Goal: Task Accomplishment & Management: Manage account settings

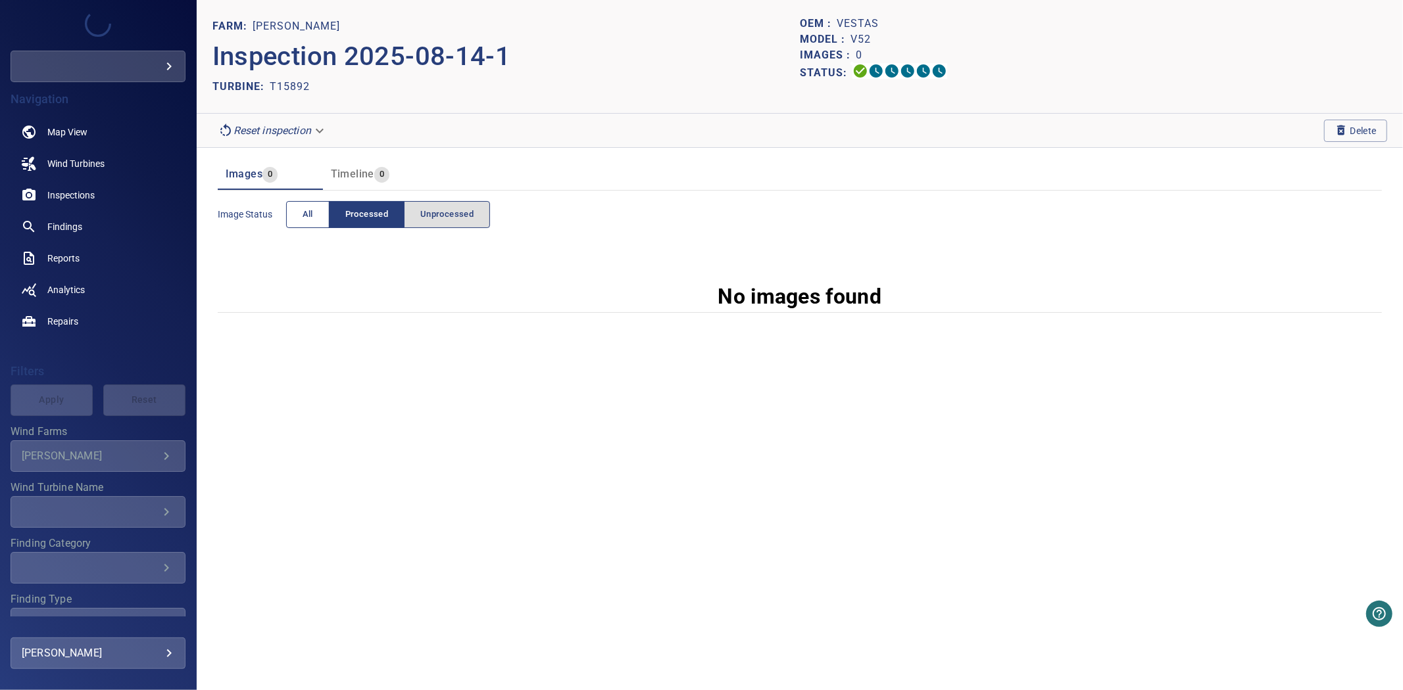
click at [306, 224] on button "All" at bounding box center [307, 214] width 43 height 27
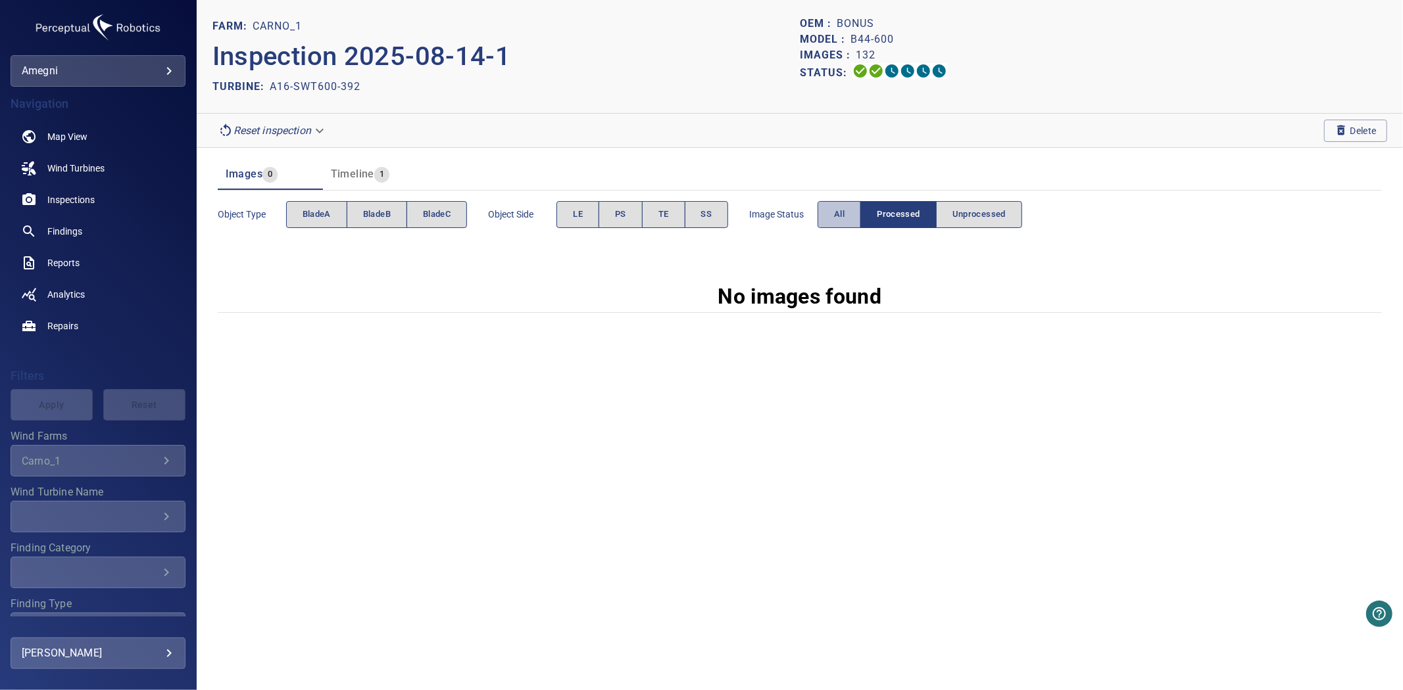
click at [850, 209] on button "All" at bounding box center [838, 214] width 43 height 27
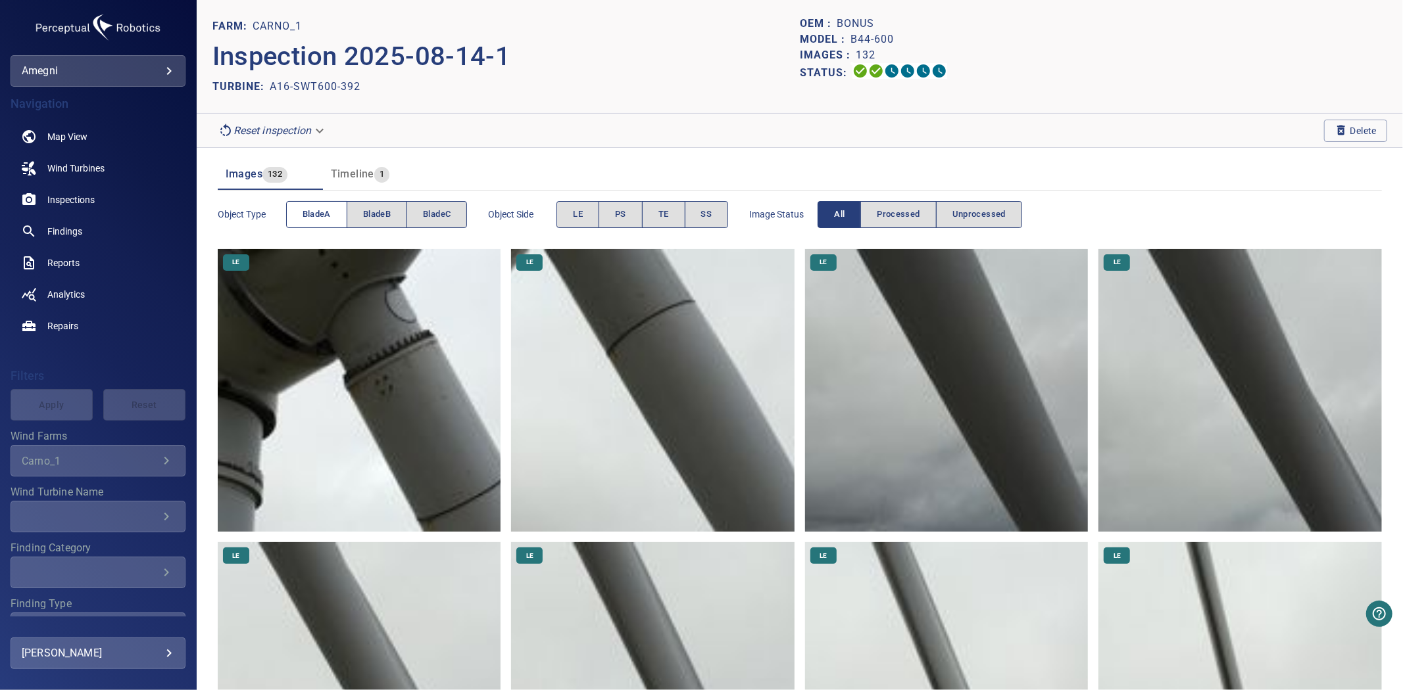
click at [306, 222] on span "bladeA" at bounding box center [316, 214] width 28 height 15
click at [385, 211] on span "bladeB" at bounding box center [377, 214] width 28 height 15
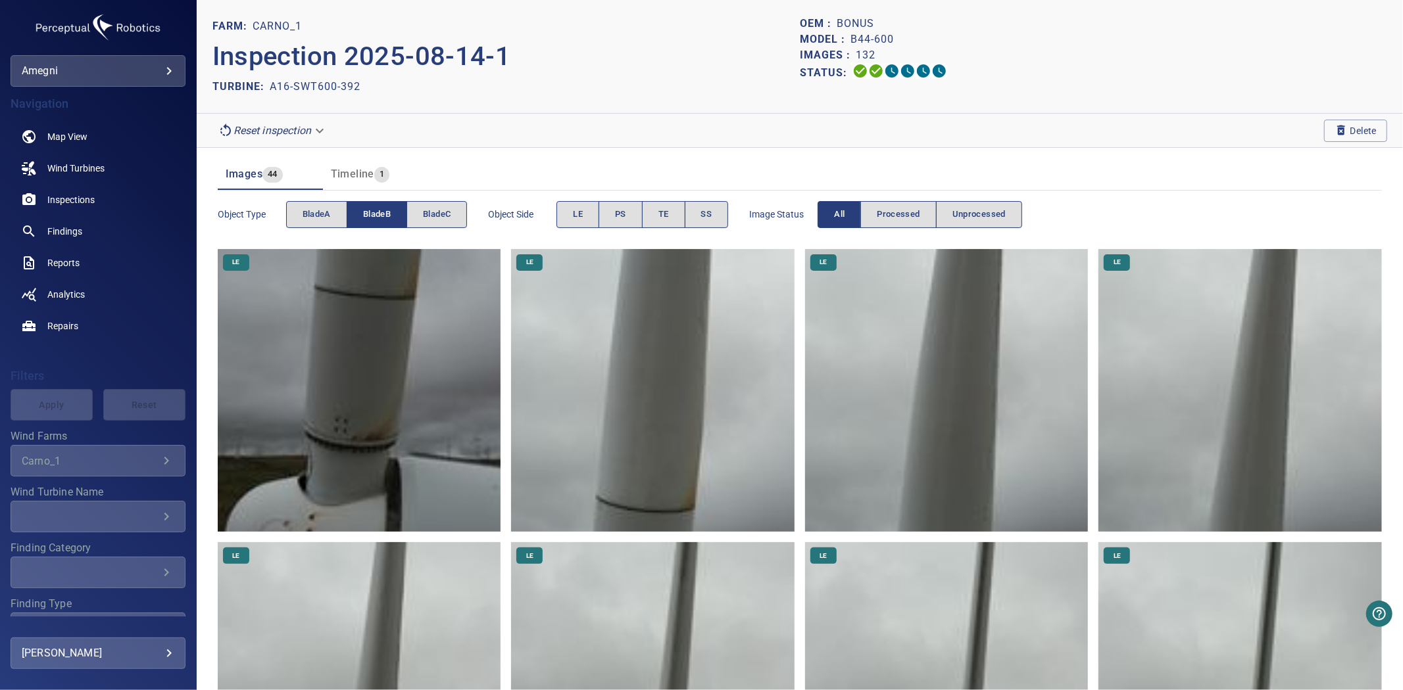
click at [385, 211] on span "bladeB" at bounding box center [377, 214] width 28 height 15
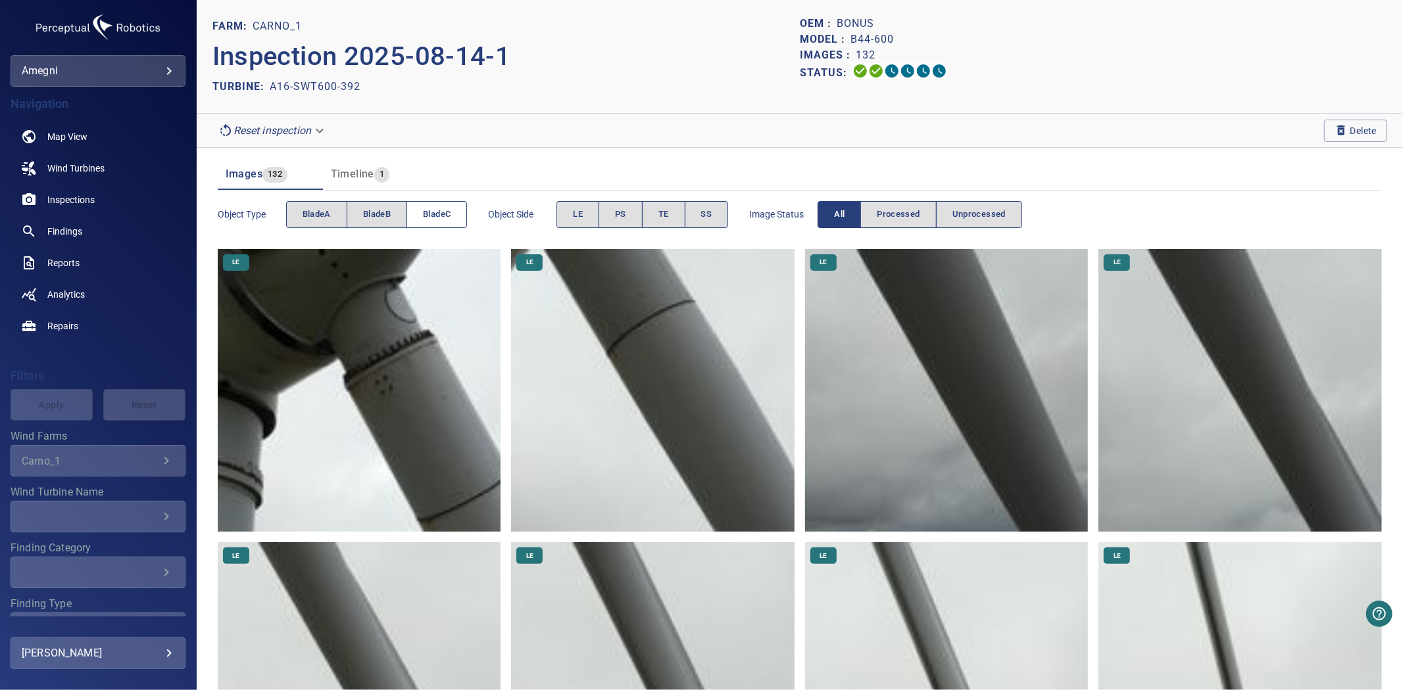
click at [450, 218] on span "bladeC" at bounding box center [437, 214] width 28 height 15
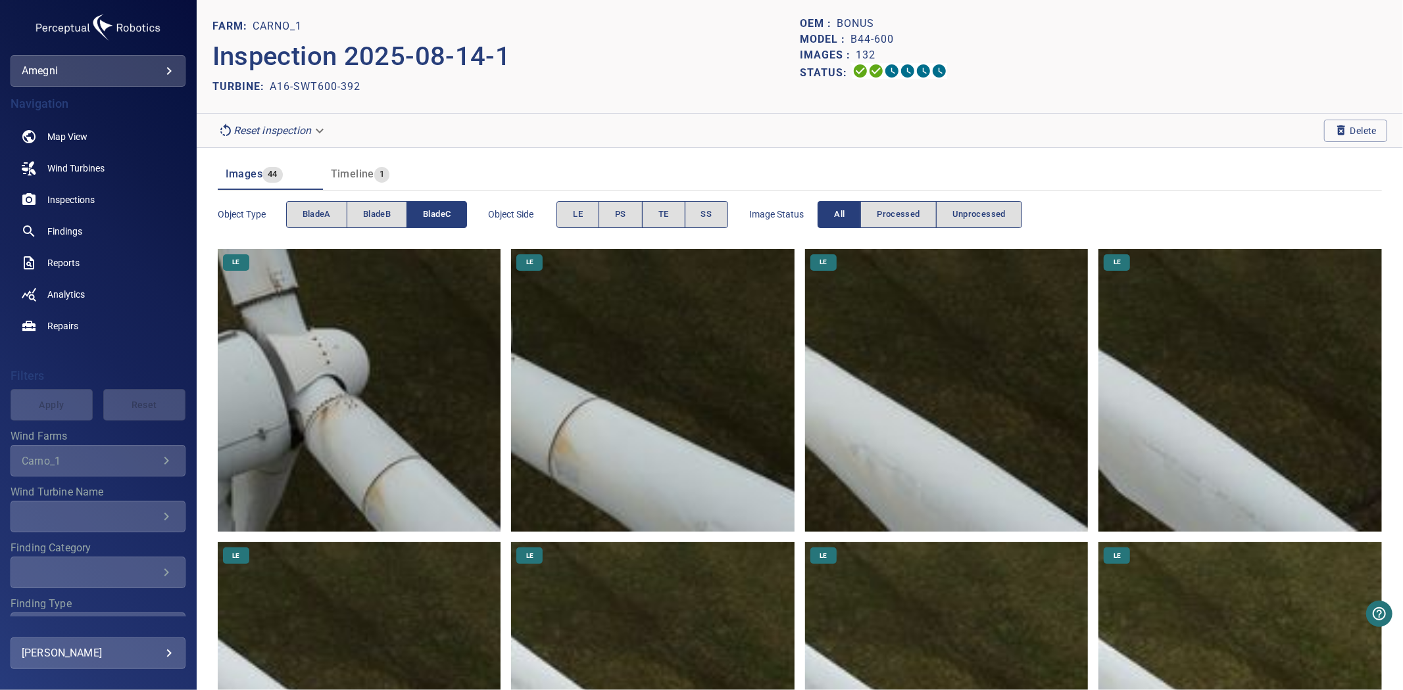
click at [450, 218] on span "bladeC" at bounding box center [437, 214] width 28 height 15
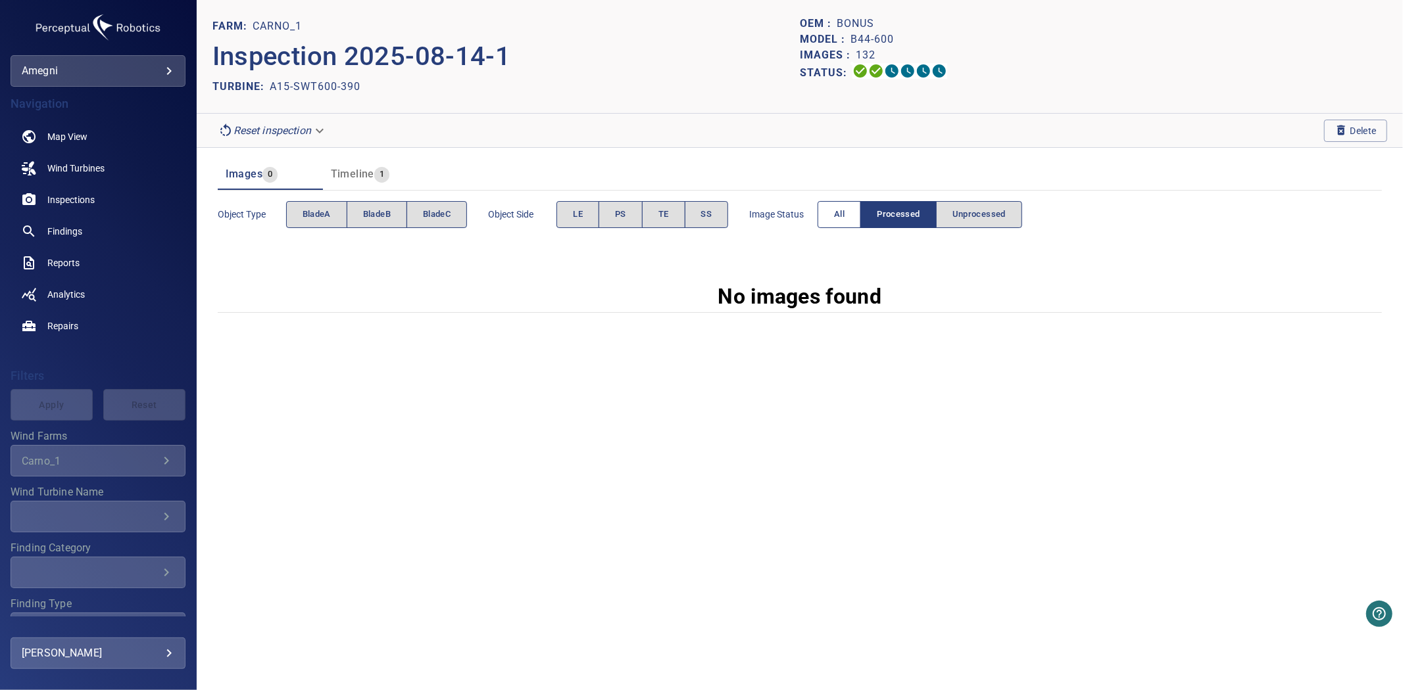
click at [820, 218] on button "All" at bounding box center [838, 214] width 43 height 27
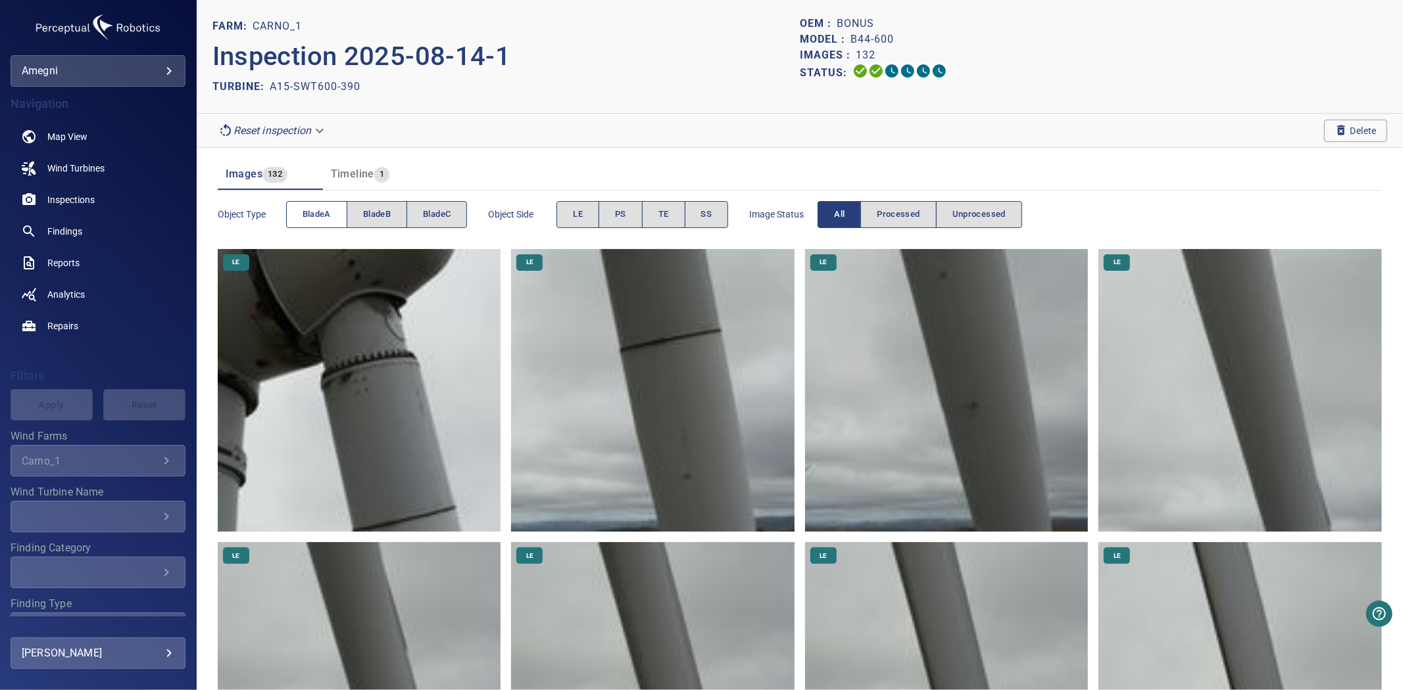
click at [314, 218] on span "bladeA" at bounding box center [316, 214] width 28 height 15
click at [367, 217] on span "bladeB" at bounding box center [377, 214] width 28 height 15
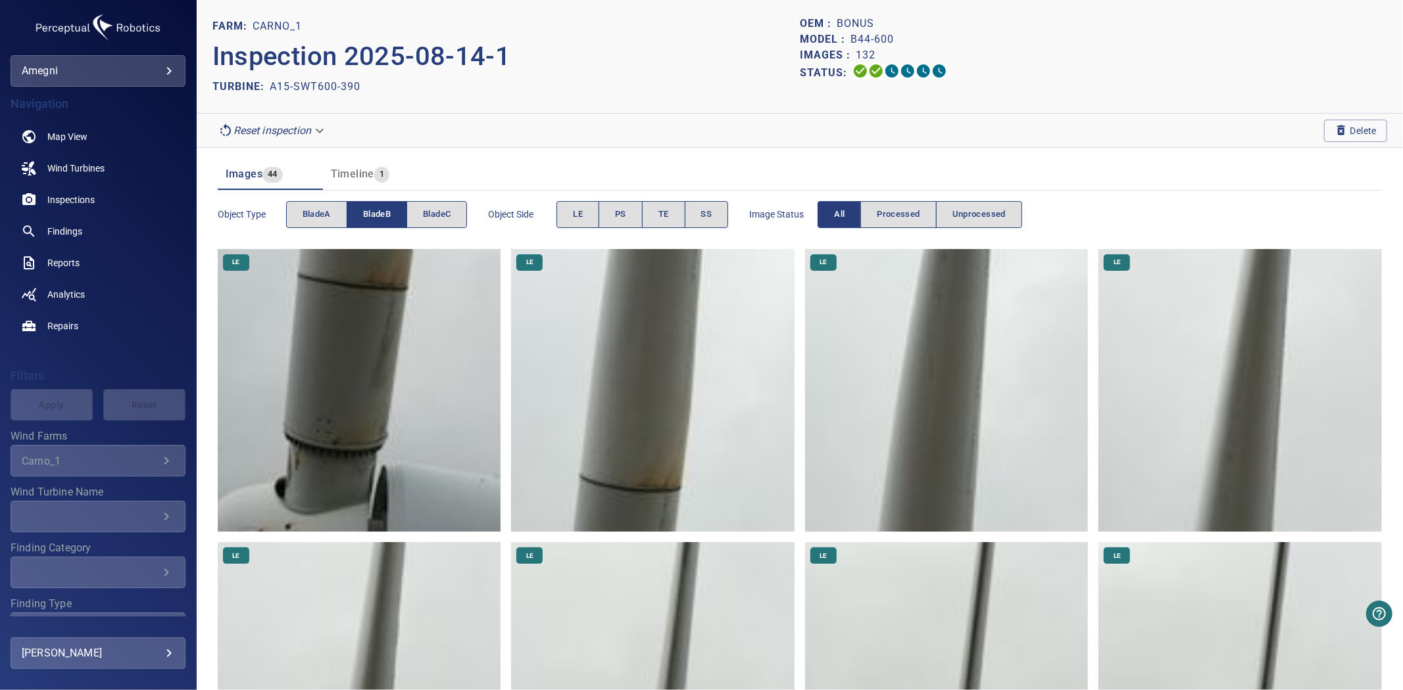
click at [367, 217] on span "bladeB" at bounding box center [377, 214] width 28 height 15
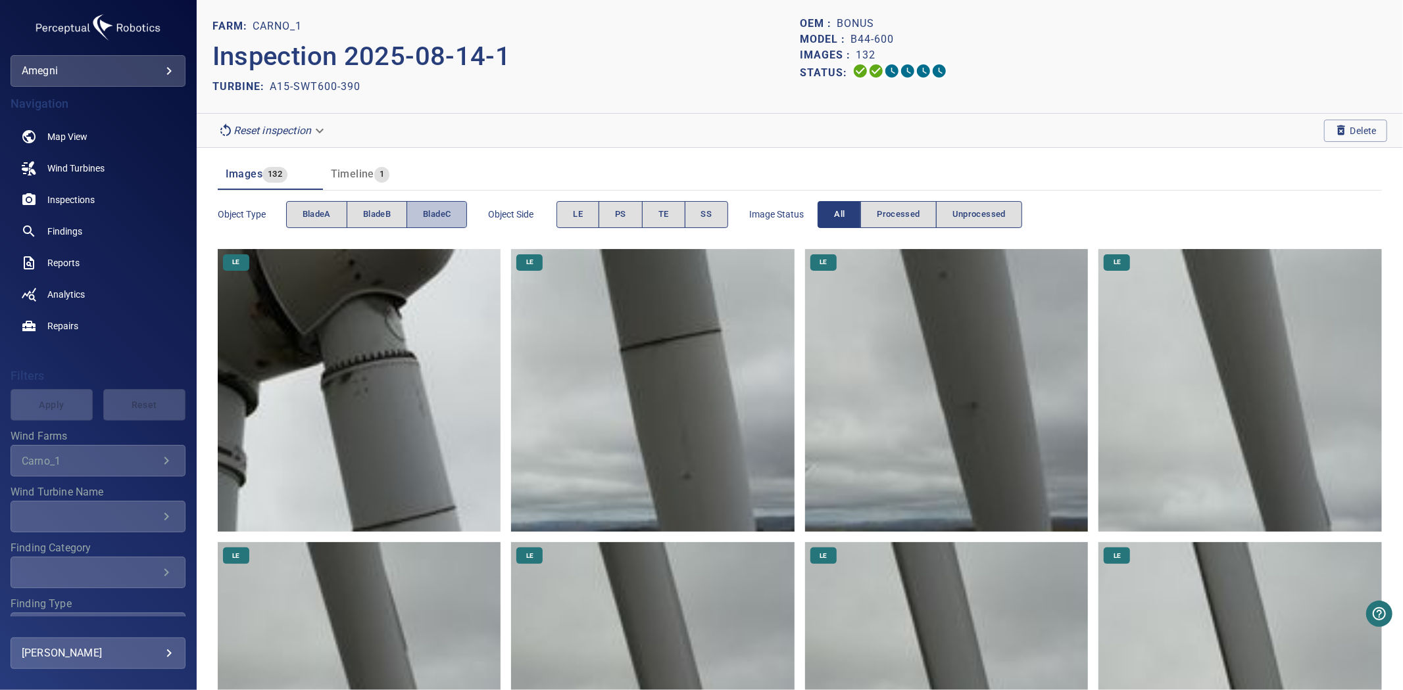
click at [437, 217] on span "bladeC" at bounding box center [437, 214] width 28 height 15
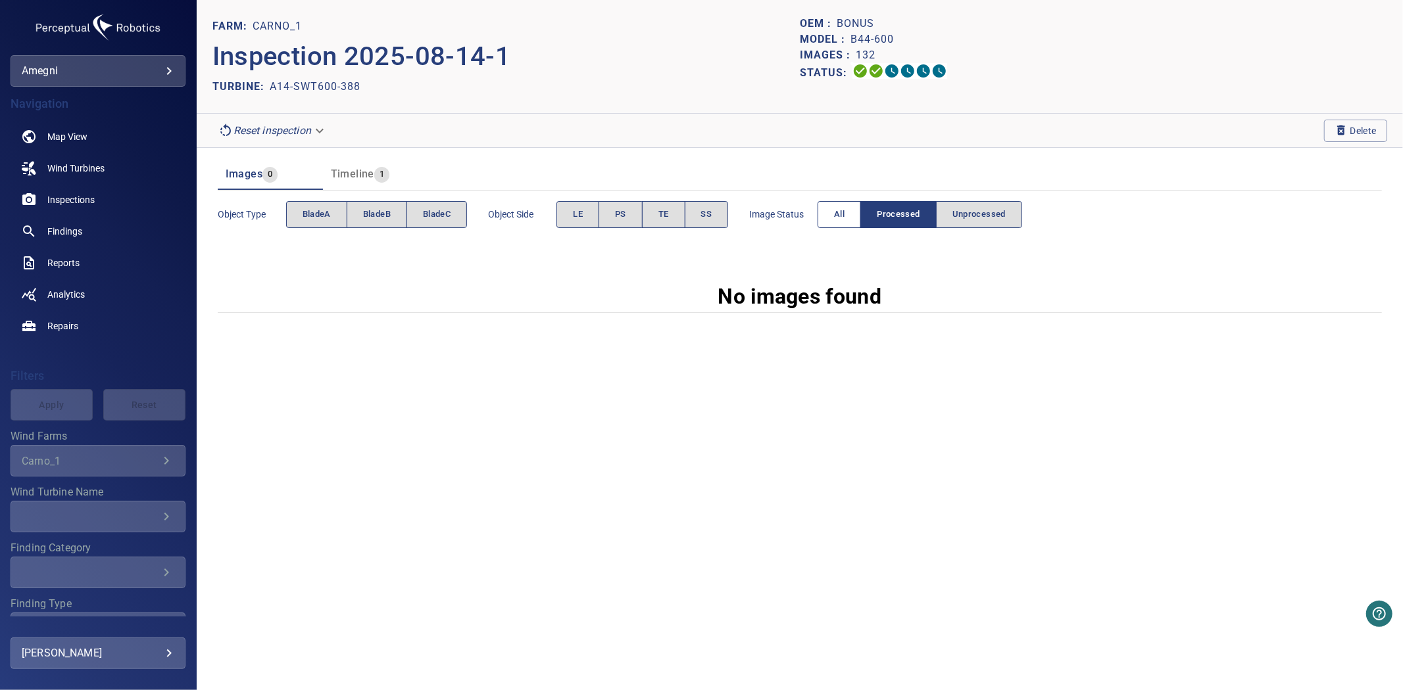
click at [848, 217] on button "All" at bounding box center [838, 214] width 43 height 27
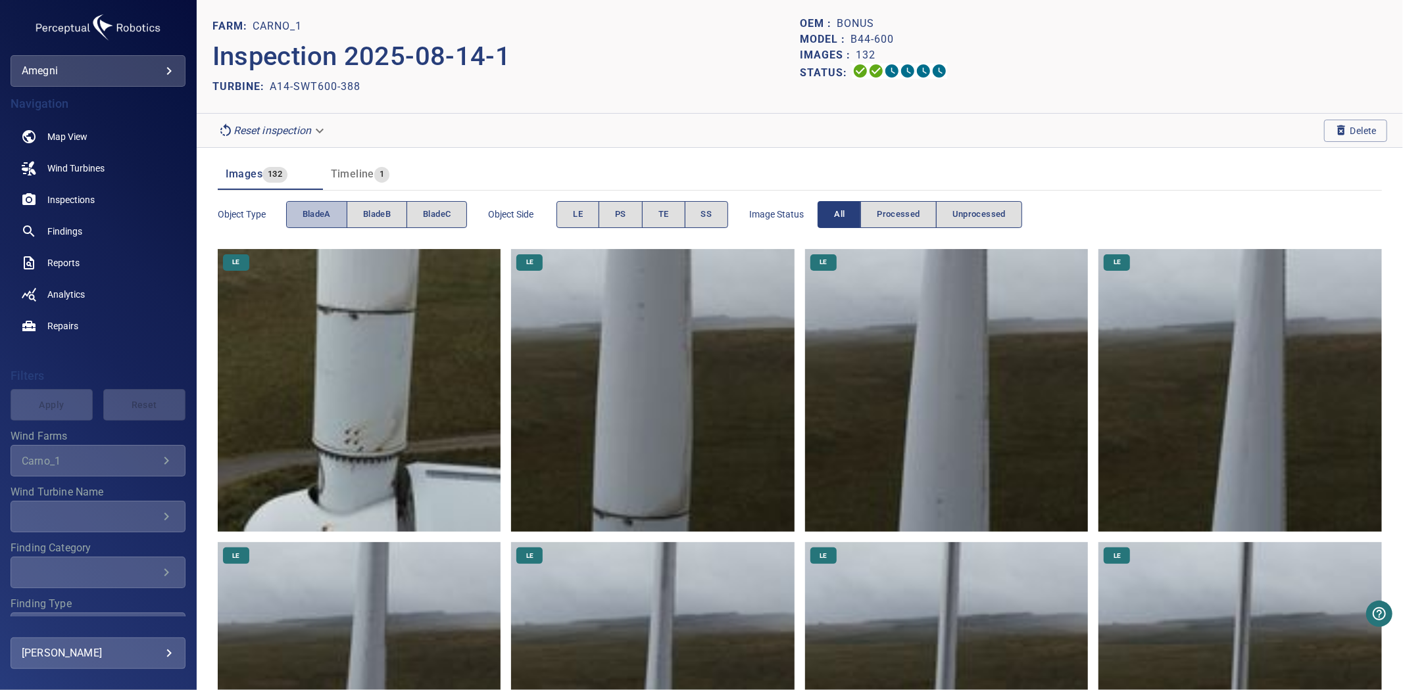
click at [317, 214] on span "bladeA" at bounding box center [316, 214] width 28 height 15
click at [392, 214] on button "bladeB" at bounding box center [377, 214] width 60 height 27
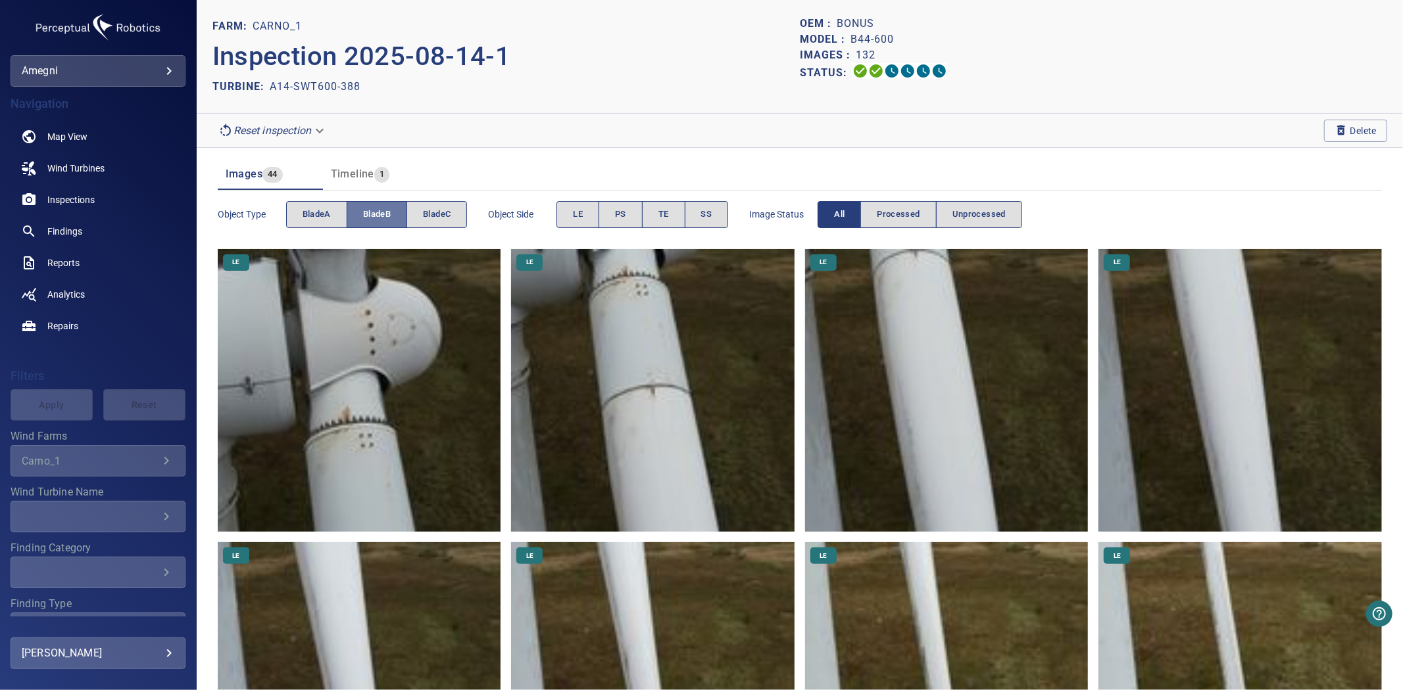
click at [392, 214] on button "bladeB" at bounding box center [377, 214] width 60 height 27
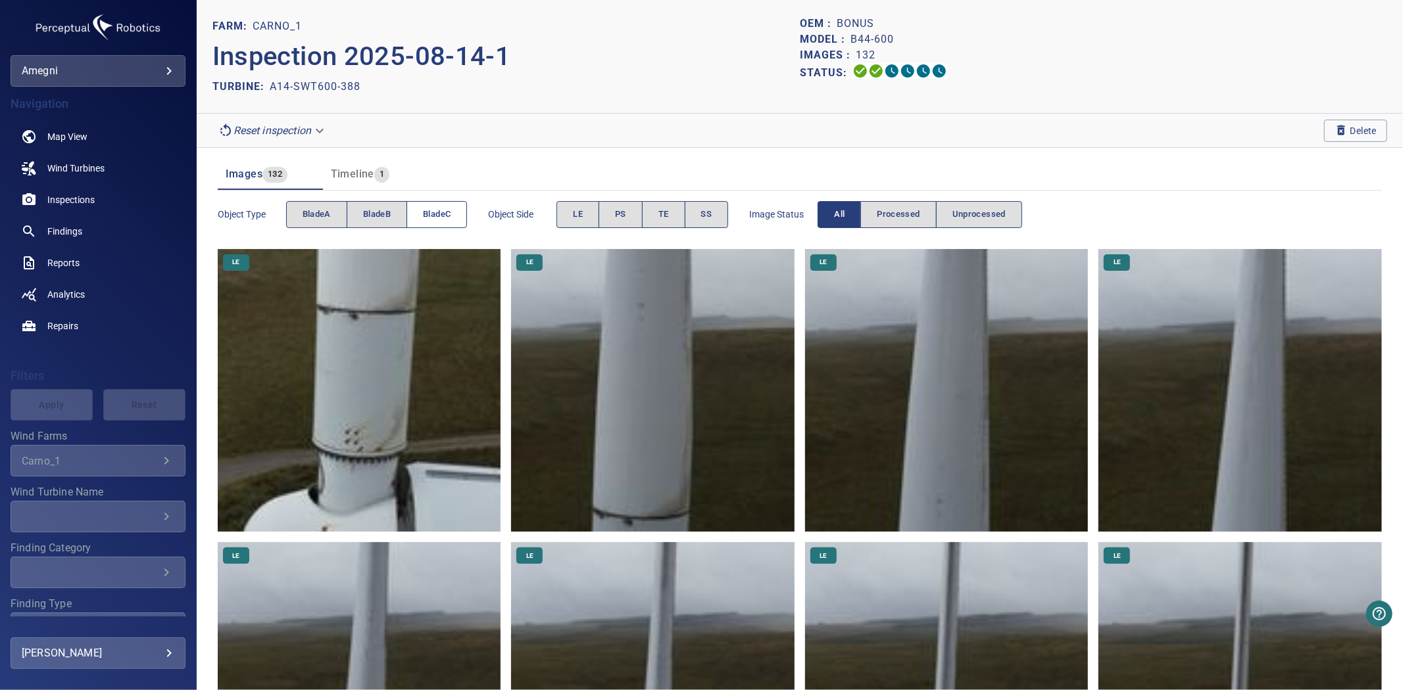
click at [442, 208] on span "bladeC" at bounding box center [437, 214] width 28 height 15
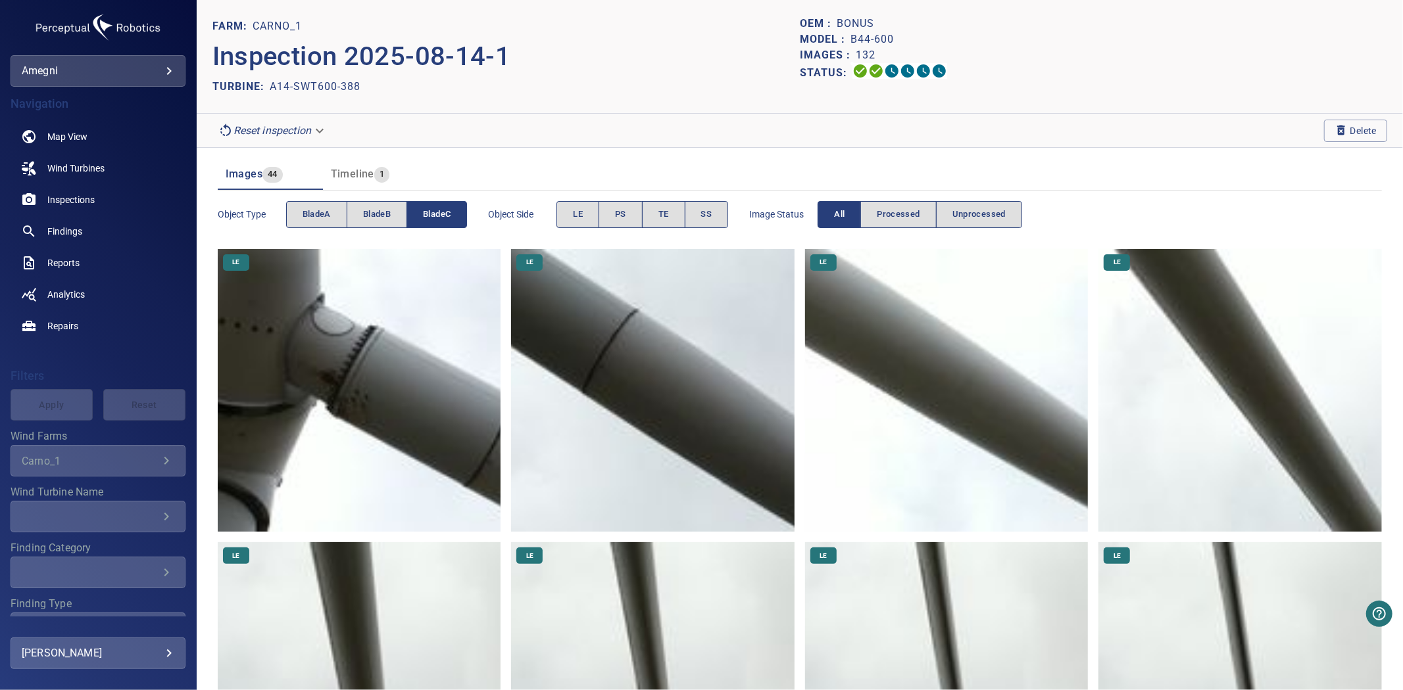
click at [442, 208] on span "bladeC" at bounding box center [437, 214] width 28 height 15
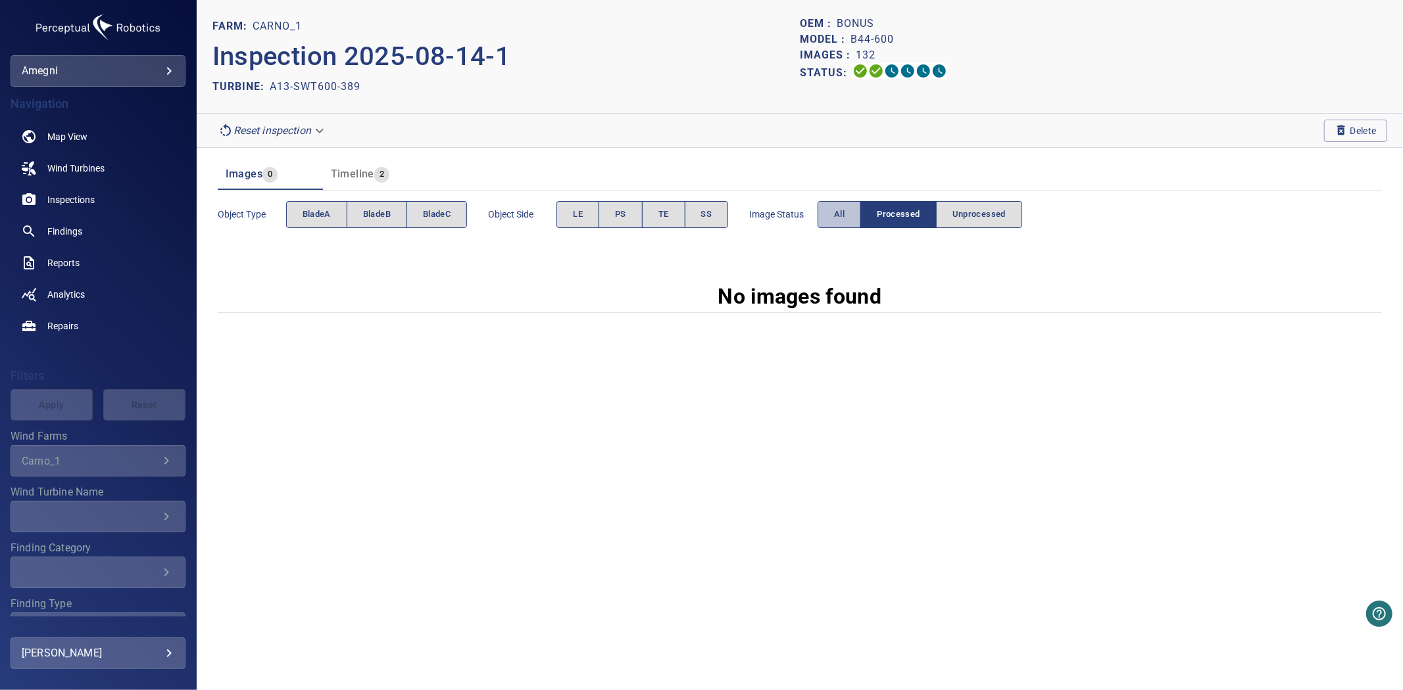
click at [833, 214] on button "All" at bounding box center [838, 214] width 43 height 27
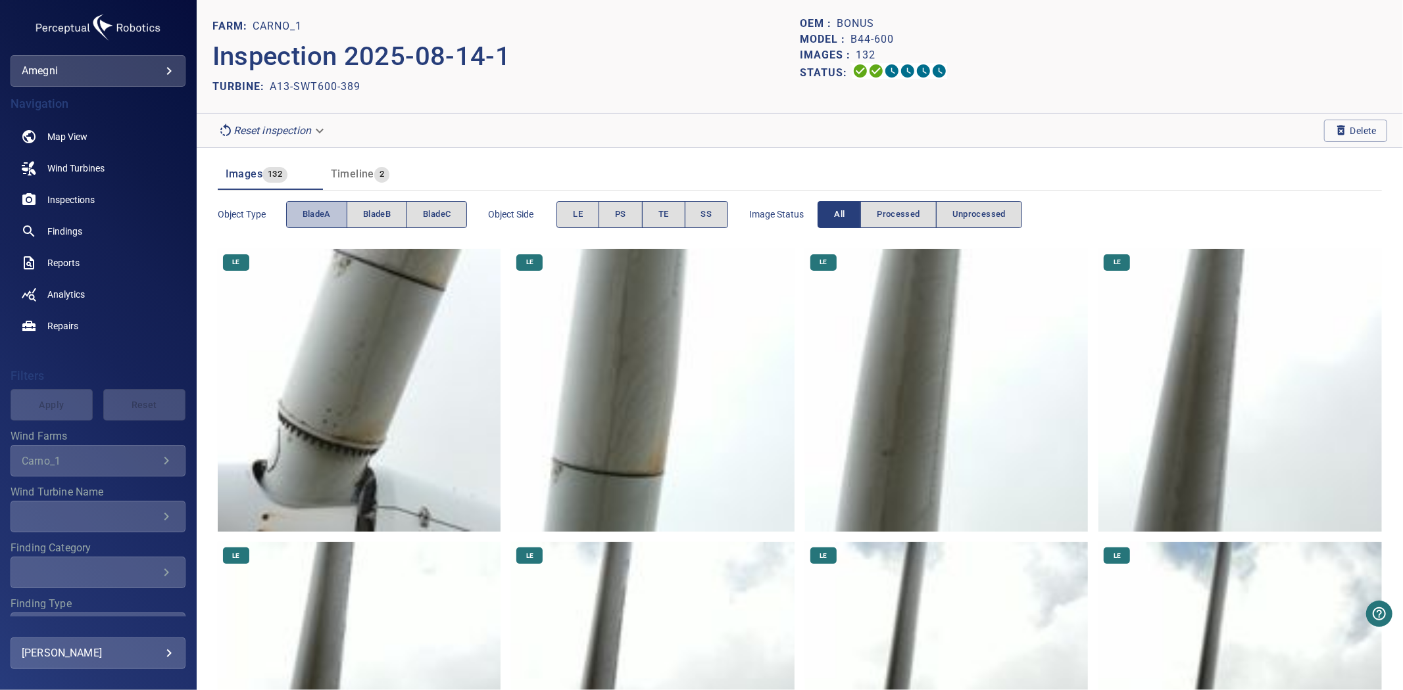
click at [313, 214] on span "bladeA" at bounding box center [316, 214] width 28 height 15
click at [360, 214] on button "bladeB" at bounding box center [377, 214] width 60 height 27
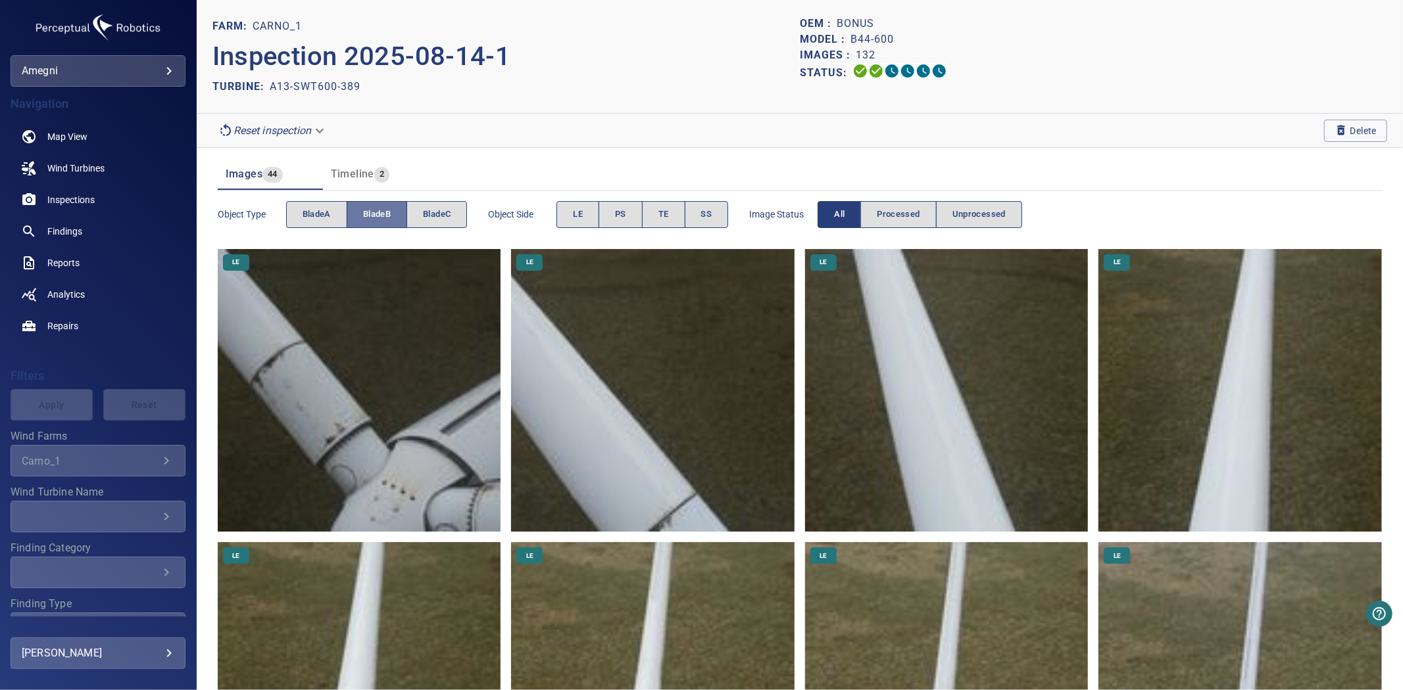
click at [360, 214] on button "bladeB" at bounding box center [377, 214] width 60 height 27
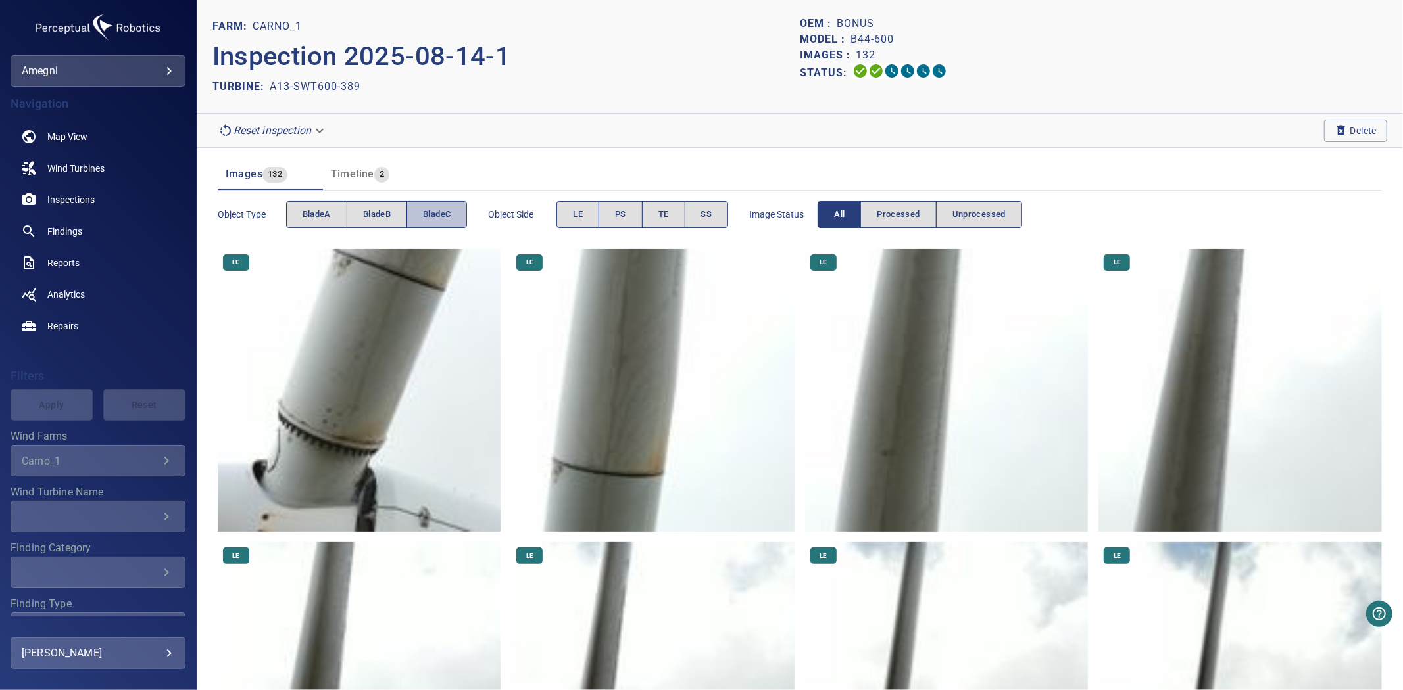
click at [427, 213] on span "bladeC" at bounding box center [437, 214] width 28 height 15
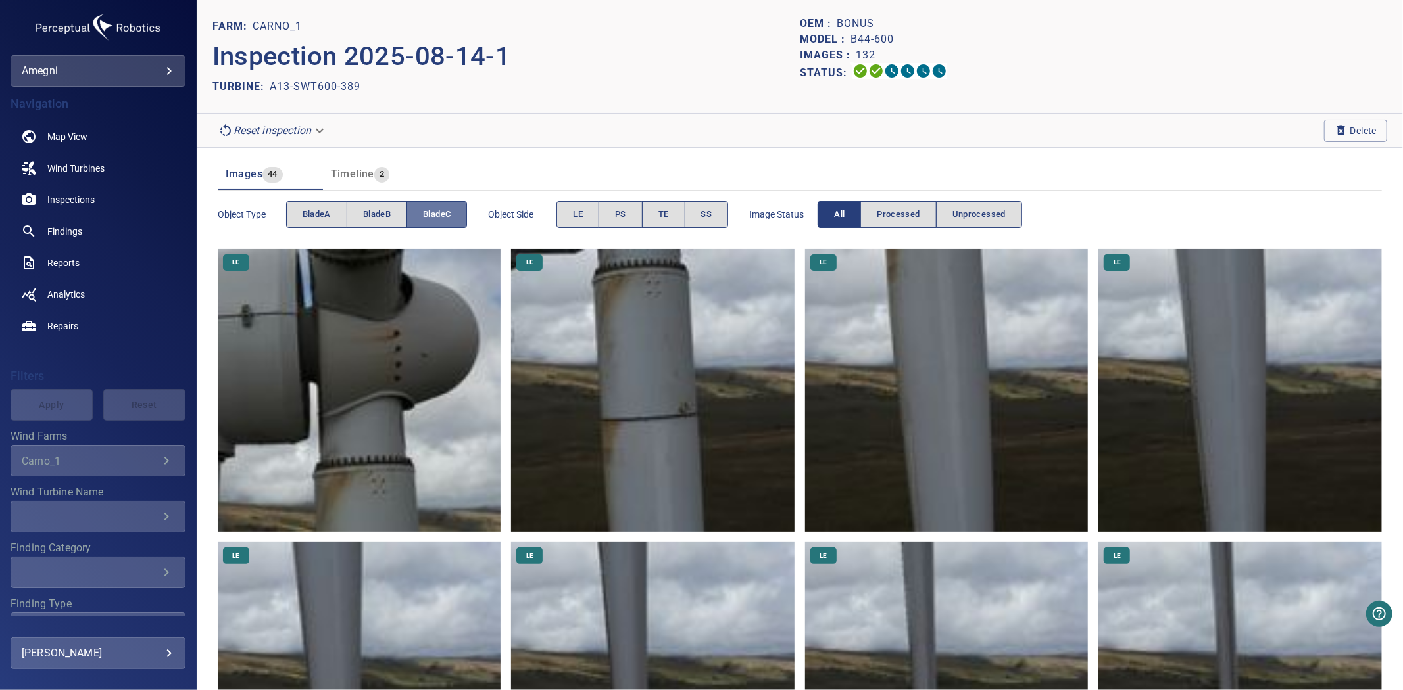
click at [427, 213] on span "bladeC" at bounding box center [437, 214] width 28 height 15
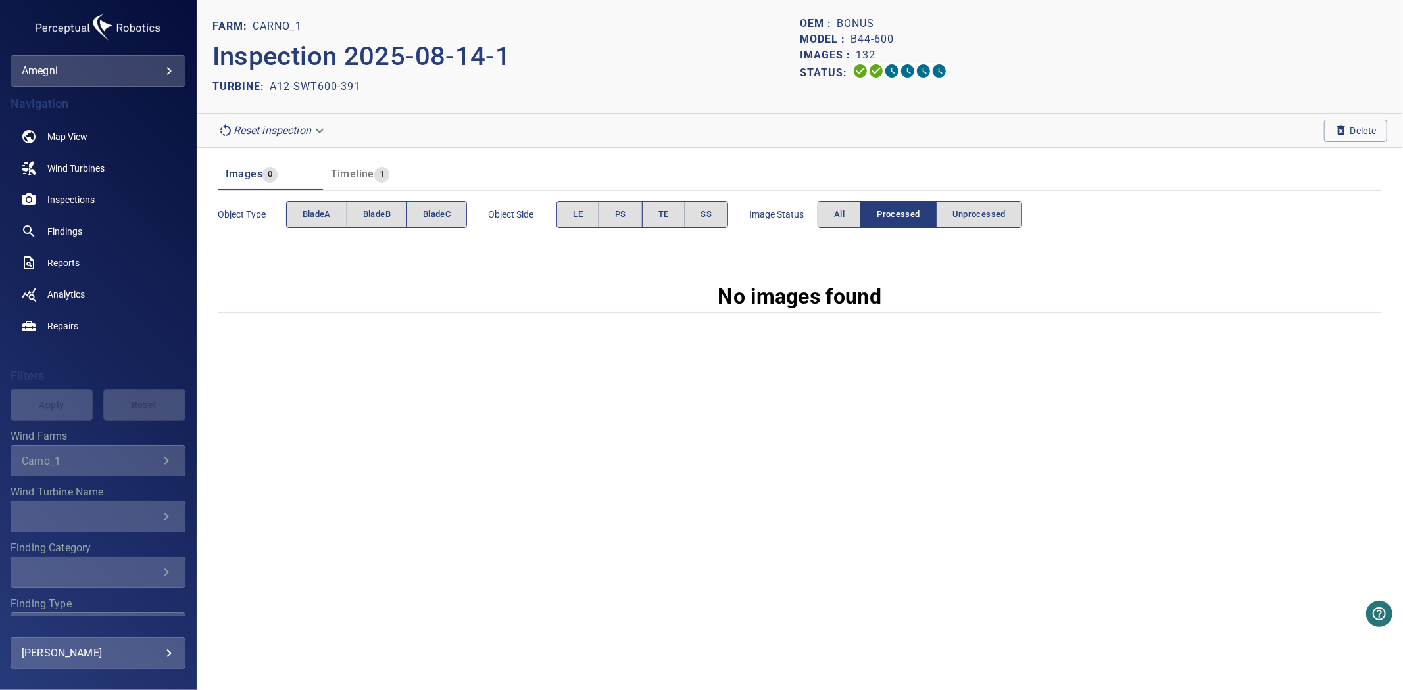
click at [819, 202] on div "Image Status All Processed Unprocessed" at bounding box center [885, 214] width 273 height 37
click at [823, 205] on button "All" at bounding box center [838, 214] width 43 height 27
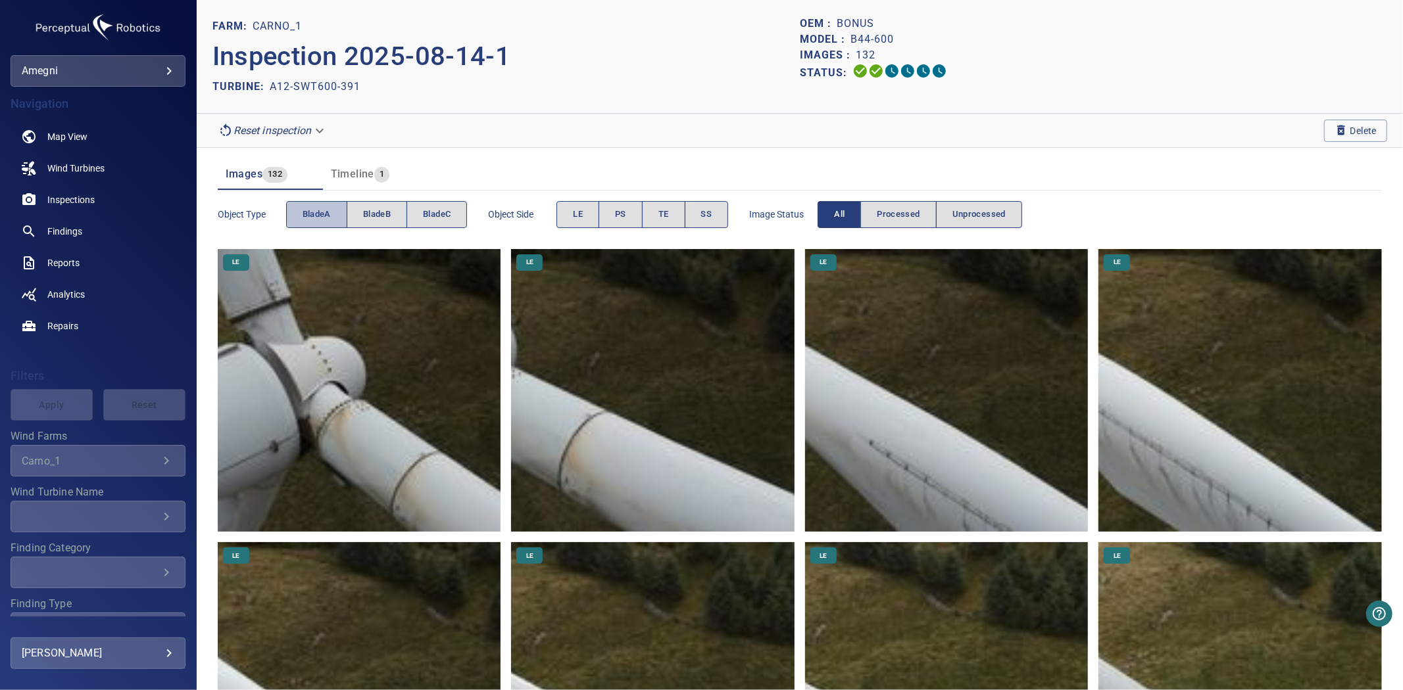
click at [305, 218] on span "bladeA" at bounding box center [316, 214] width 28 height 15
click at [379, 209] on span "bladeB" at bounding box center [377, 214] width 28 height 15
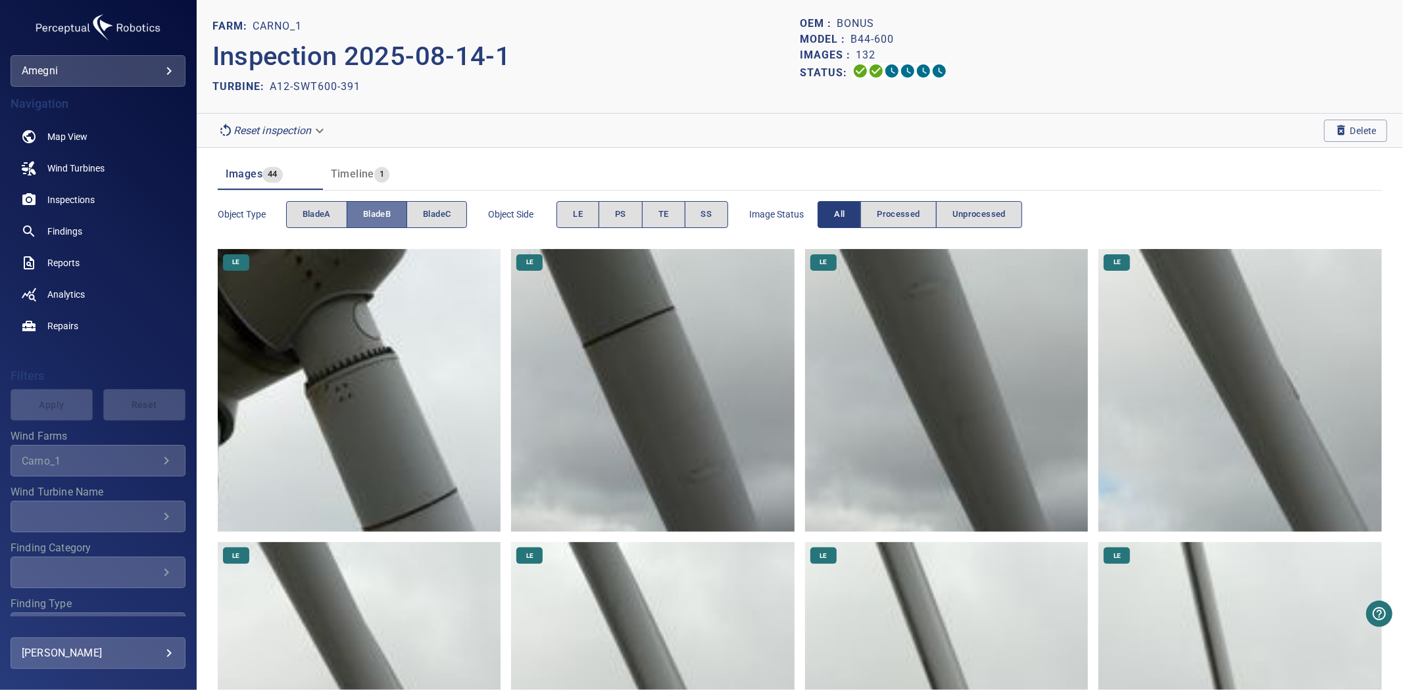
click at [379, 209] on span "bladeB" at bounding box center [377, 214] width 28 height 15
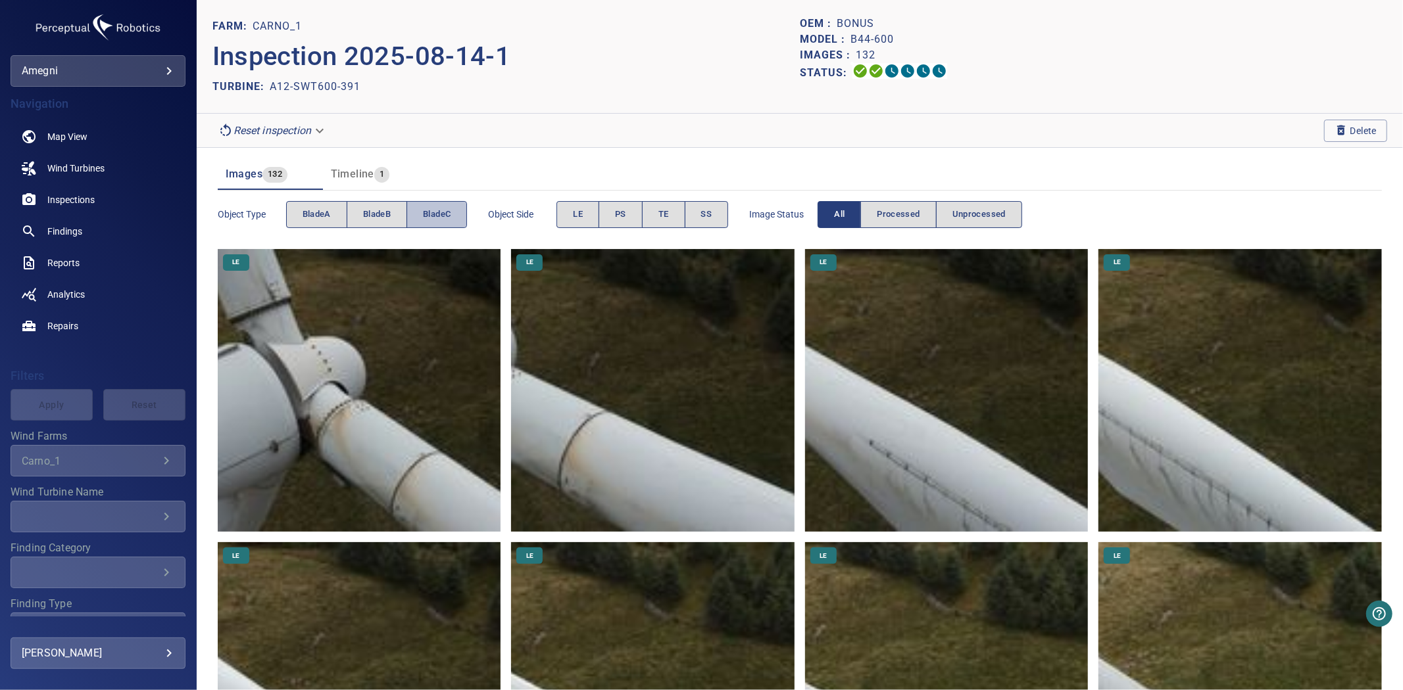
click at [459, 209] on button "bladeC" at bounding box center [436, 214] width 60 height 27
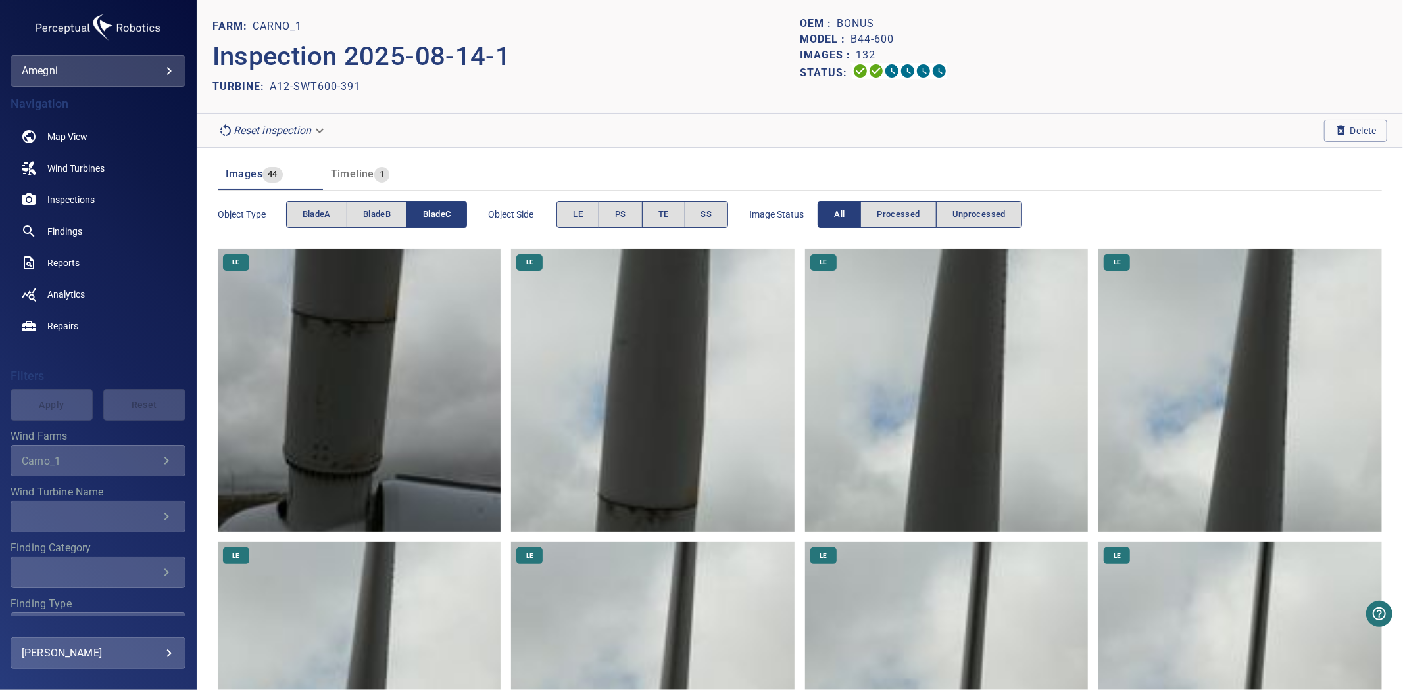
click at [449, 212] on span "bladeC" at bounding box center [437, 214] width 28 height 15
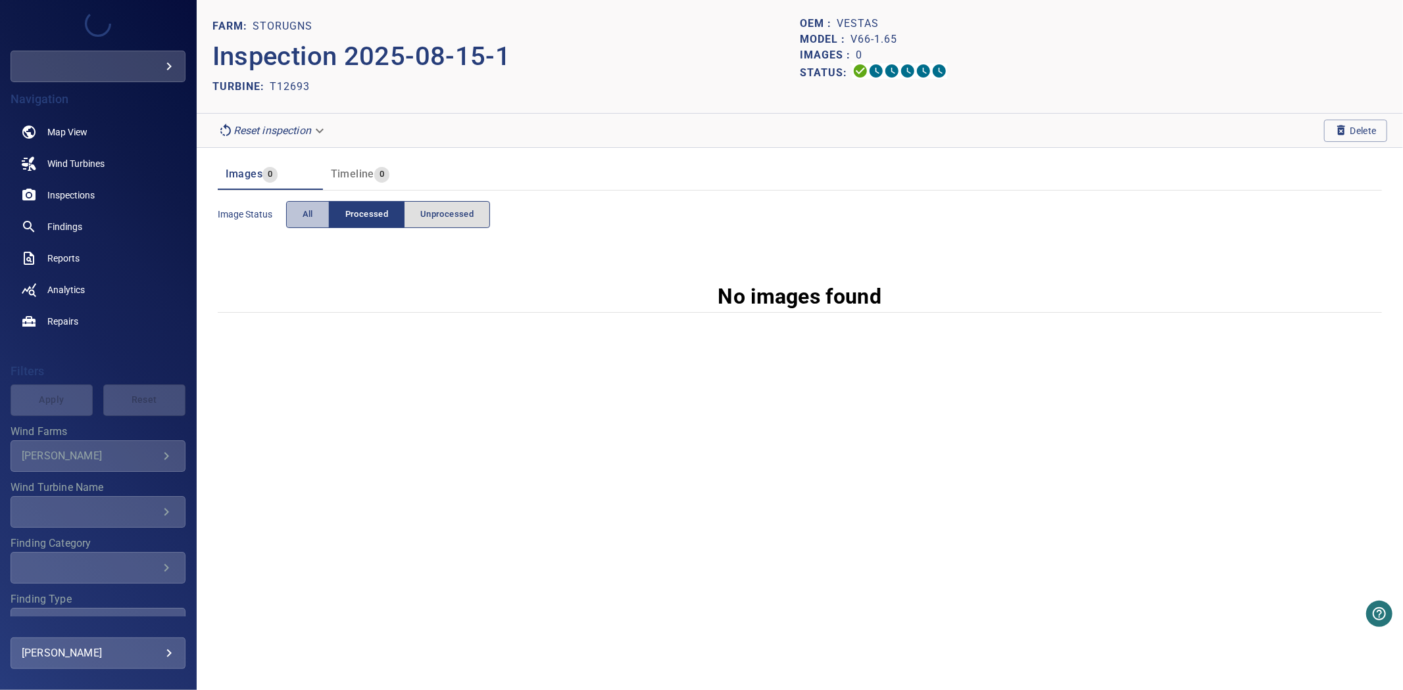
click at [306, 225] on button "All" at bounding box center [307, 214] width 43 height 27
click at [1368, 135] on span "Delete" at bounding box center [1355, 131] width 42 height 14
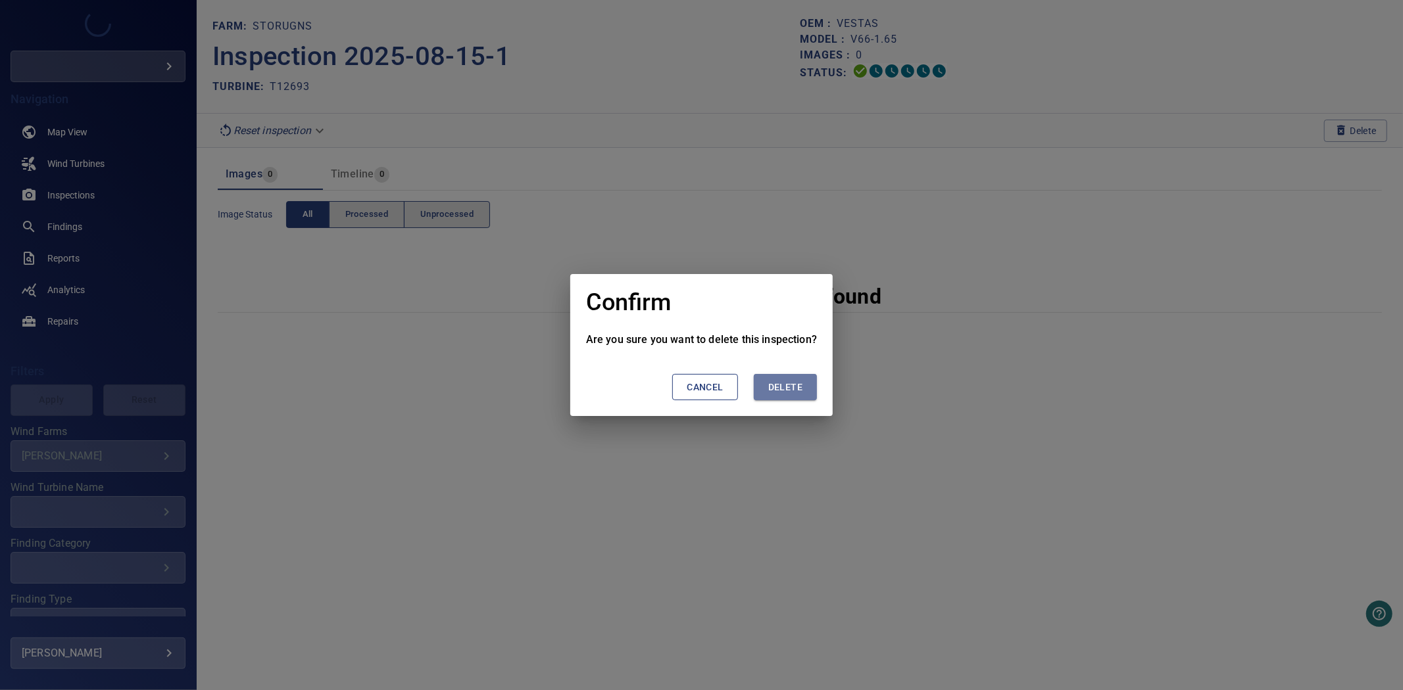
click at [784, 386] on span "Delete" at bounding box center [785, 387] width 34 height 16
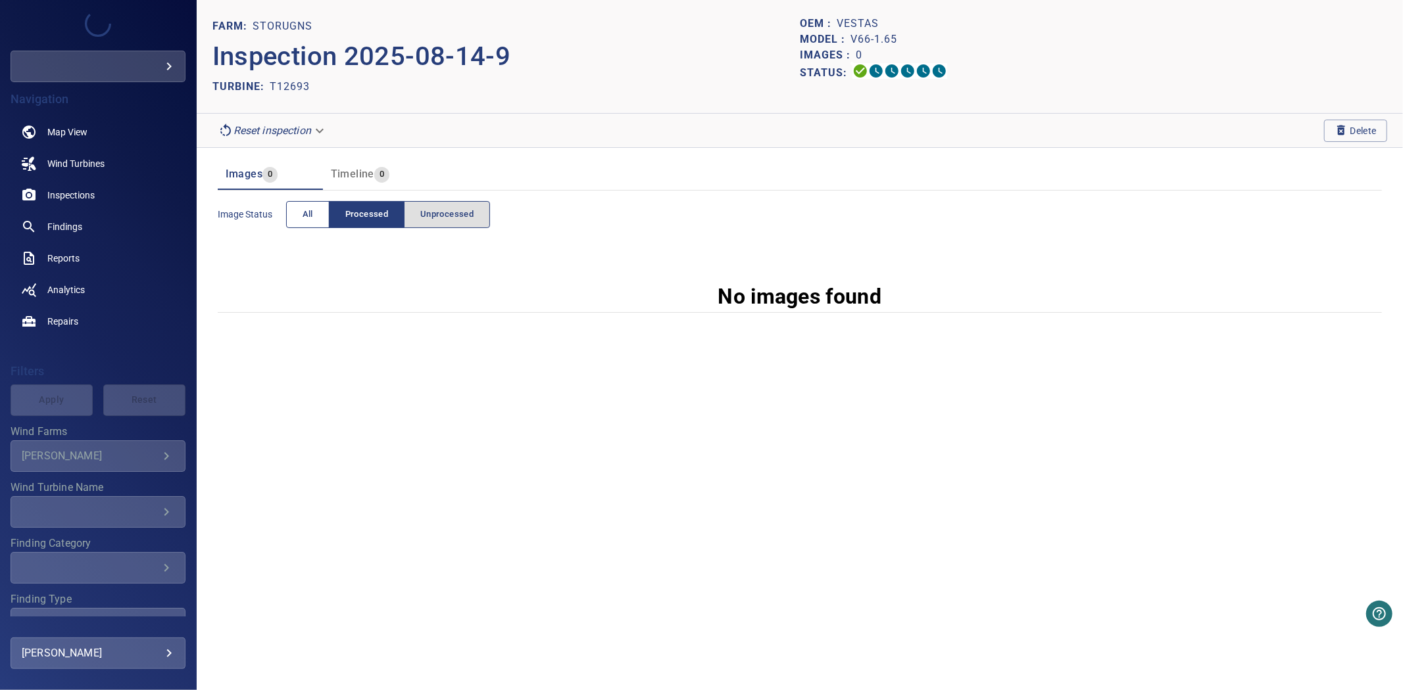
click at [316, 220] on button "All" at bounding box center [307, 214] width 43 height 27
click at [1344, 124] on icon "button" at bounding box center [1340, 130] width 13 height 13
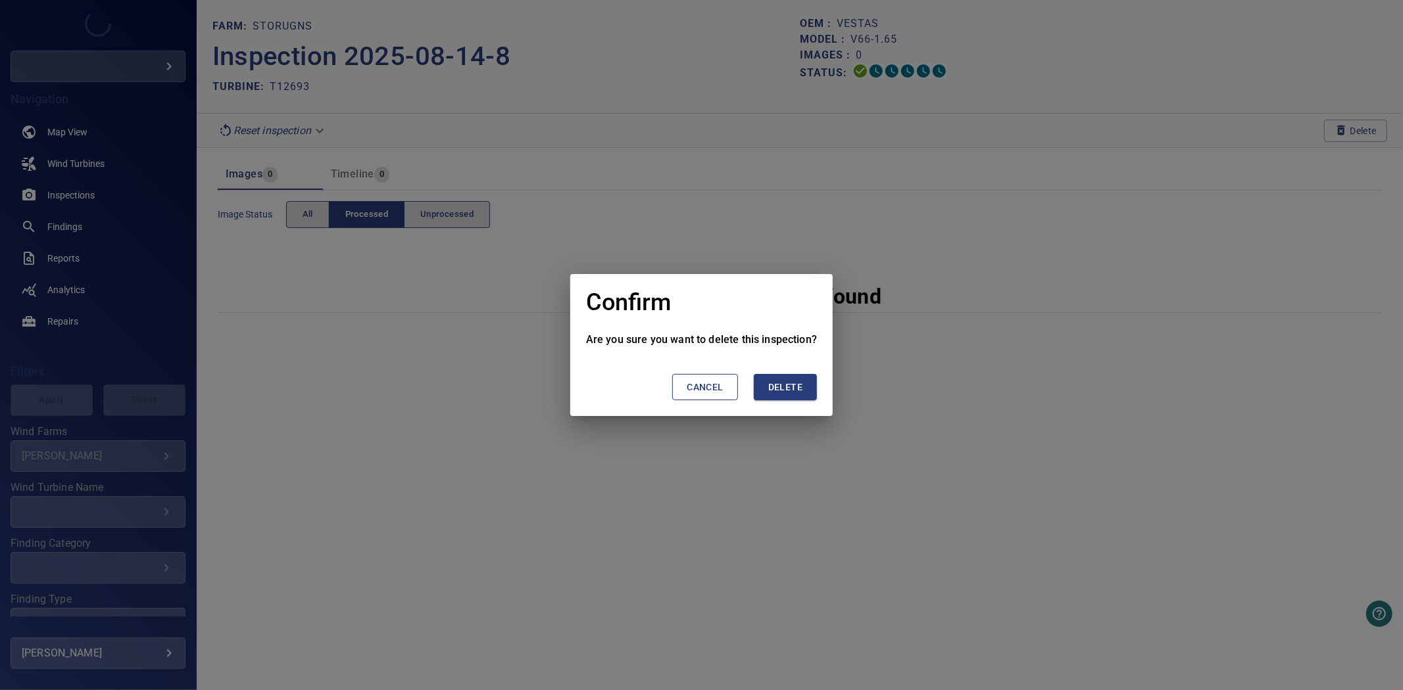
click at [758, 386] on button "Delete" at bounding box center [785, 387] width 63 height 27
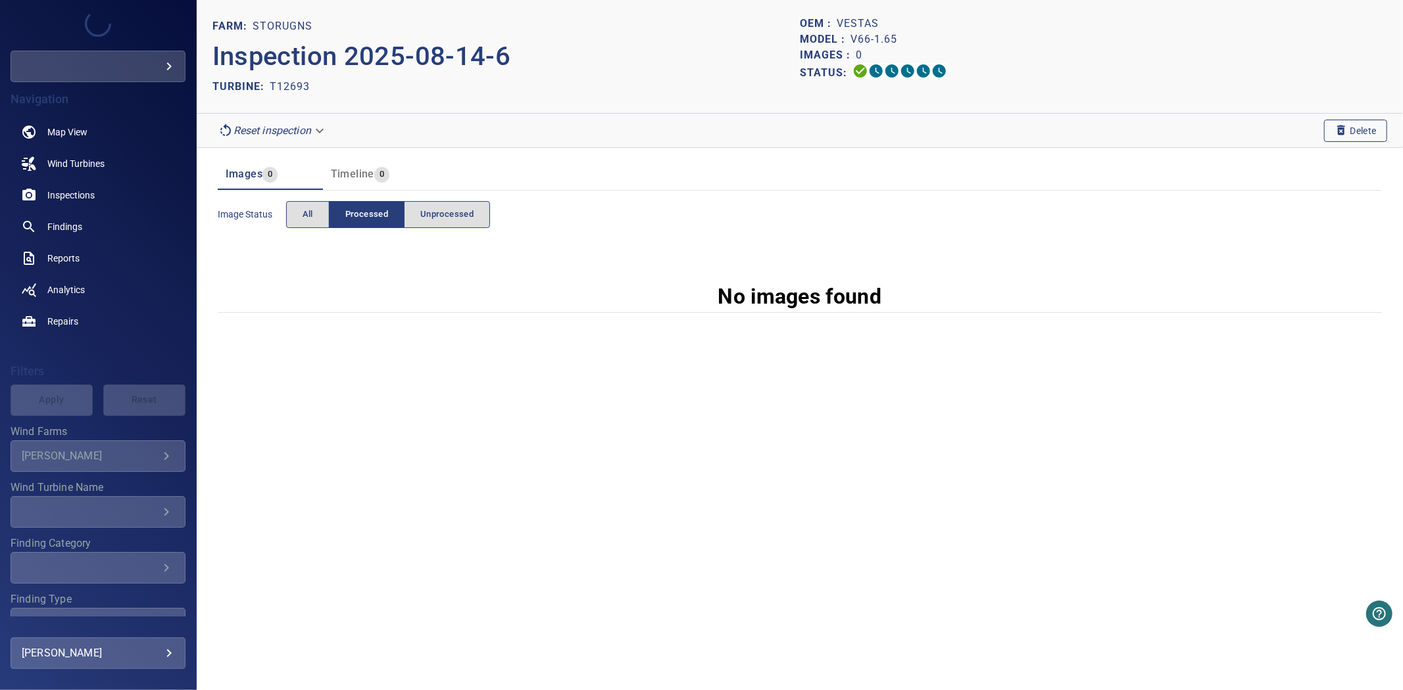
click at [1349, 126] on span "Delete" at bounding box center [1355, 131] width 42 height 14
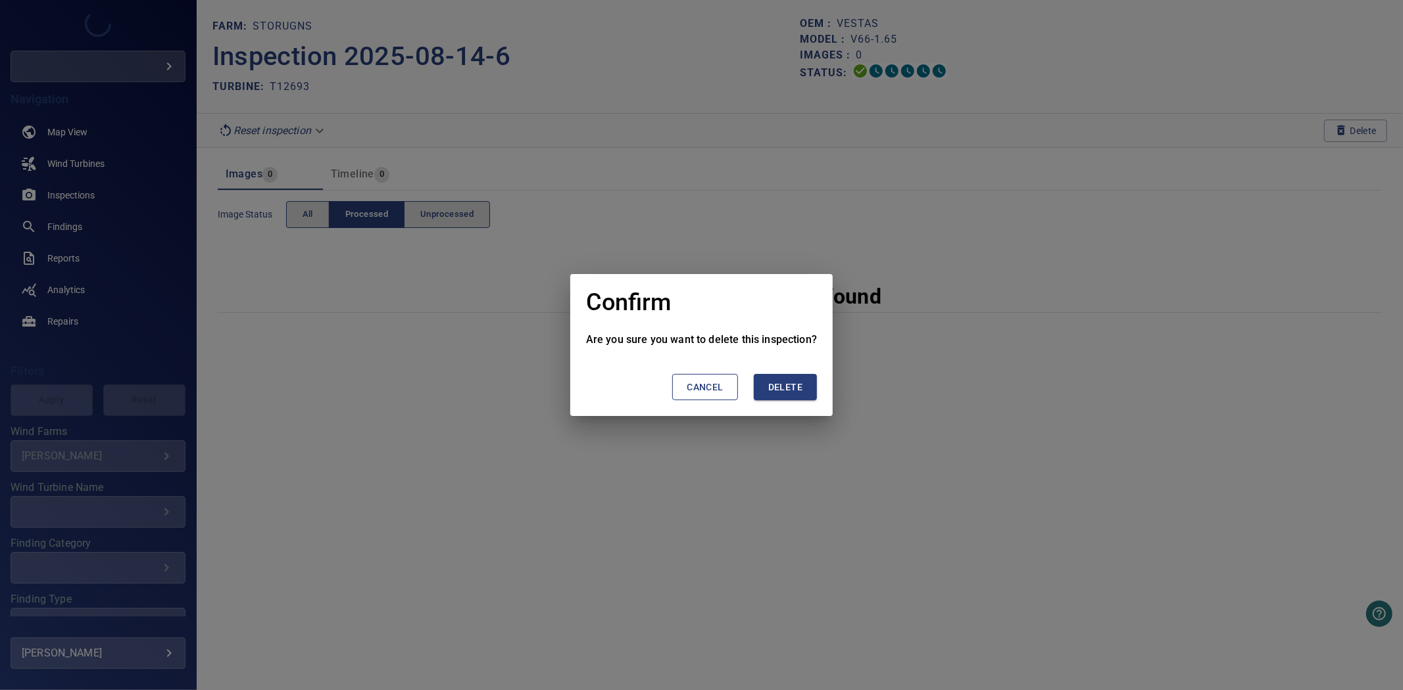
click at [816, 378] on div "Are you sure you want to delete this inspection? Cancel Delete" at bounding box center [701, 374] width 262 height 85
click at [806, 385] on button "Delete" at bounding box center [785, 387] width 63 height 27
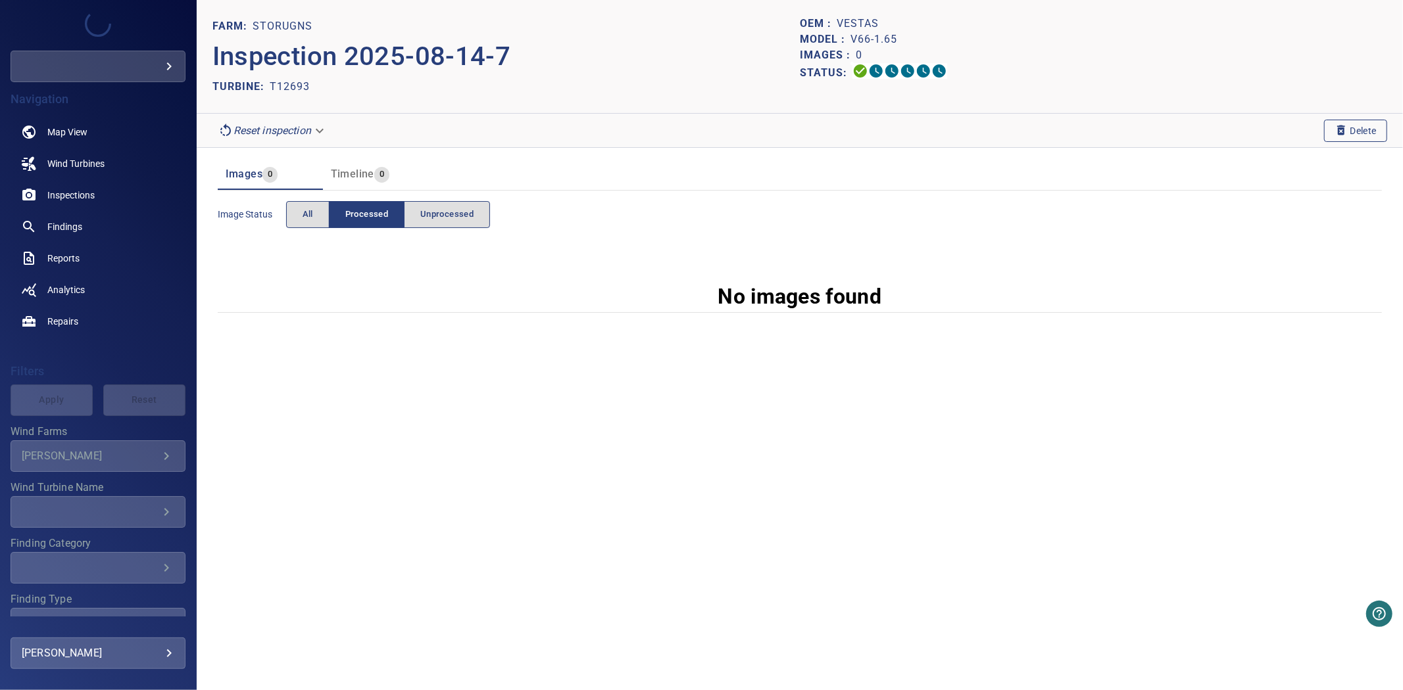
click at [1361, 124] on span "Delete" at bounding box center [1355, 131] width 42 height 14
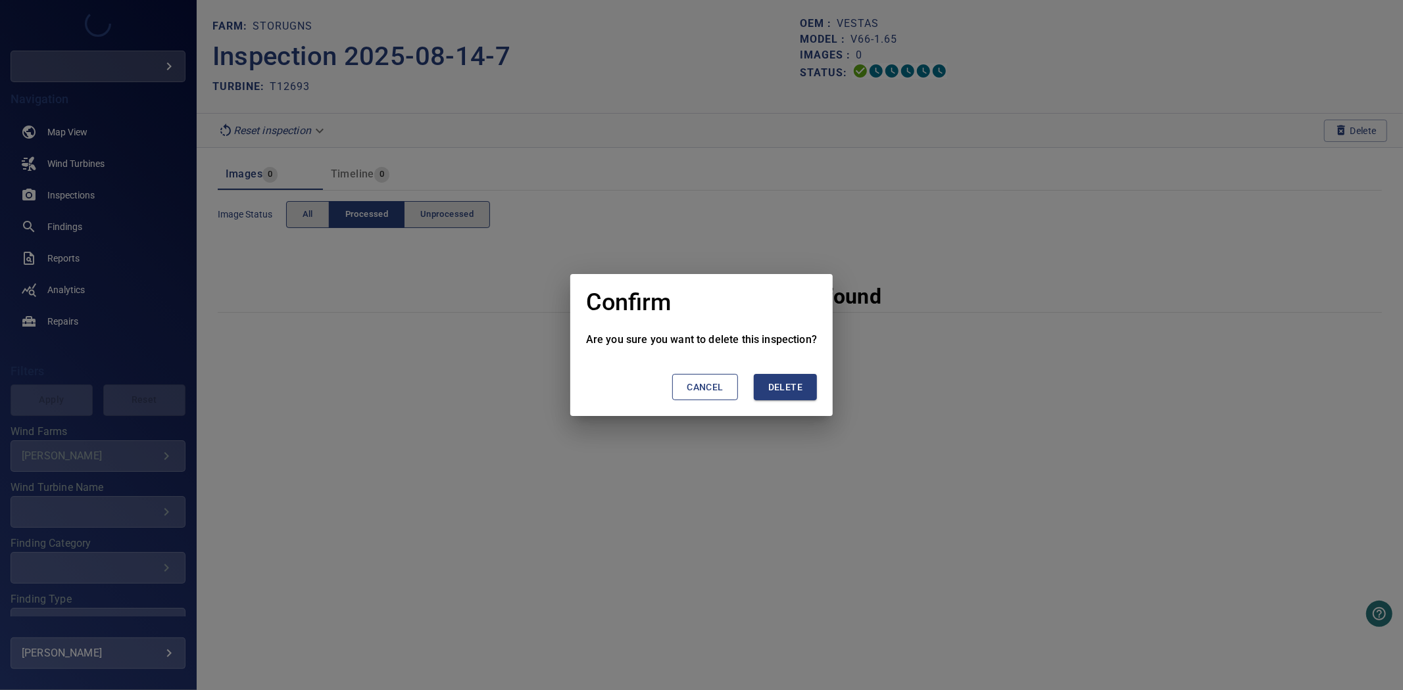
click at [776, 389] on span "Delete" at bounding box center [785, 387] width 34 height 16
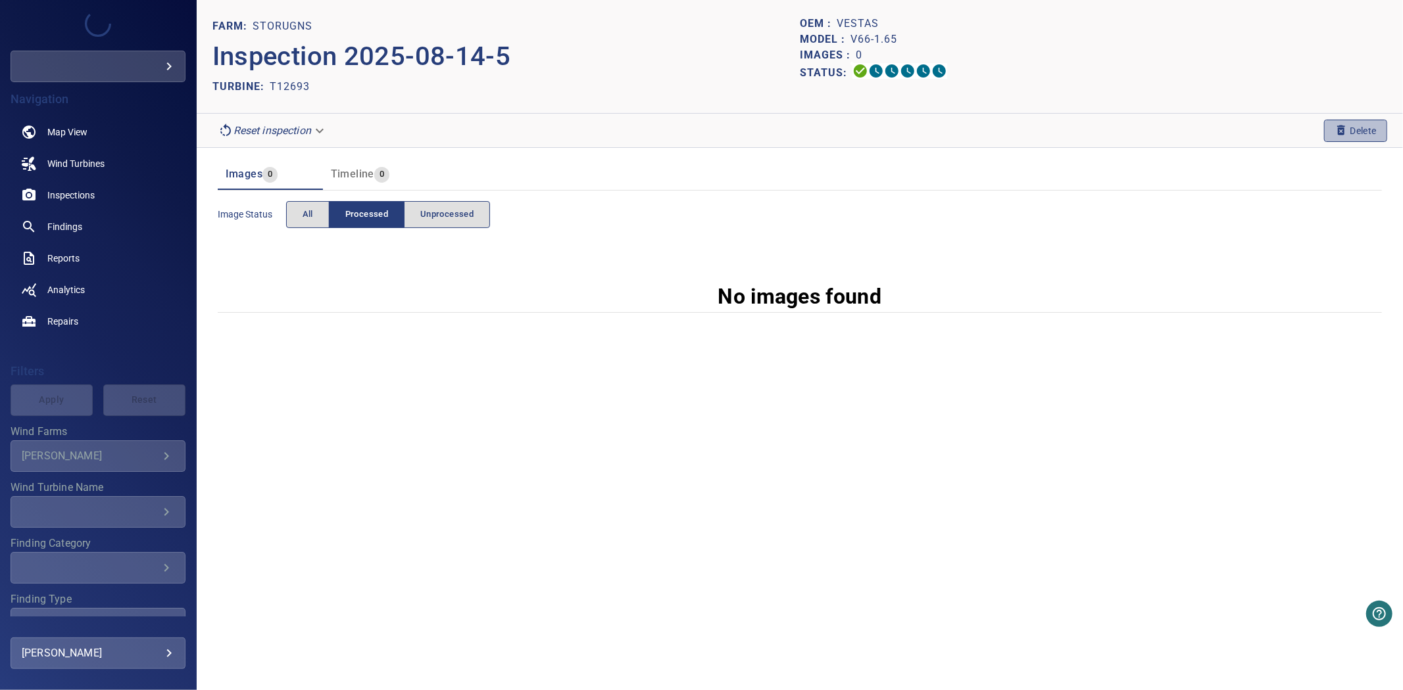
click at [1345, 132] on icon "button" at bounding box center [1340, 130] width 13 height 13
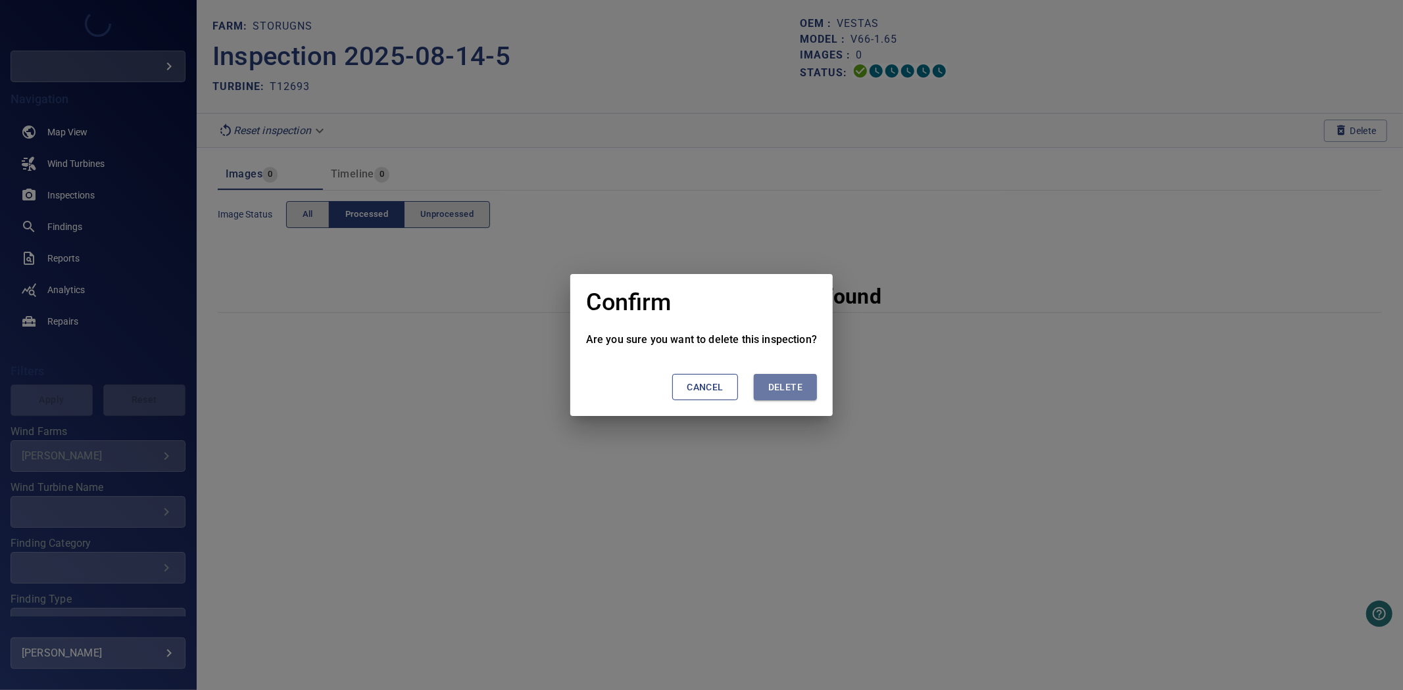
click at [804, 383] on button "Delete" at bounding box center [785, 387] width 63 height 27
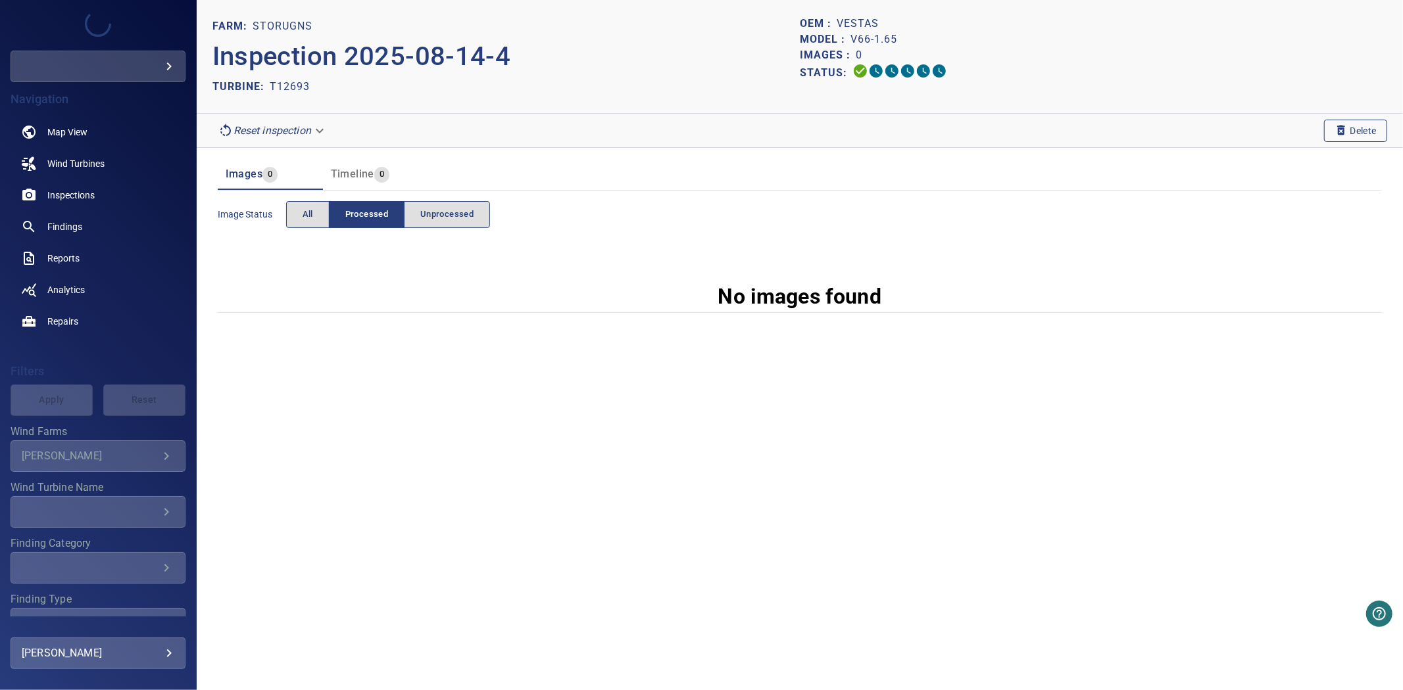
click at [1334, 132] on icon "button" at bounding box center [1340, 130] width 13 height 13
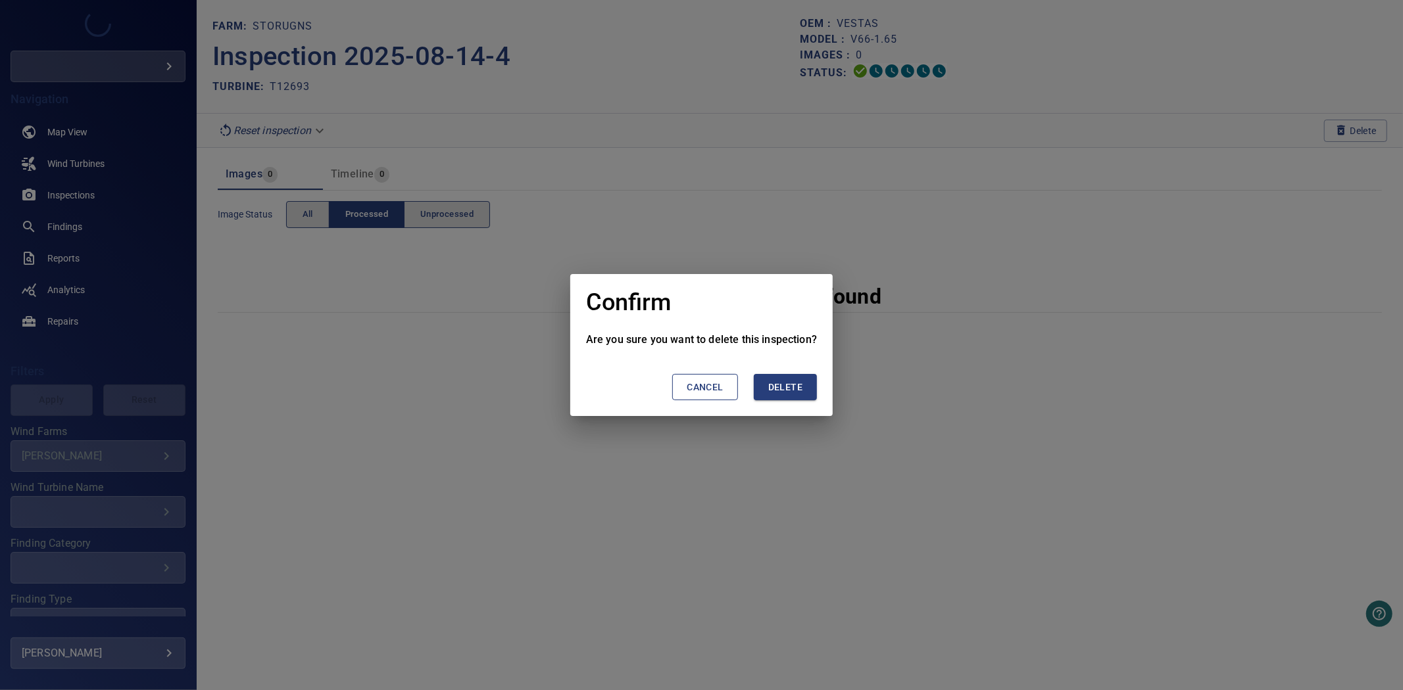
click at [810, 385] on button "Delete" at bounding box center [785, 387] width 63 height 27
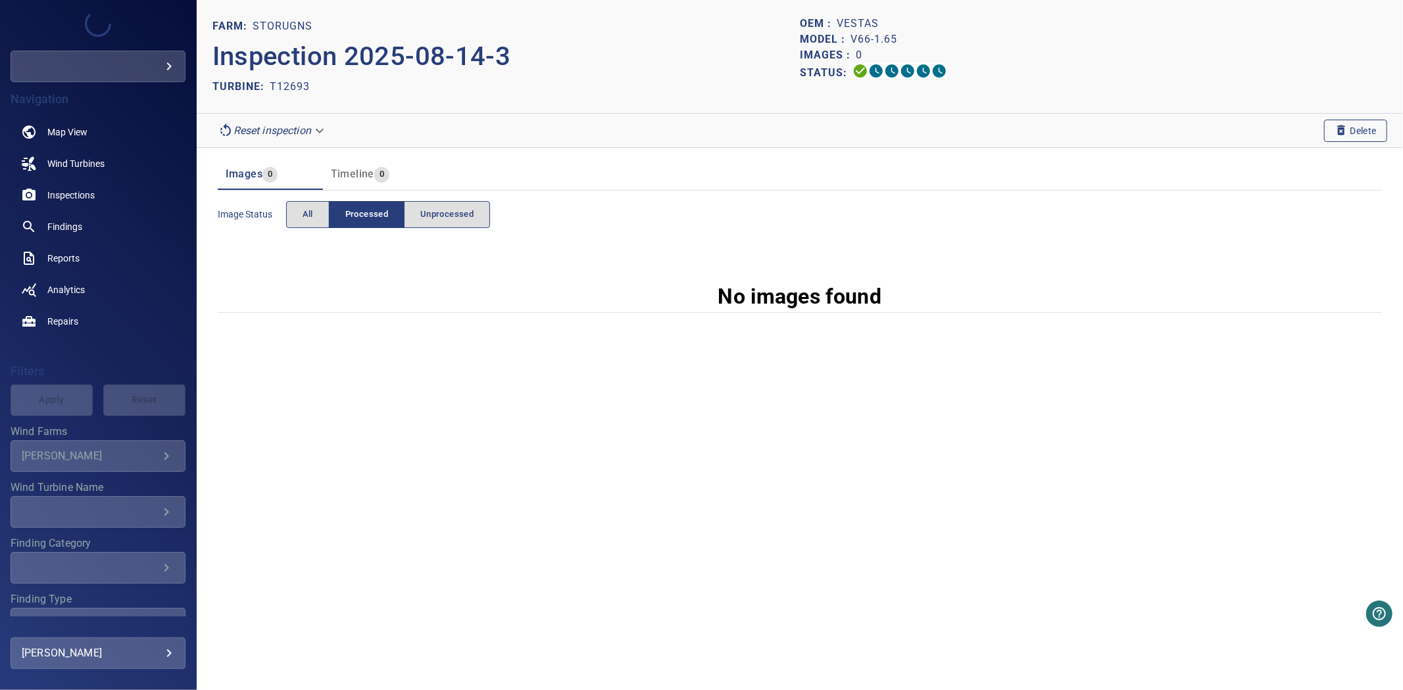
click at [1347, 126] on span "Delete" at bounding box center [1355, 131] width 42 height 14
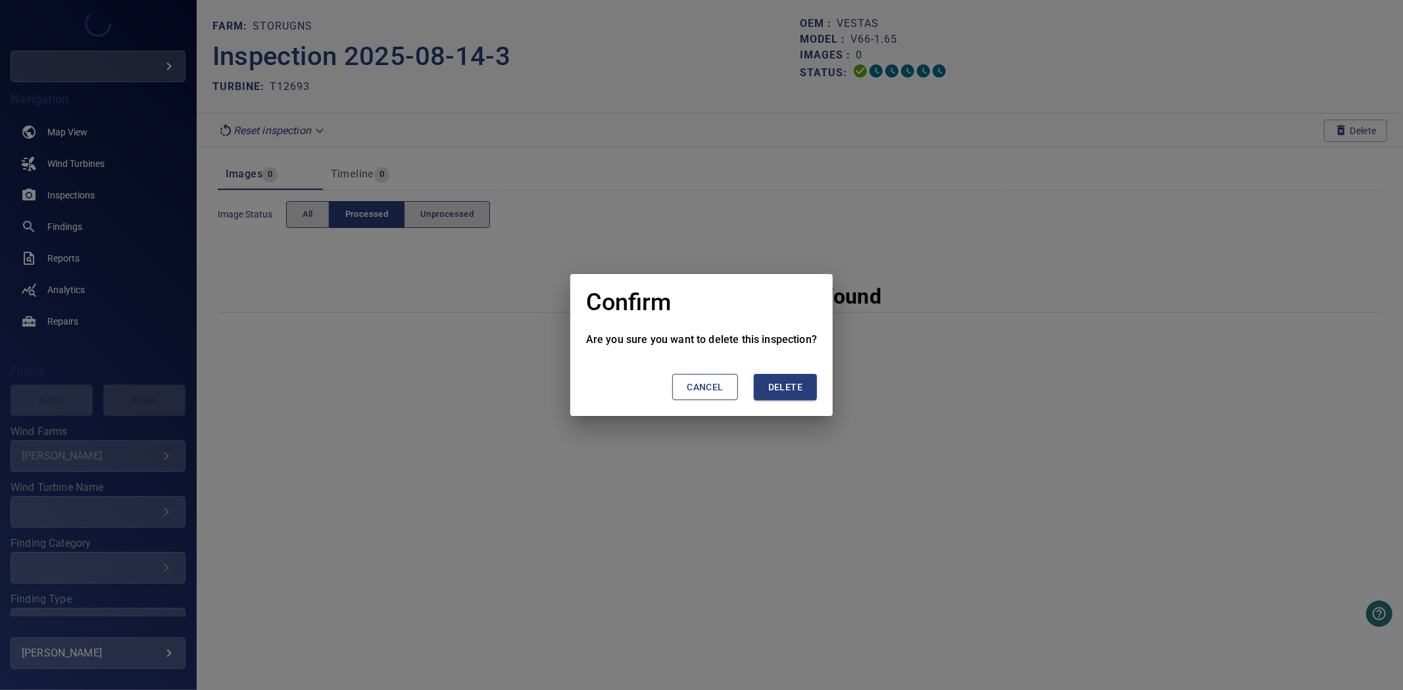
click at [807, 400] on button "Delete" at bounding box center [785, 387] width 63 height 27
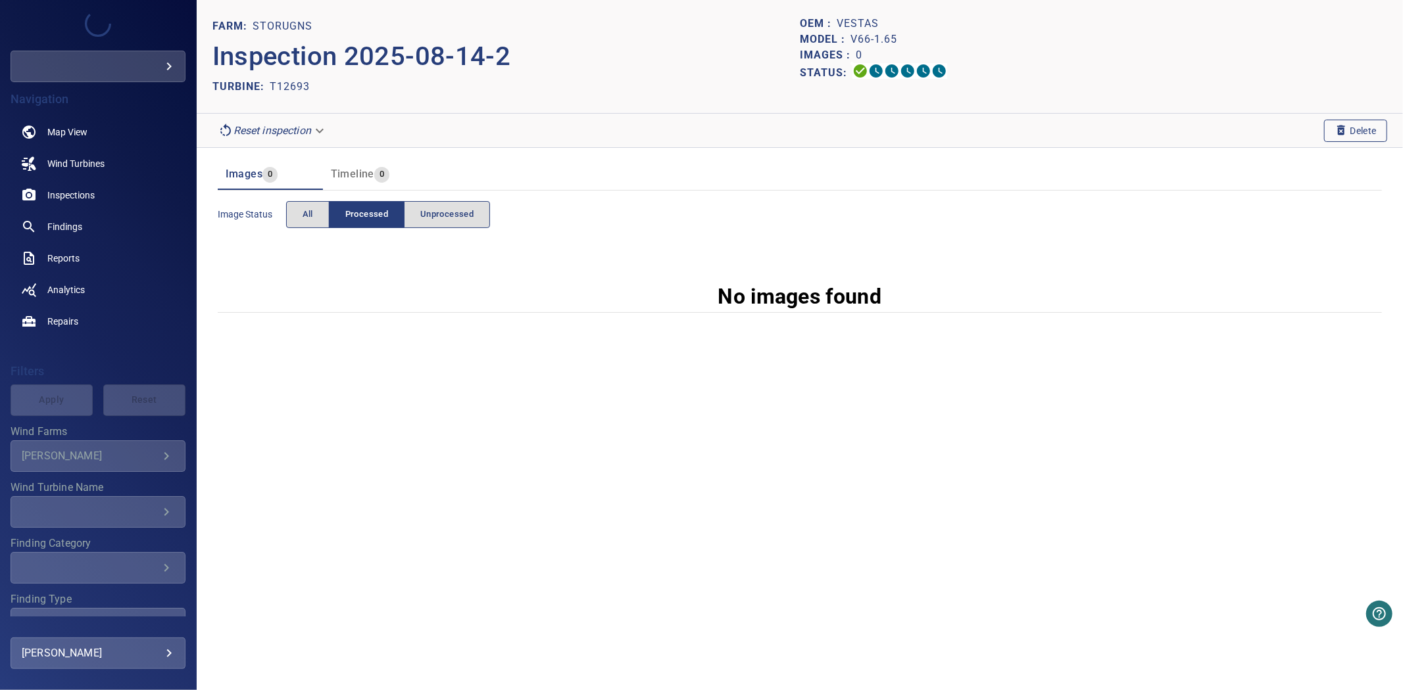
click at [1362, 124] on span "Delete" at bounding box center [1355, 131] width 42 height 14
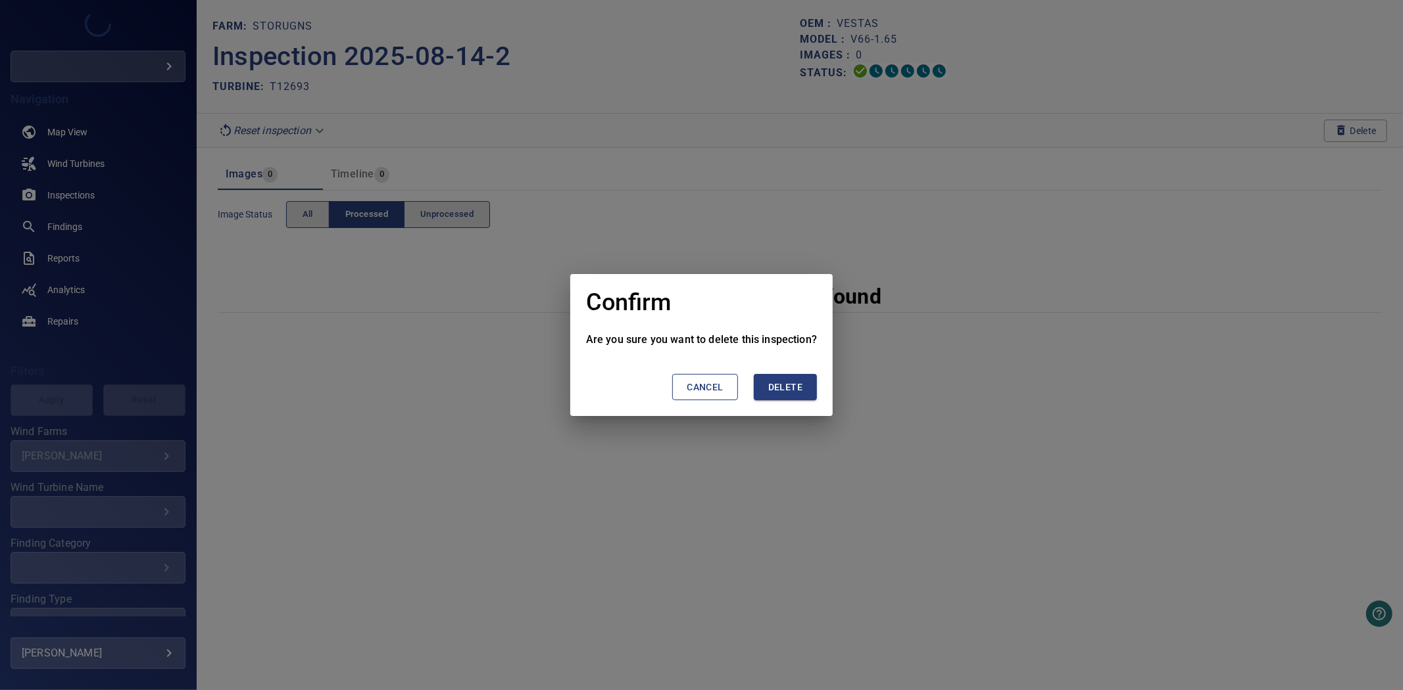
click at [754, 393] on button "Delete" at bounding box center [785, 387] width 63 height 27
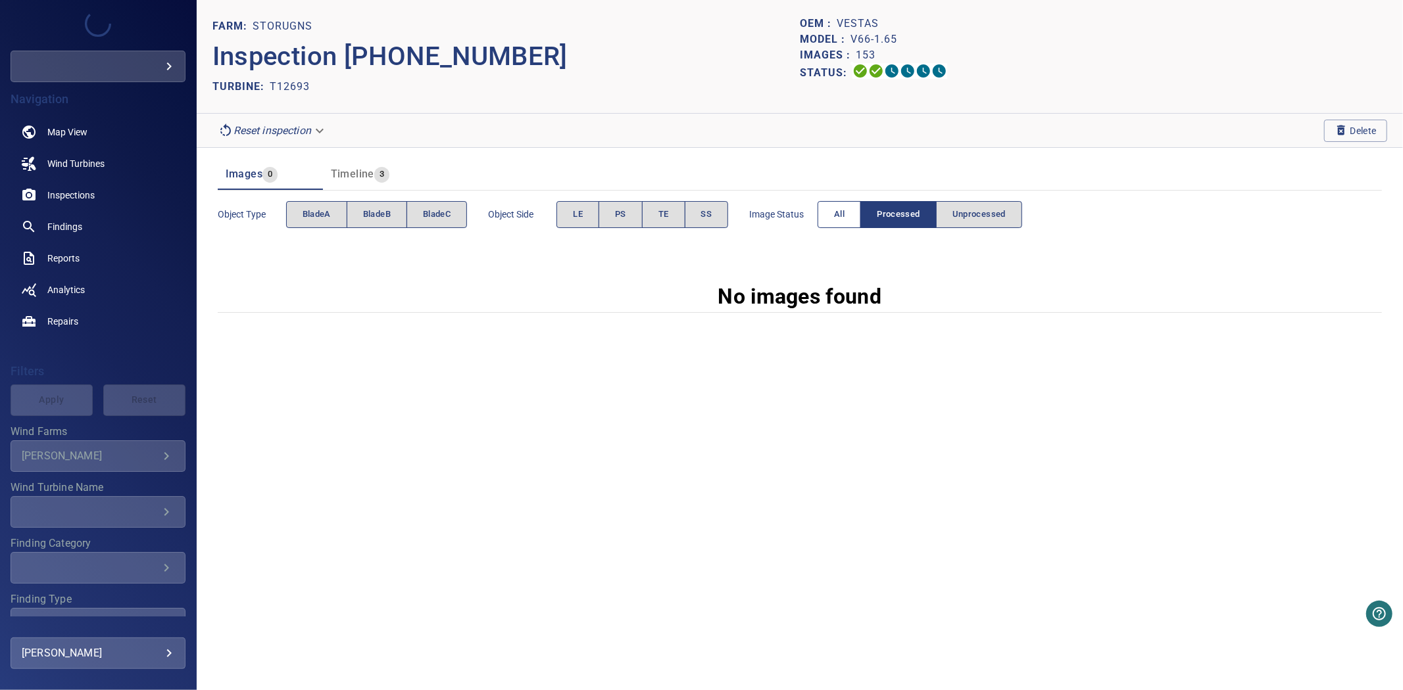
click at [825, 224] on button "All" at bounding box center [838, 214] width 43 height 27
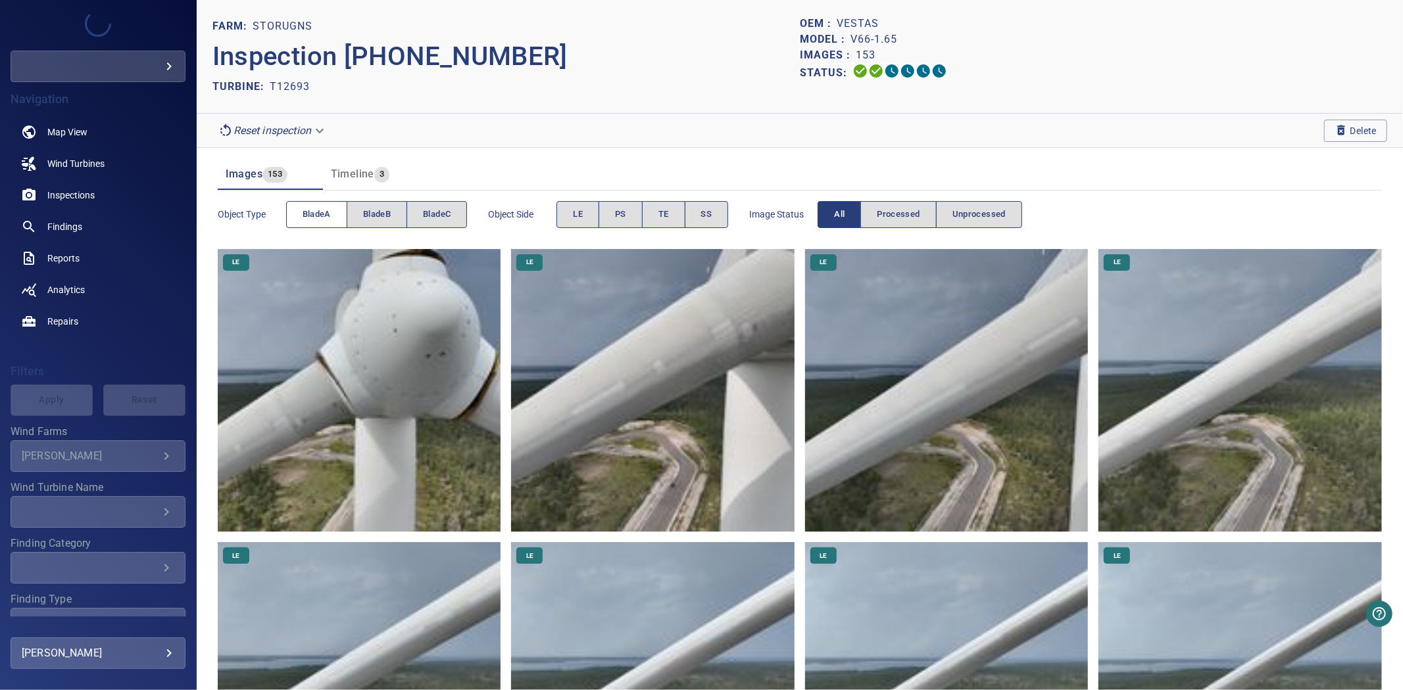
click at [344, 214] on button "bladeA" at bounding box center [316, 214] width 61 height 27
click at [380, 214] on span "bladeB" at bounding box center [377, 214] width 28 height 15
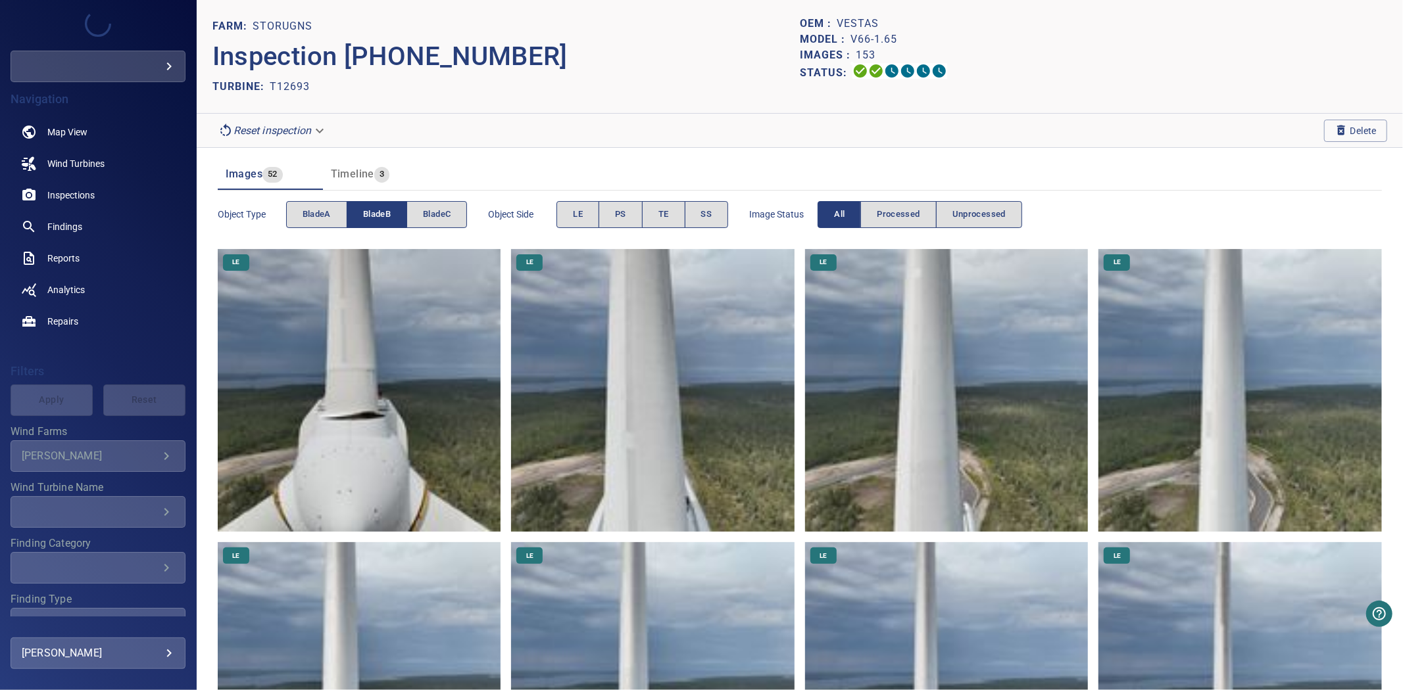
click at [380, 214] on span "bladeB" at bounding box center [377, 214] width 28 height 15
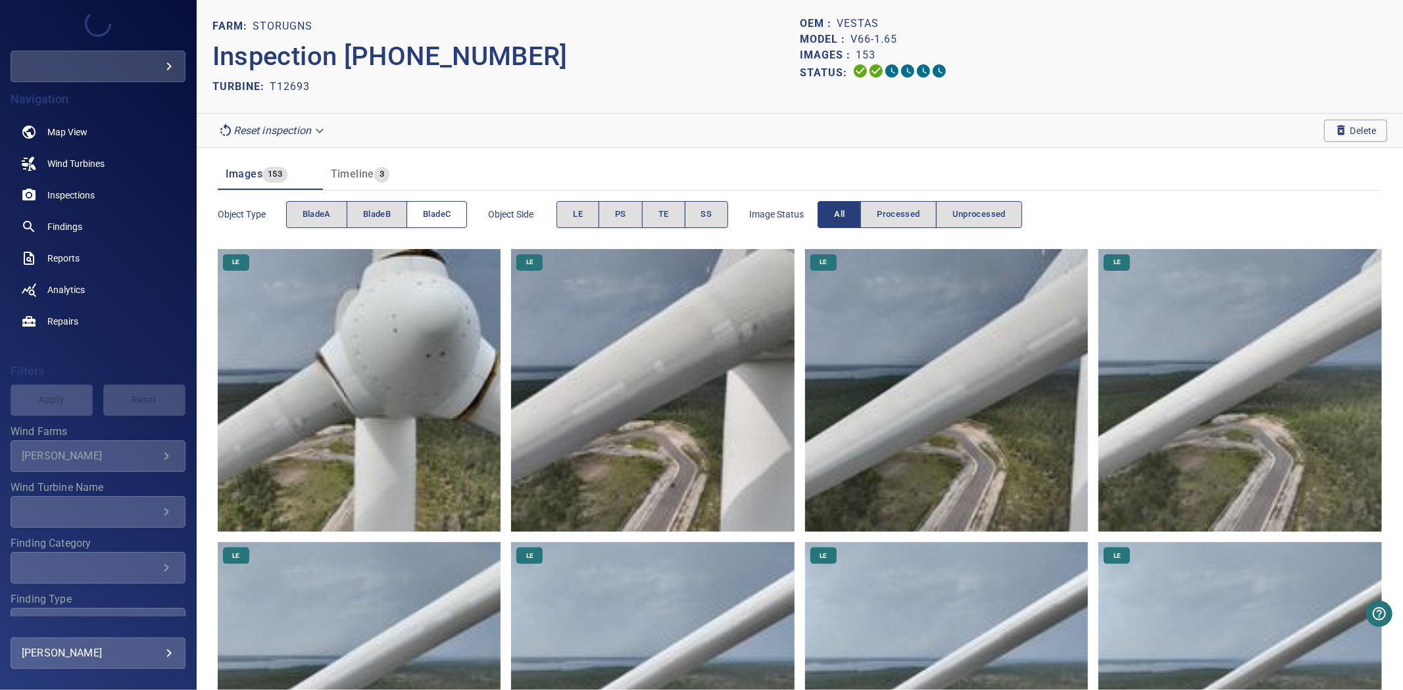
click at [434, 218] on span "bladeC" at bounding box center [437, 214] width 28 height 15
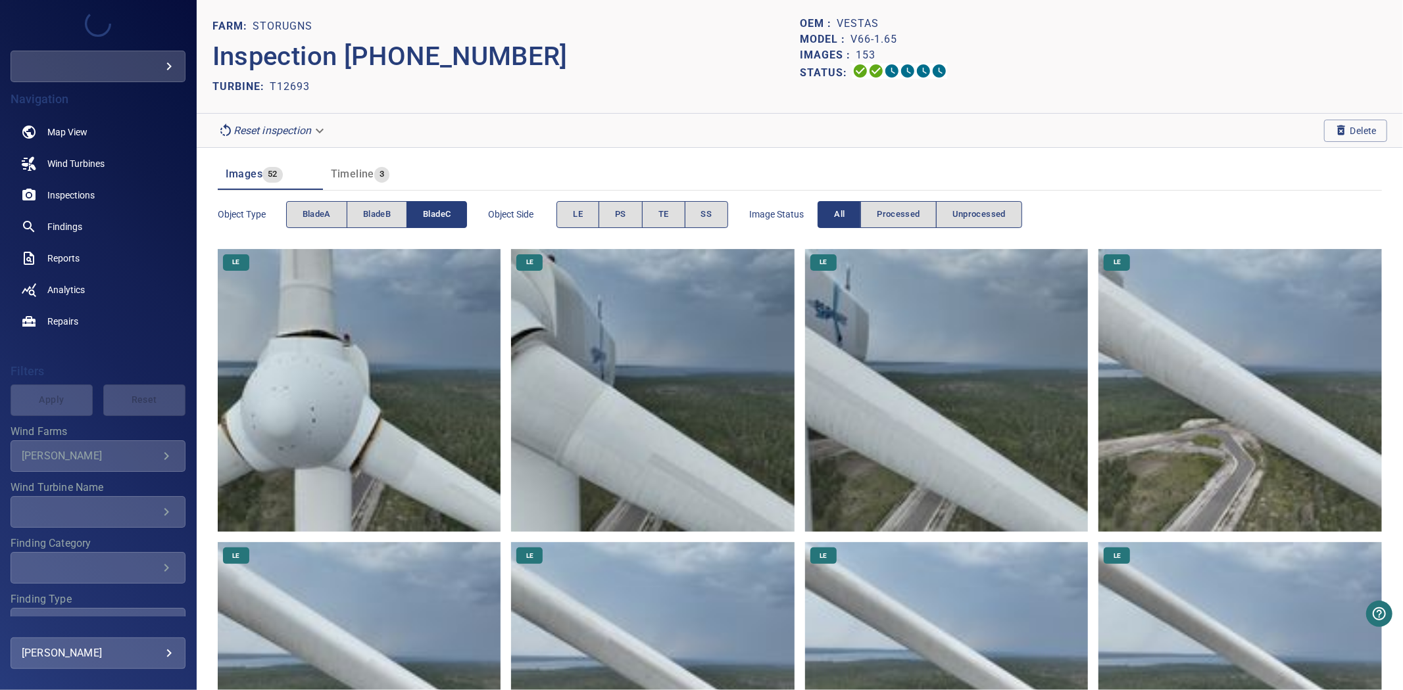
click at [434, 218] on span "bladeC" at bounding box center [437, 214] width 28 height 15
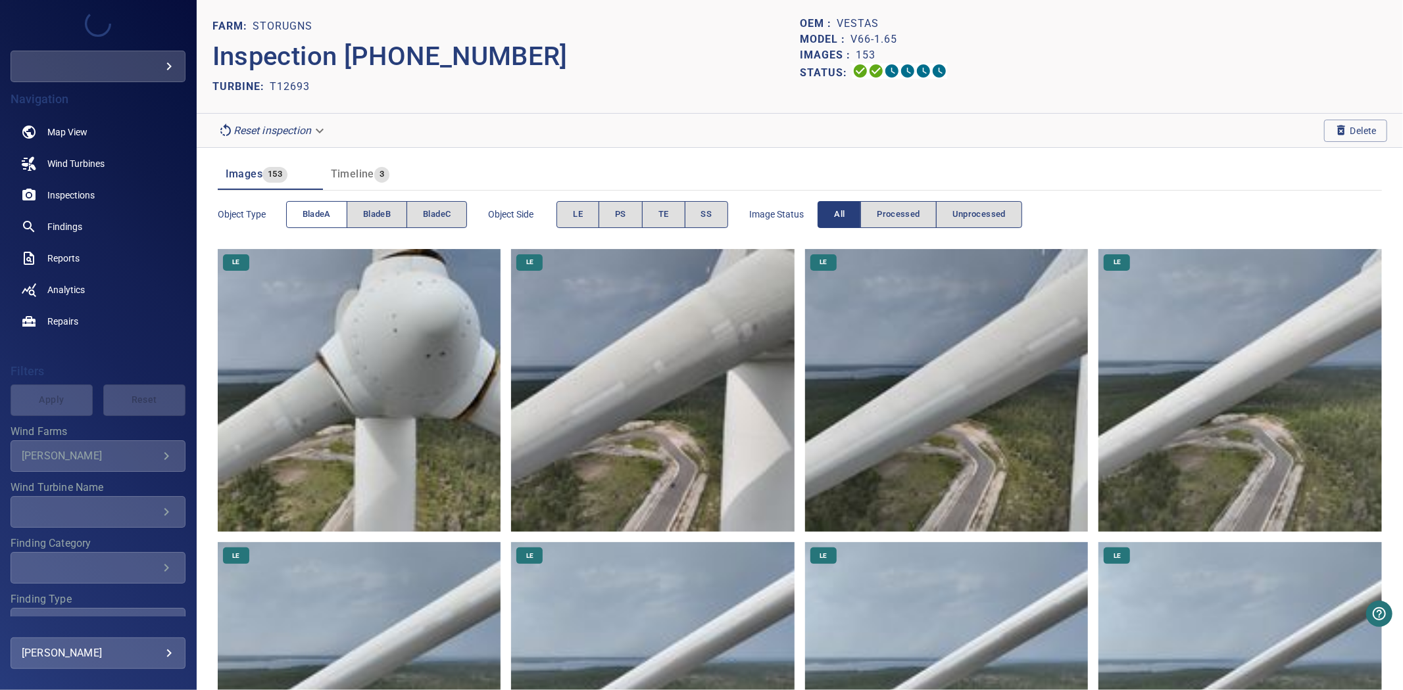
click at [288, 214] on button "bladeA" at bounding box center [316, 214] width 61 height 27
click at [291, 214] on button "bladeA" at bounding box center [316, 214] width 61 height 27
click at [586, 101] on header "FARM: Storugns Inspection 2025-08-14-10 TURBINE: T12693 OEM : Vestas Model : V6…" at bounding box center [800, 57] width 1206 height 114
click at [311, 212] on span "bladeA" at bounding box center [316, 214] width 28 height 15
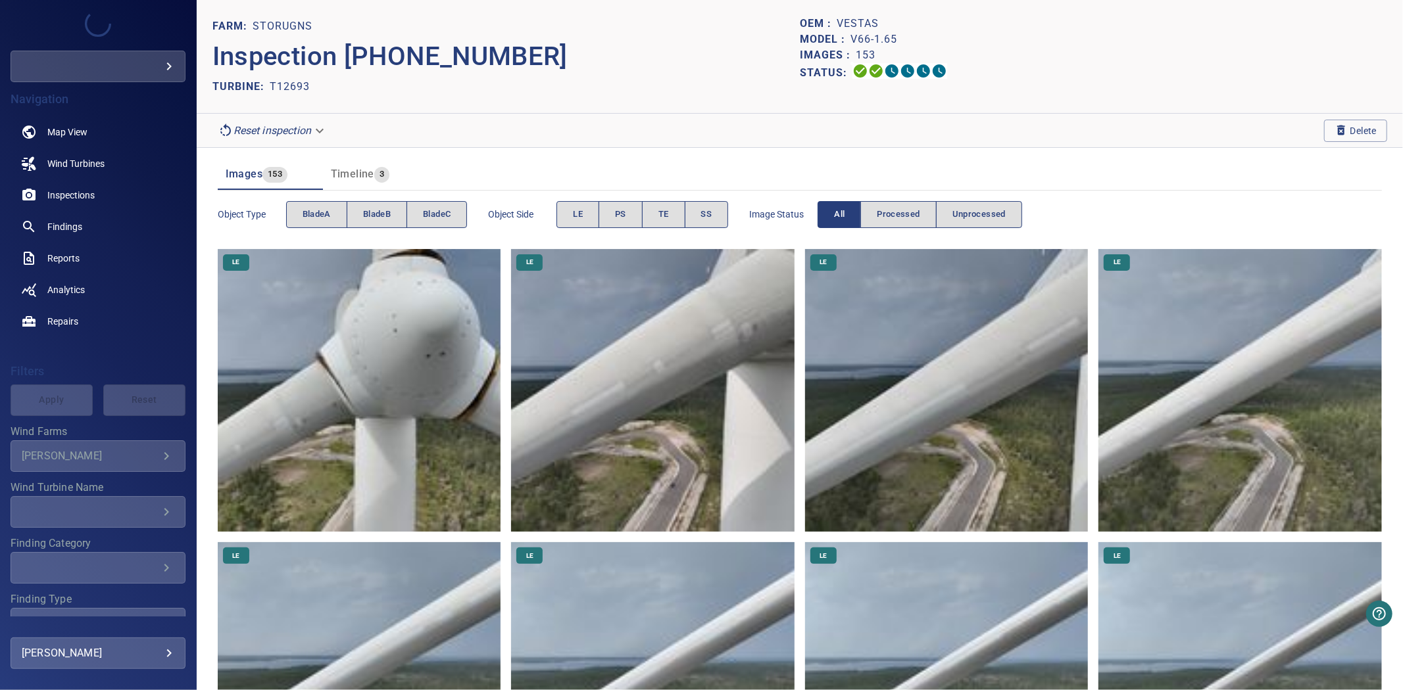
click at [360, 212] on button "bladeB" at bounding box center [377, 214] width 60 height 27
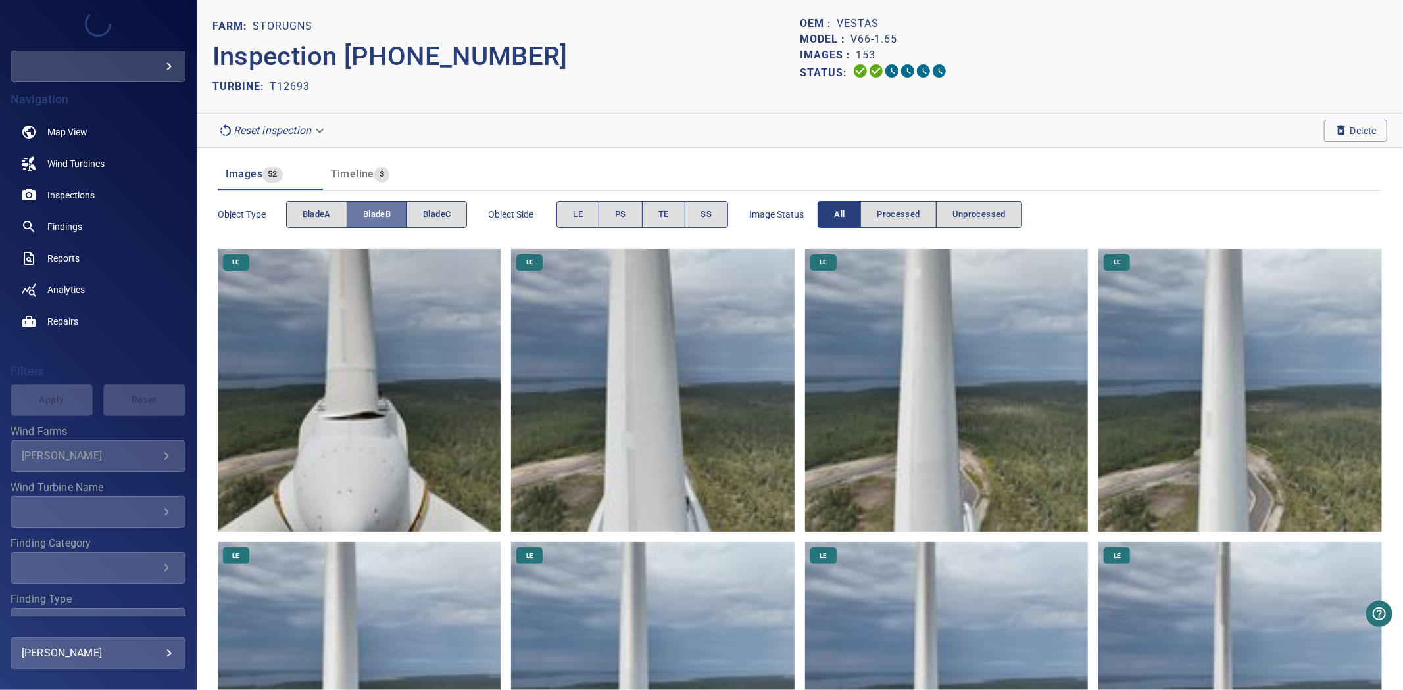
click at [360, 212] on button "bladeB" at bounding box center [377, 214] width 60 height 27
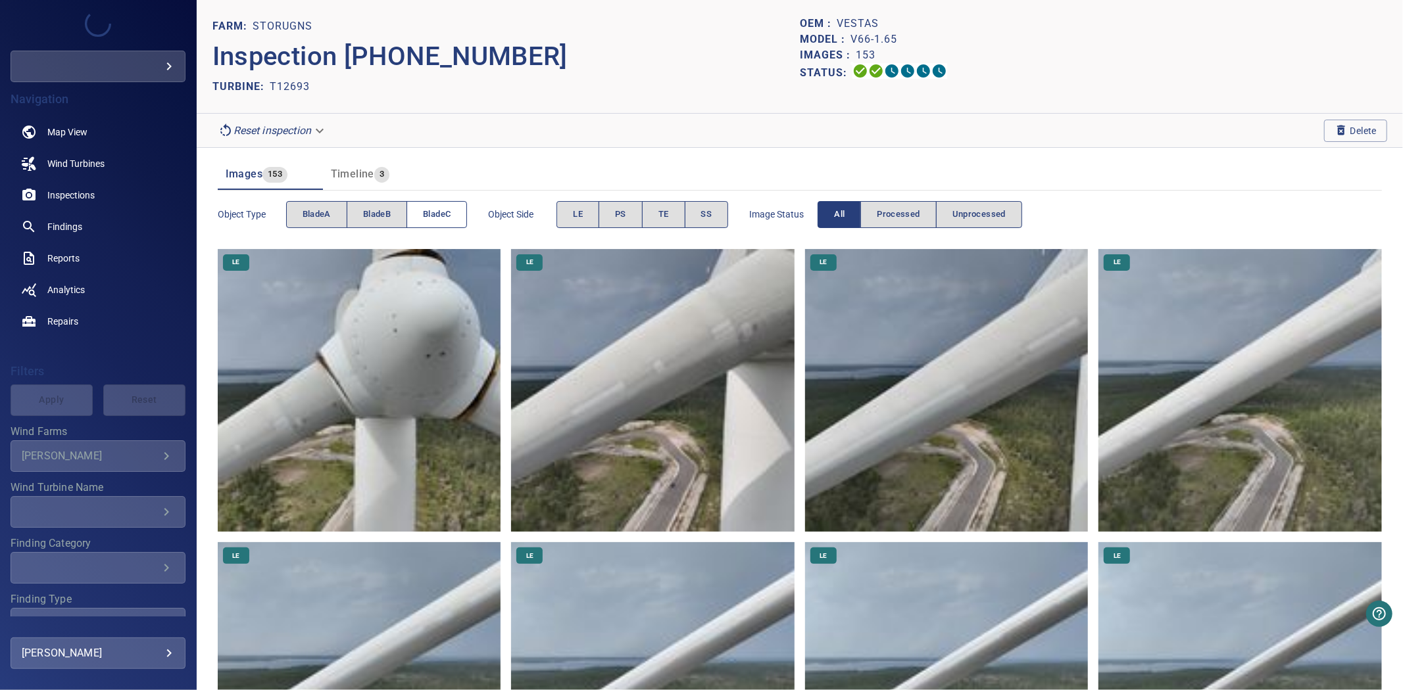
click at [410, 218] on button "bladeC" at bounding box center [436, 214] width 60 height 27
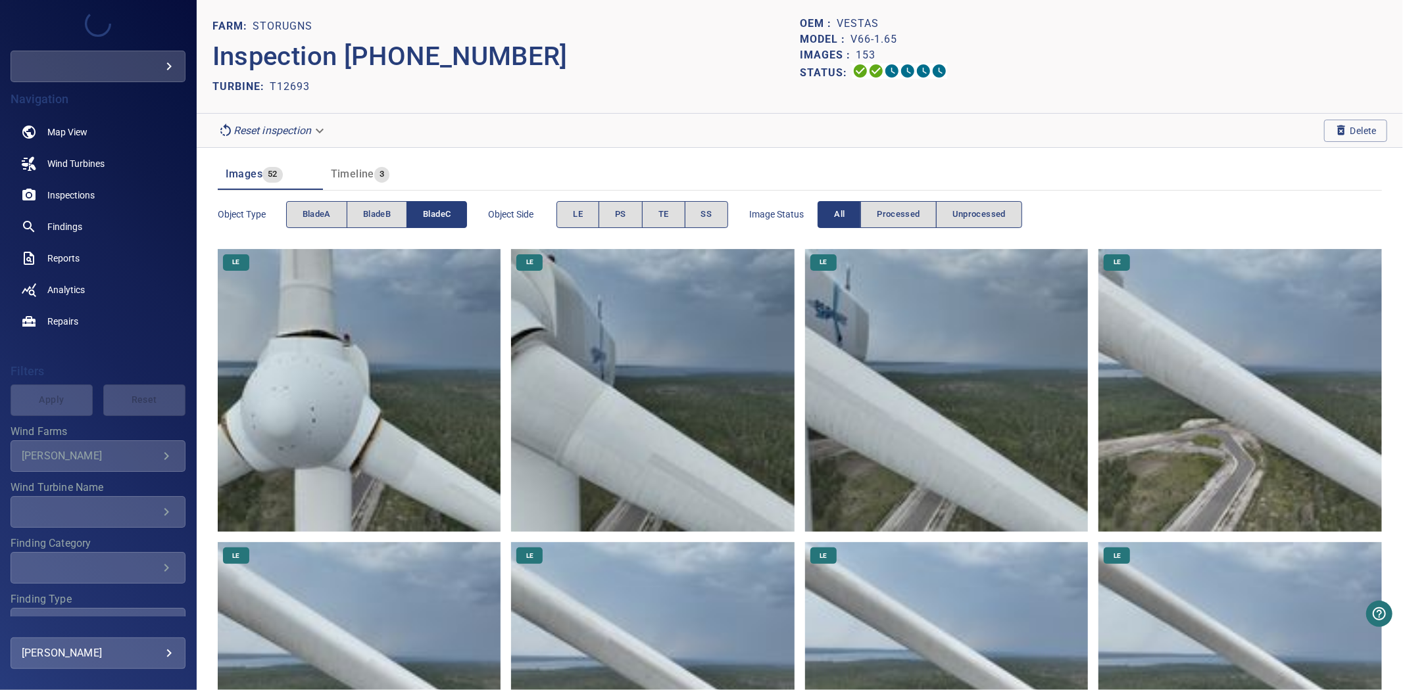
click at [410, 218] on button "bladeC" at bounding box center [436, 214] width 60 height 27
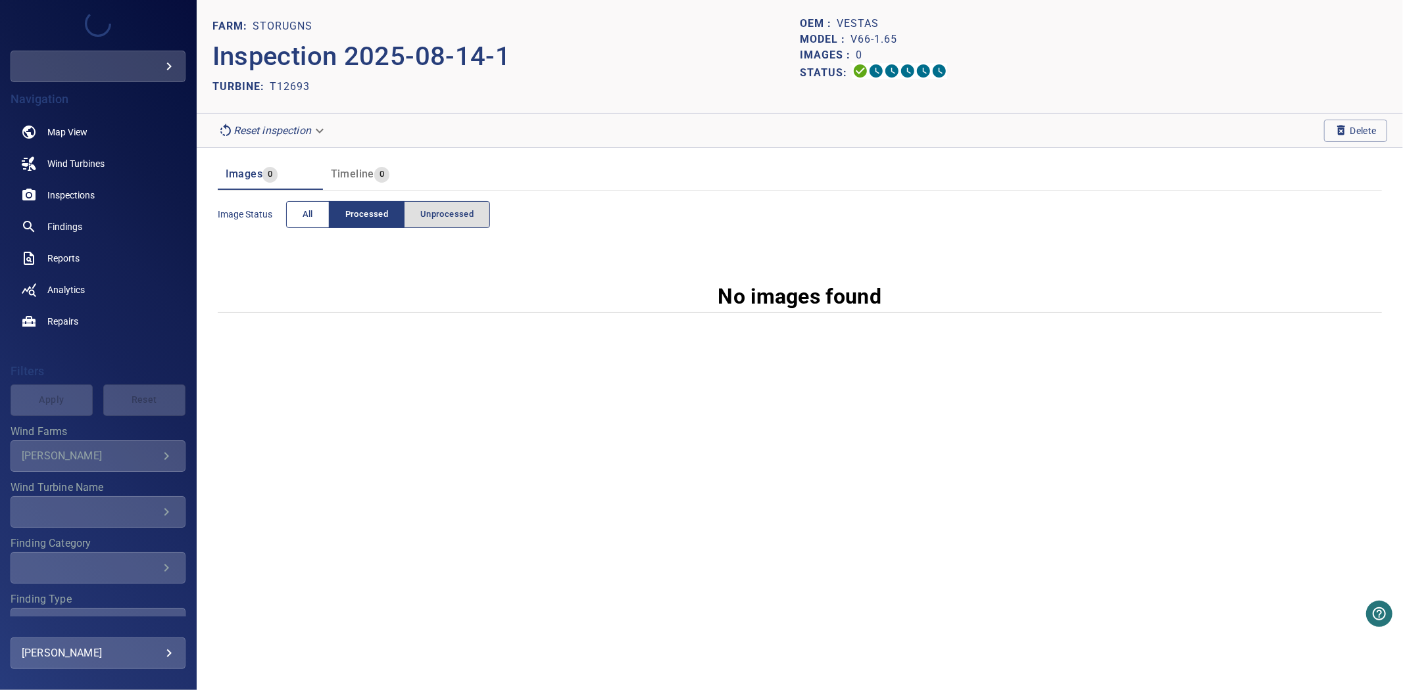
click at [310, 224] on button "All" at bounding box center [307, 214] width 43 height 27
click at [1335, 133] on icon "button" at bounding box center [1340, 130] width 13 height 13
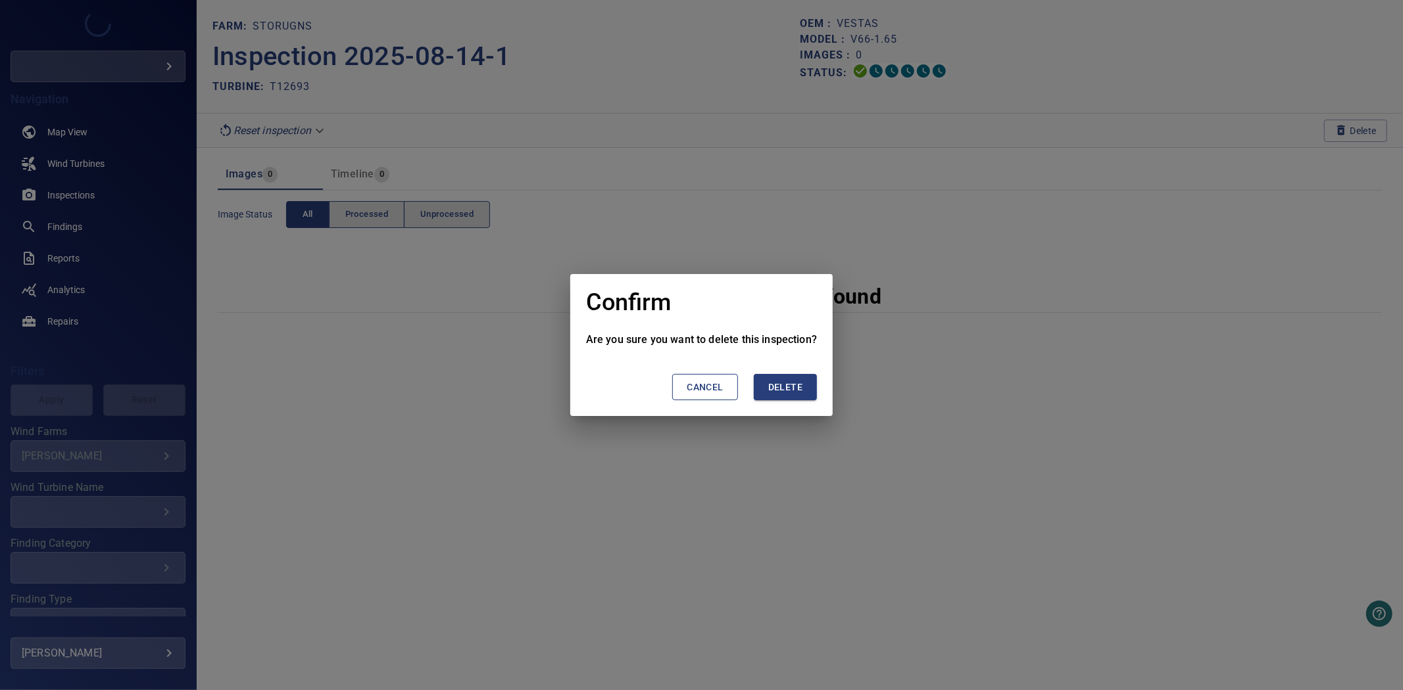
click at [805, 391] on button "Delete" at bounding box center [785, 387] width 63 height 27
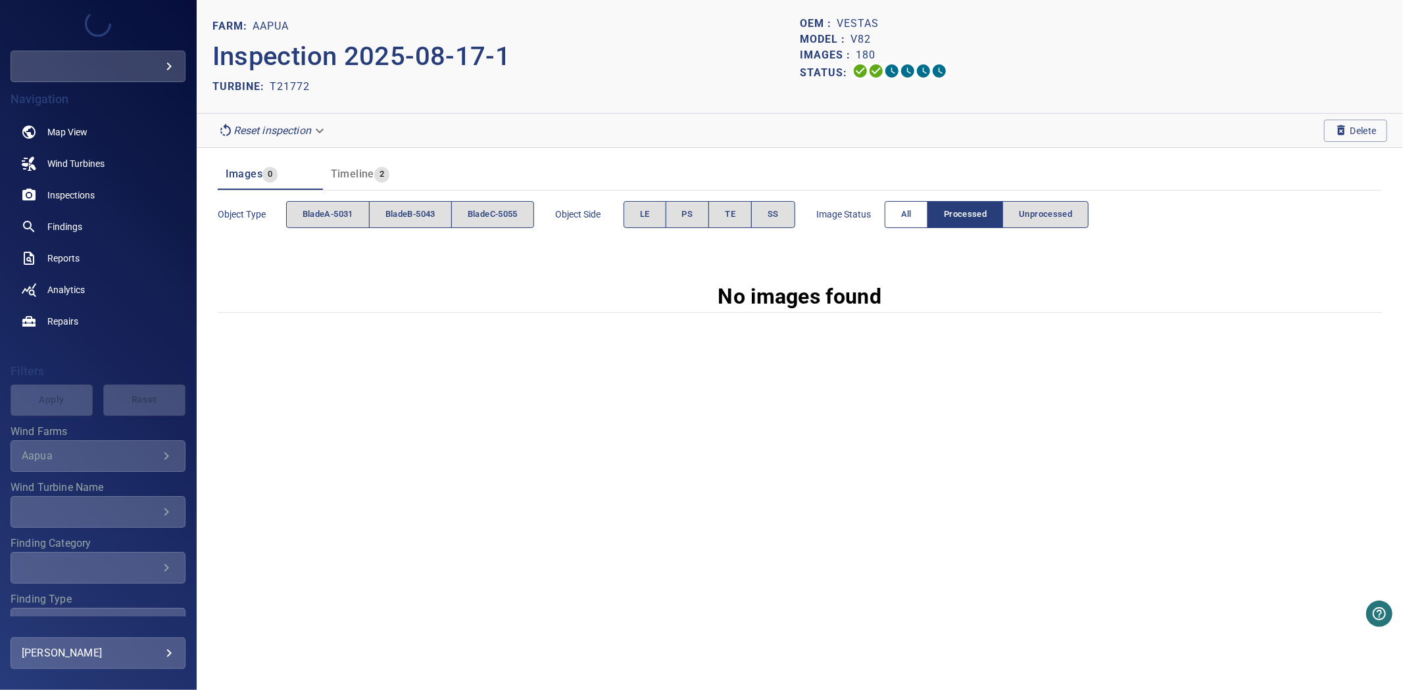
click at [907, 218] on span "All" at bounding box center [906, 214] width 11 height 15
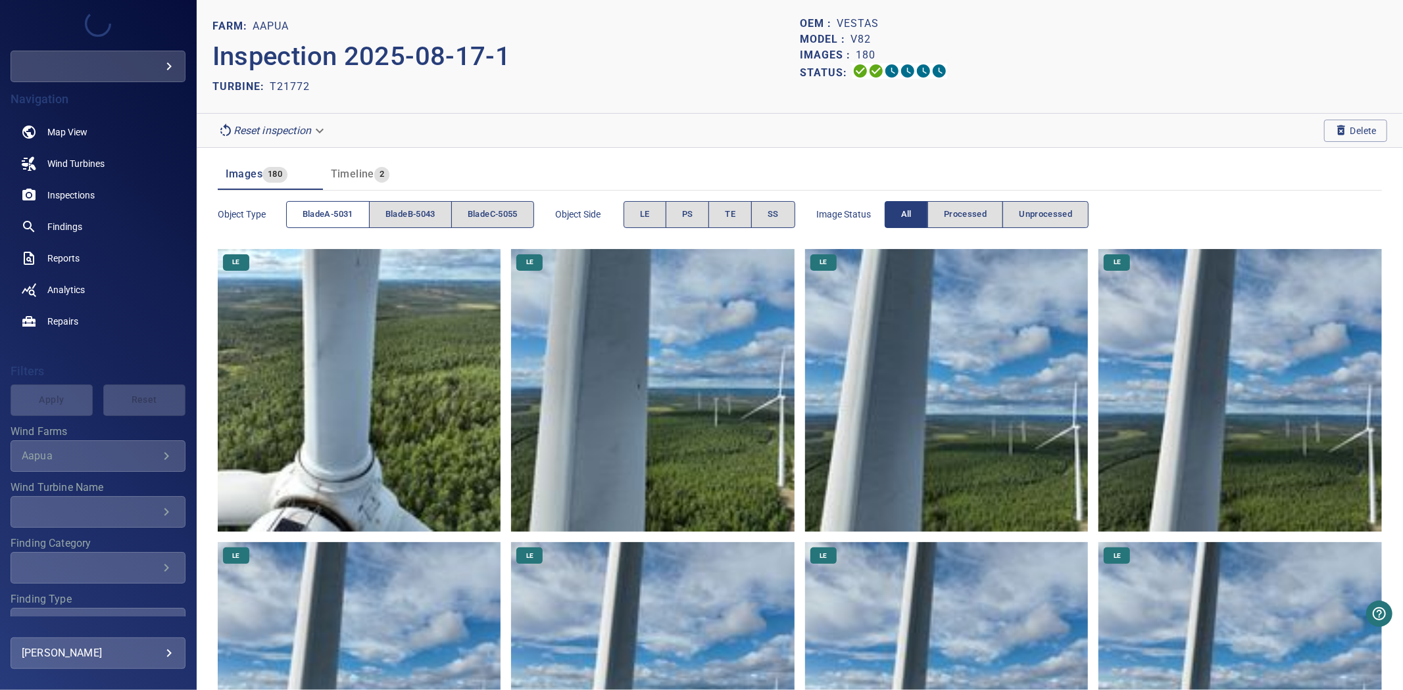
click at [331, 220] on span "bladeA-5031" at bounding box center [327, 214] width 51 height 15
click at [392, 212] on span "bladeB-5043" at bounding box center [410, 214] width 50 height 15
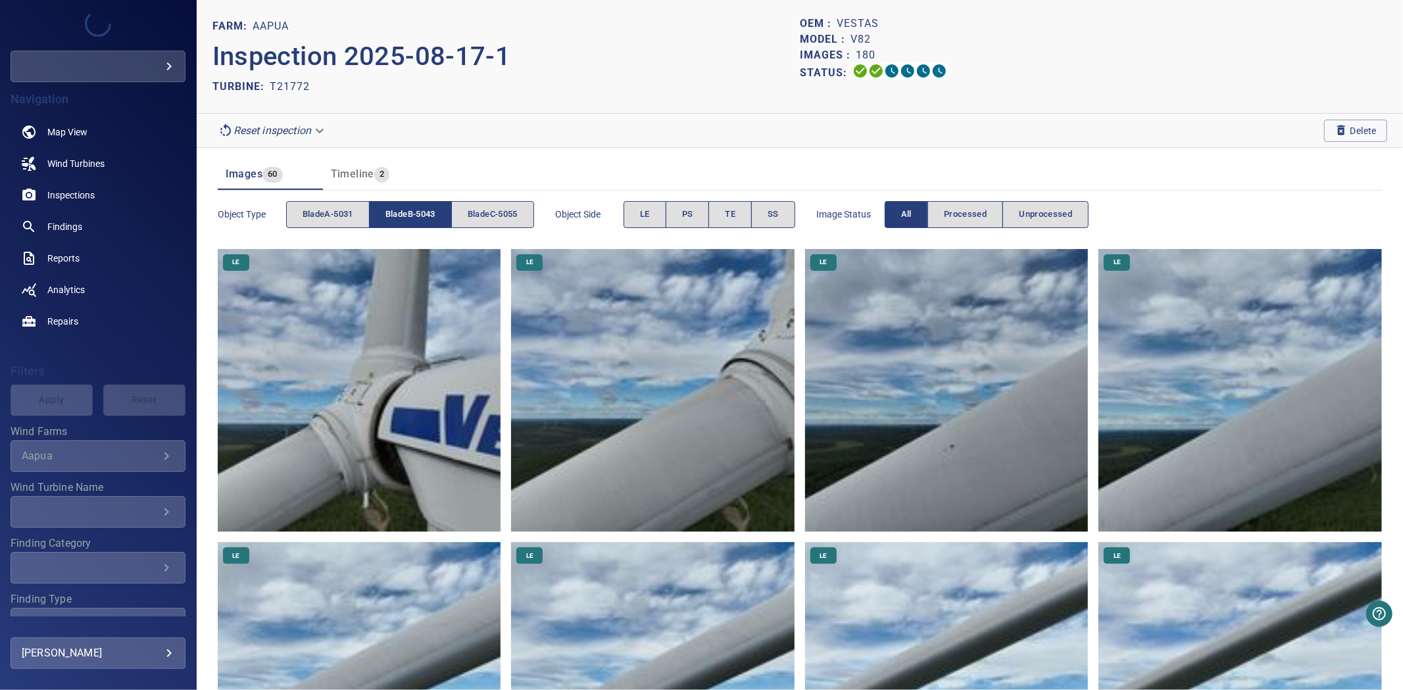
click at [393, 212] on span "bladeB-5043" at bounding box center [410, 214] width 50 height 15
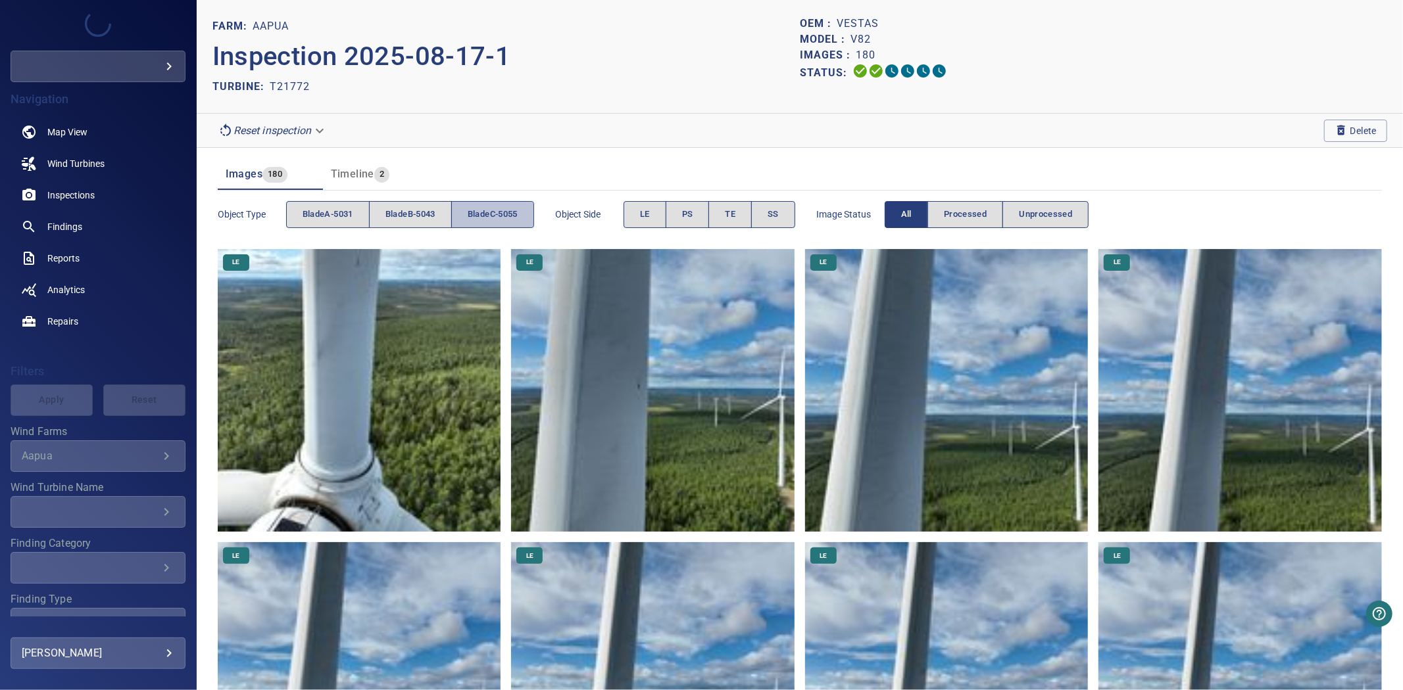
click at [506, 214] on span "bladeC-5055" at bounding box center [493, 214] width 50 height 15
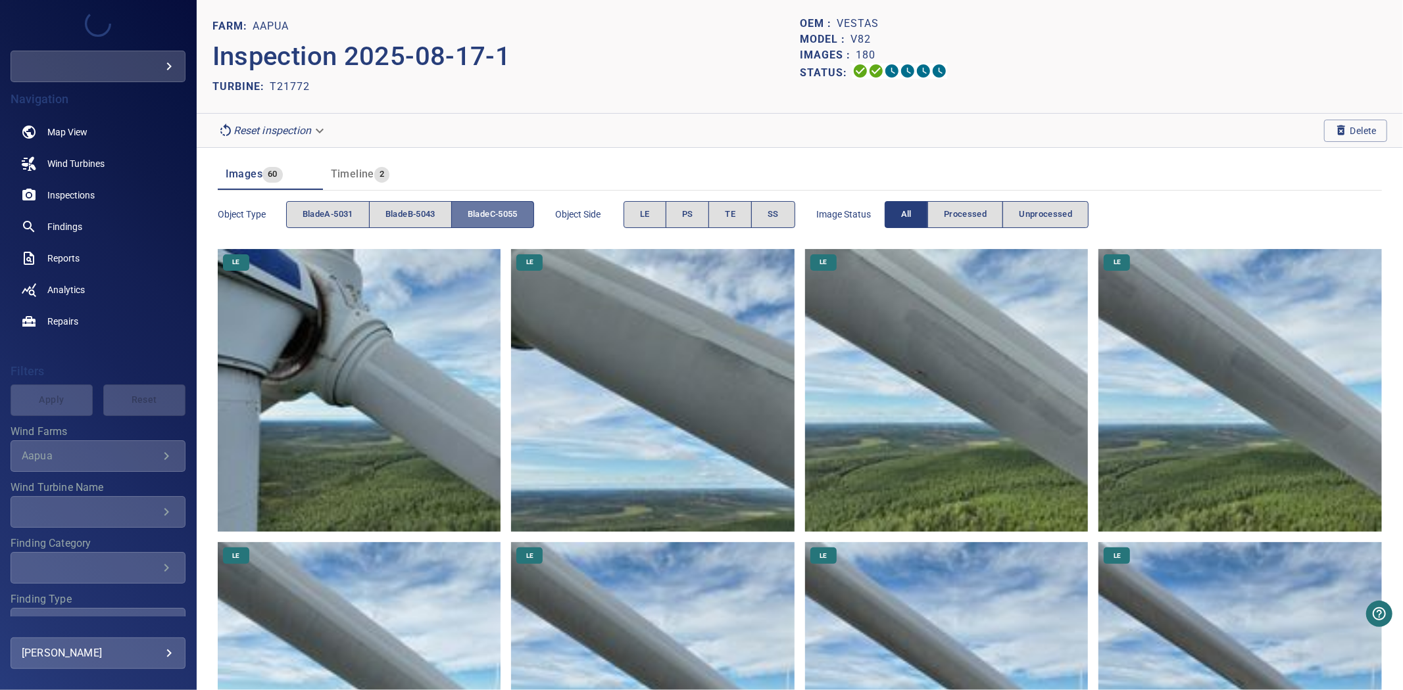
click at [506, 214] on span "bladeC-5055" at bounding box center [493, 214] width 50 height 15
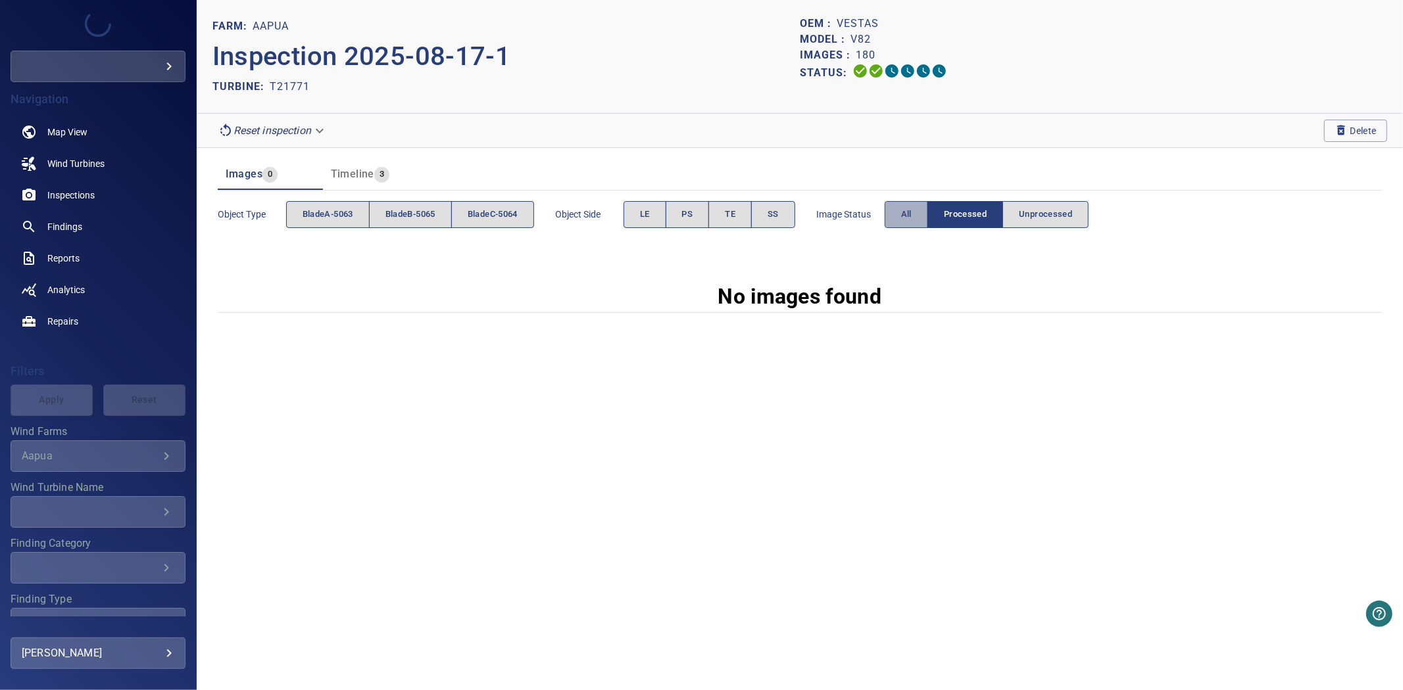
click at [902, 229] on div "Image Status All Processed Unprocessed" at bounding box center [952, 214] width 273 height 37
click at [903, 224] on button "All" at bounding box center [905, 214] width 43 height 27
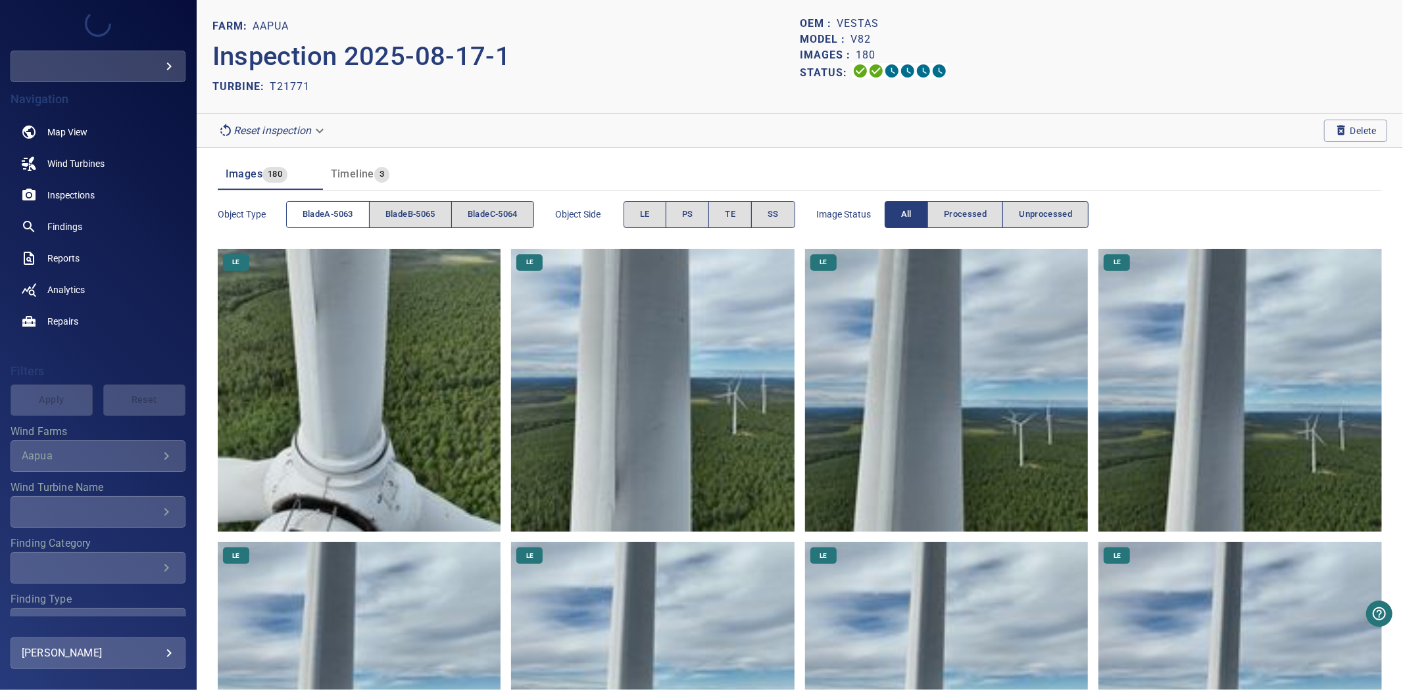
click at [325, 222] on button "bladeA-5063" at bounding box center [328, 214] width 84 height 27
click at [324, 222] on span "bladeA-5063" at bounding box center [327, 214] width 51 height 15
click at [435, 221] on span "bladeB-5065" at bounding box center [410, 214] width 50 height 15
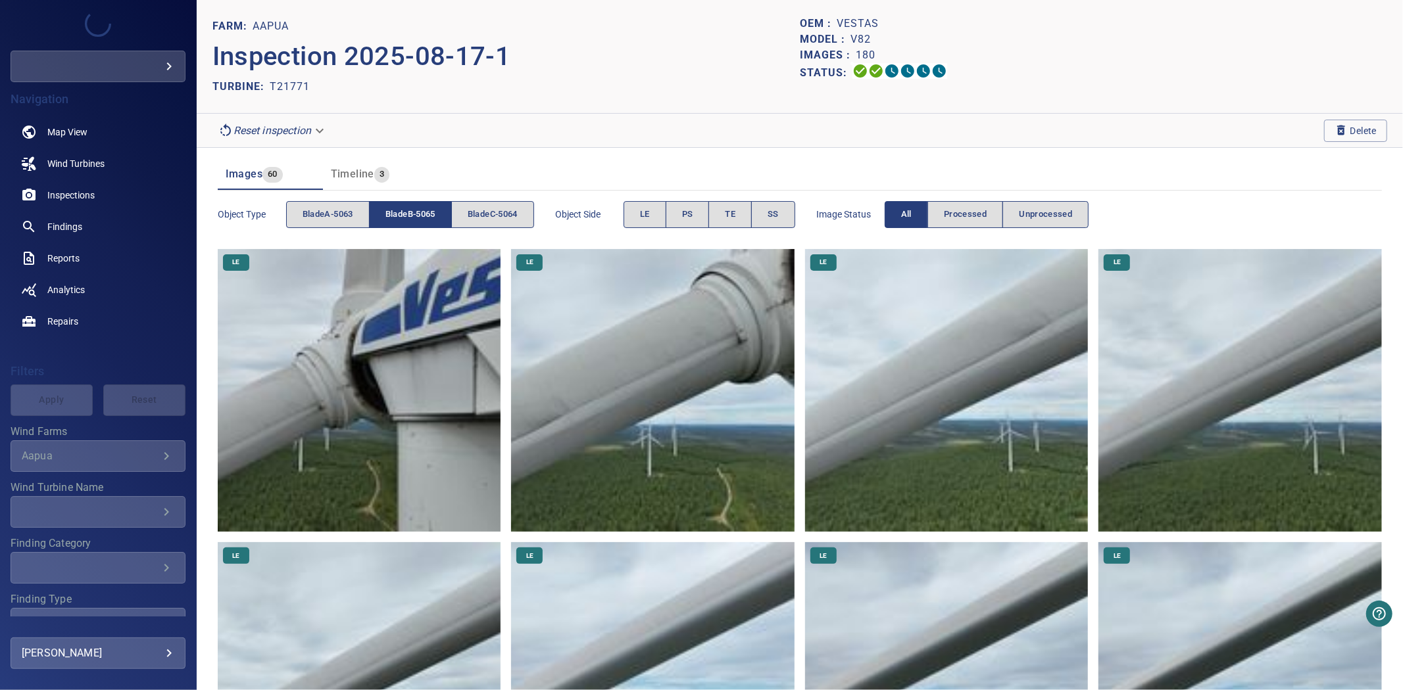
click at [435, 221] on span "bladeB-5065" at bounding box center [410, 214] width 50 height 15
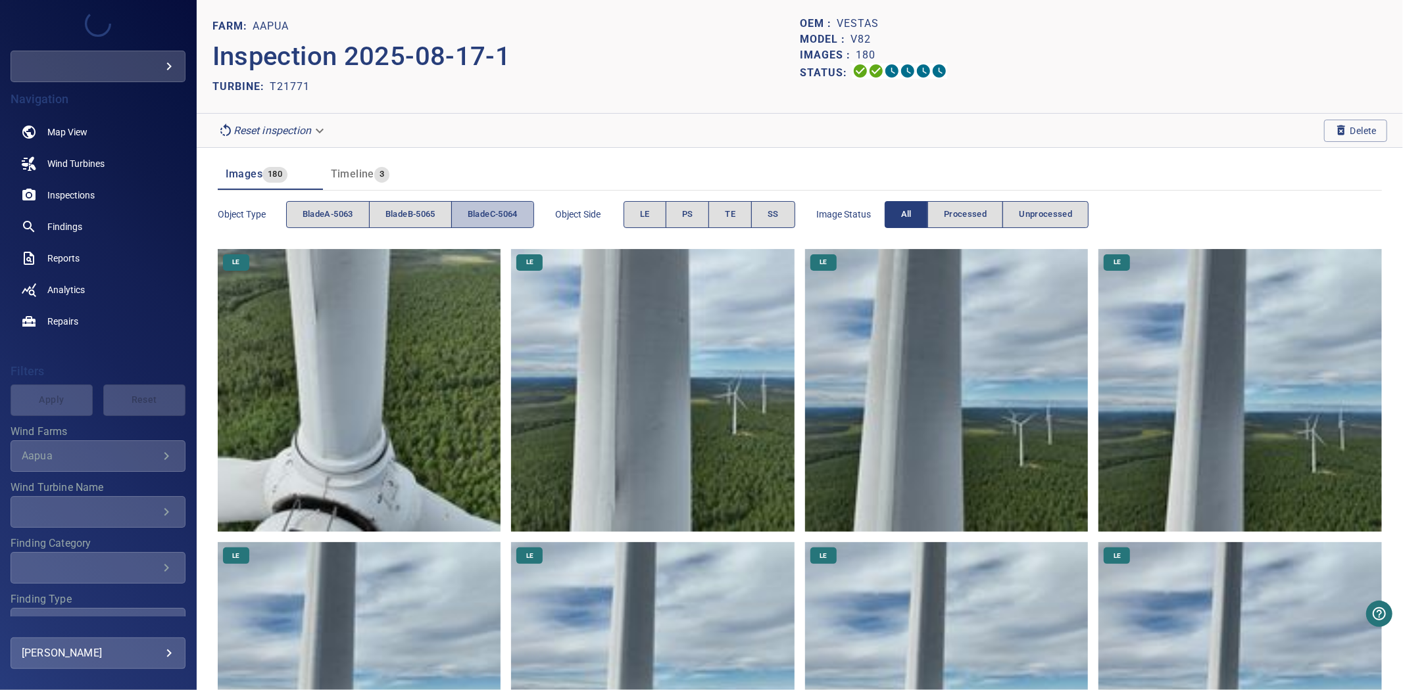
click at [487, 219] on span "bladeC-5064" at bounding box center [493, 214] width 50 height 15
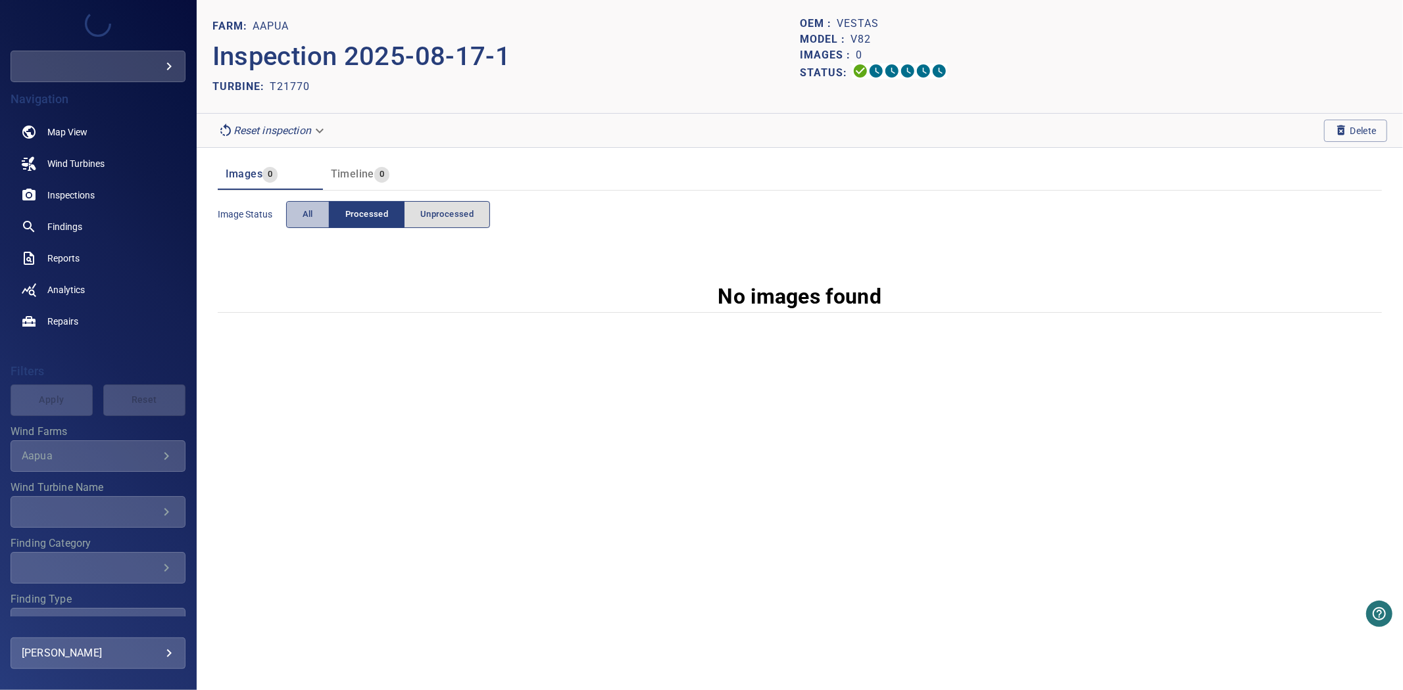
click at [310, 222] on span "All" at bounding box center [307, 214] width 11 height 15
click at [331, 218] on button "Processed" at bounding box center [367, 214] width 76 height 27
click at [417, 215] on button "Unprocessed" at bounding box center [447, 214] width 86 height 27
click at [371, 210] on span "Processed" at bounding box center [366, 214] width 43 height 15
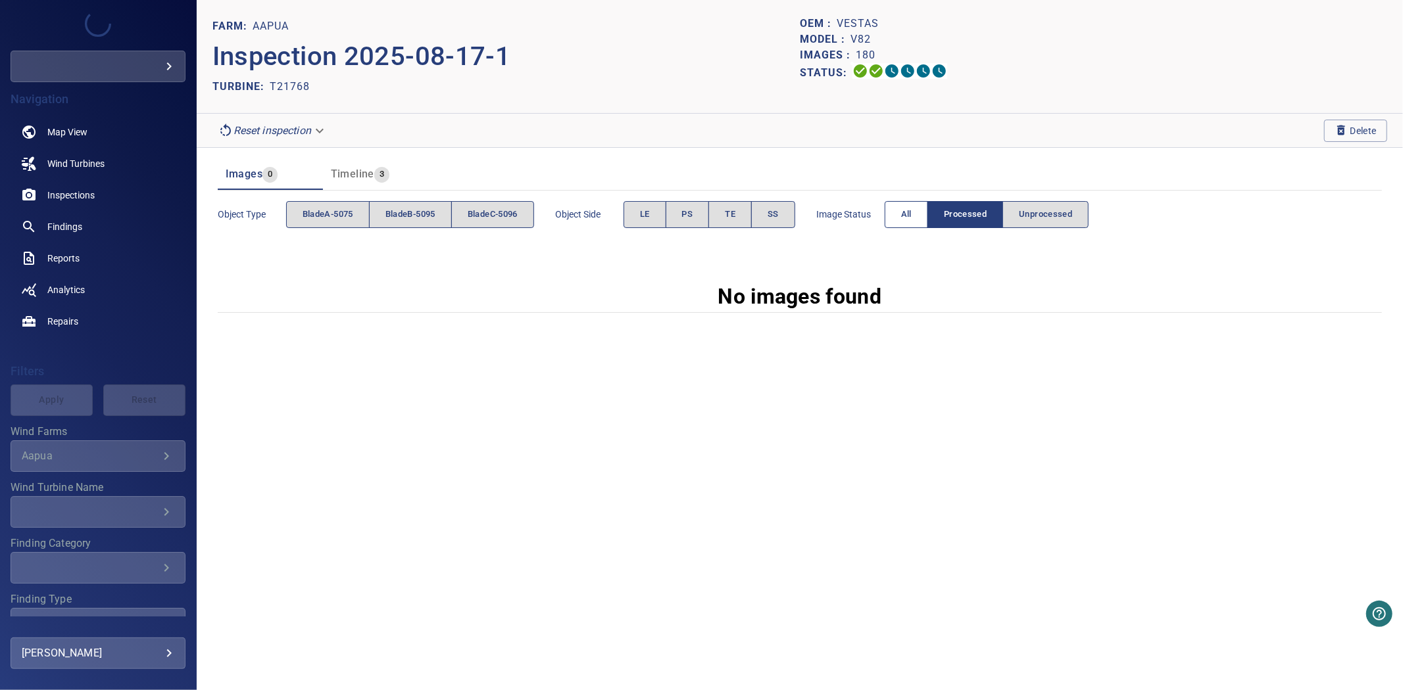
click at [910, 219] on span "All" at bounding box center [906, 214] width 11 height 15
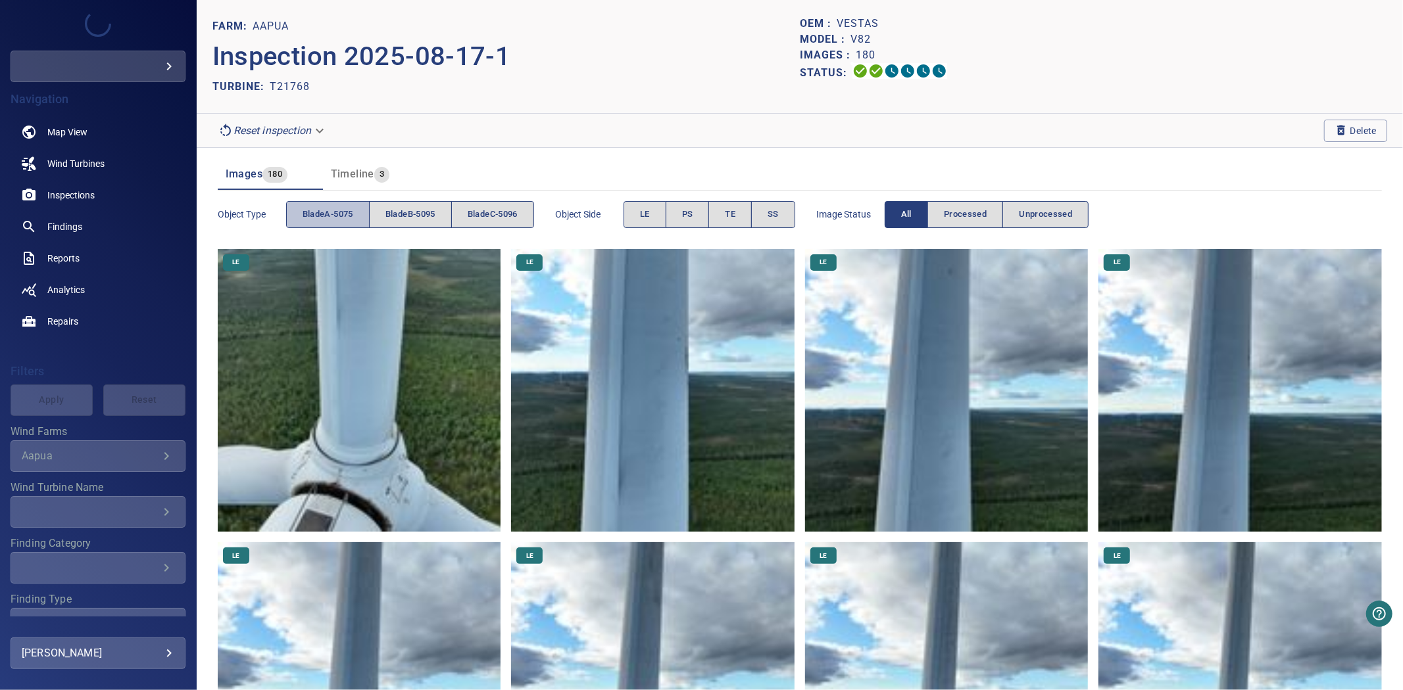
click at [342, 204] on button "bladeA-5075" at bounding box center [328, 214] width 84 height 27
click at [341, 207] on span "bladeA-5075" at bounding box center [327, 214] width 51 height 15
click at [412, 219] on span "bladeB-5095" at bounding box center [410, 214] width 50 height 15
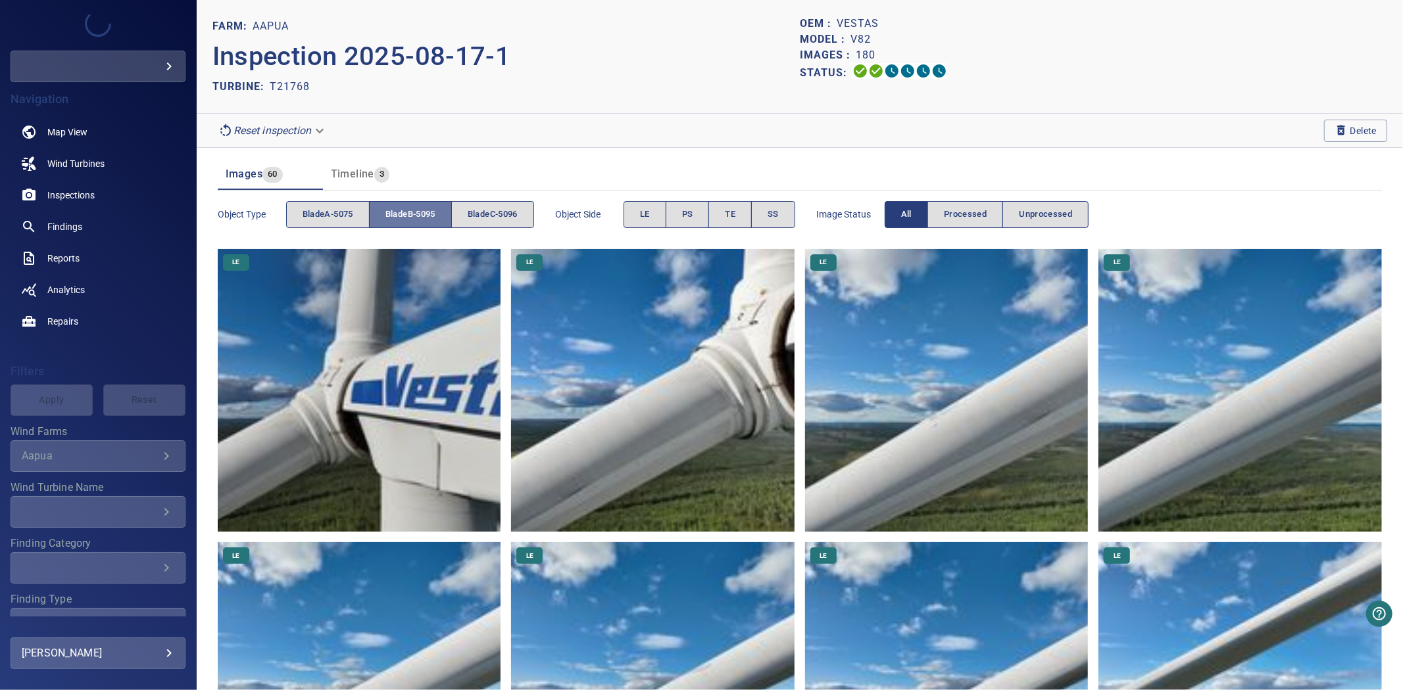
click at [412, 219] on span "bladeB-5095" at bounding box center [410, 214] width 50 height 15
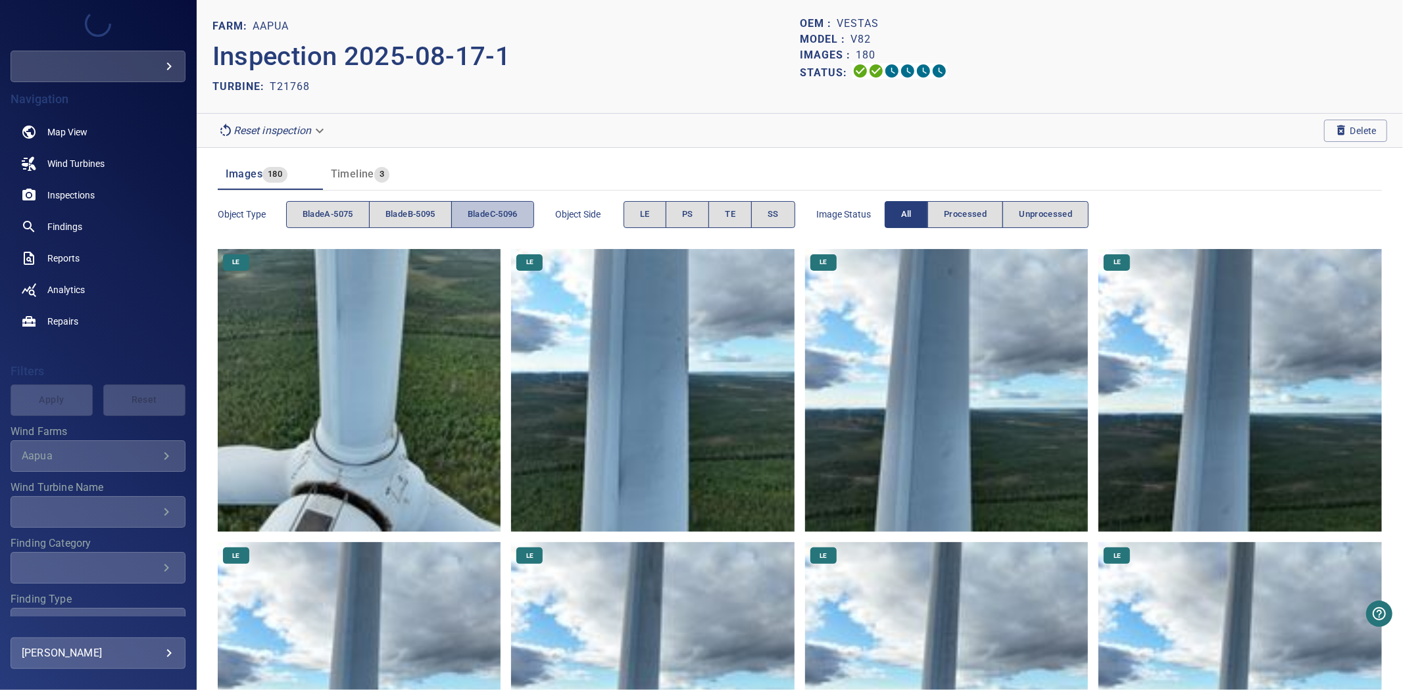
click at [491, 218] on span "bladeC-5096" at bounding box center [493, 214] width 50 height 15
click at [406, 212] on span "bladeB-5095" at bounding box center [410, 214] width 50 height 15
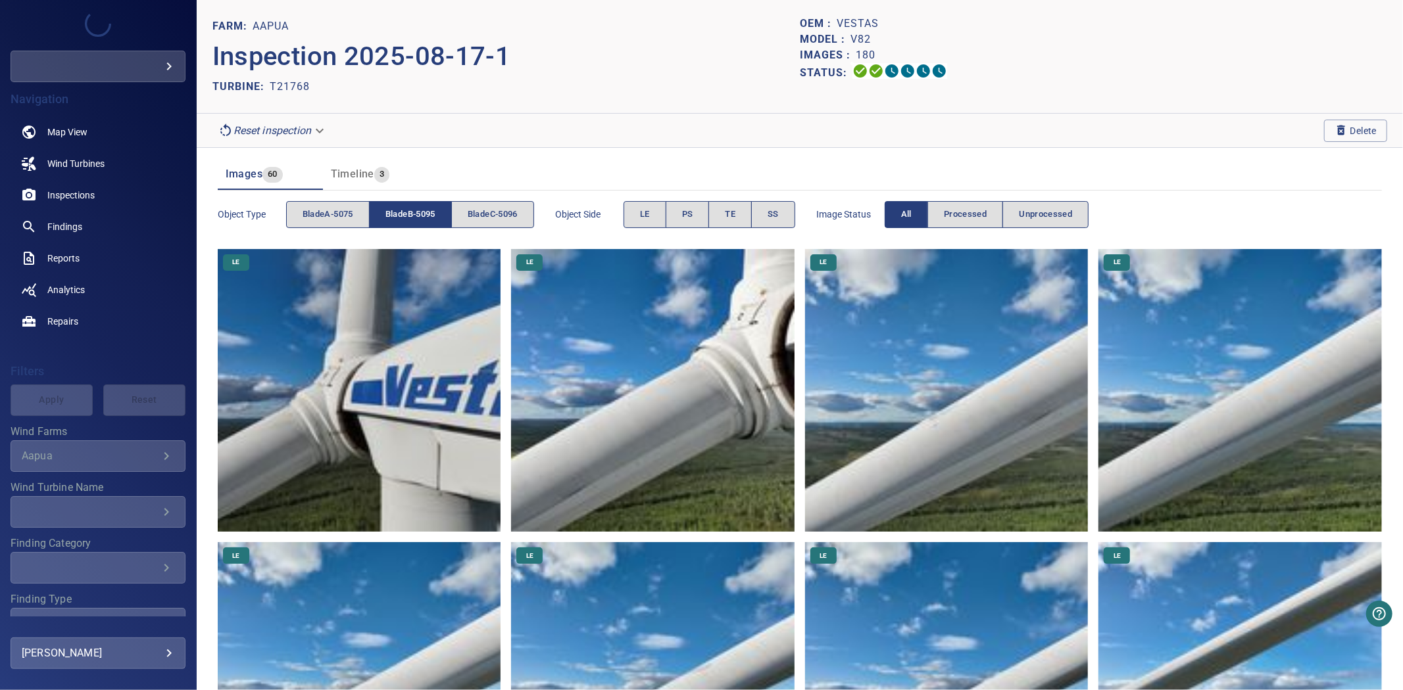
click at [406, 212] on span "bladeB-5095" at bounding box center [410, 214] width 50 height 15
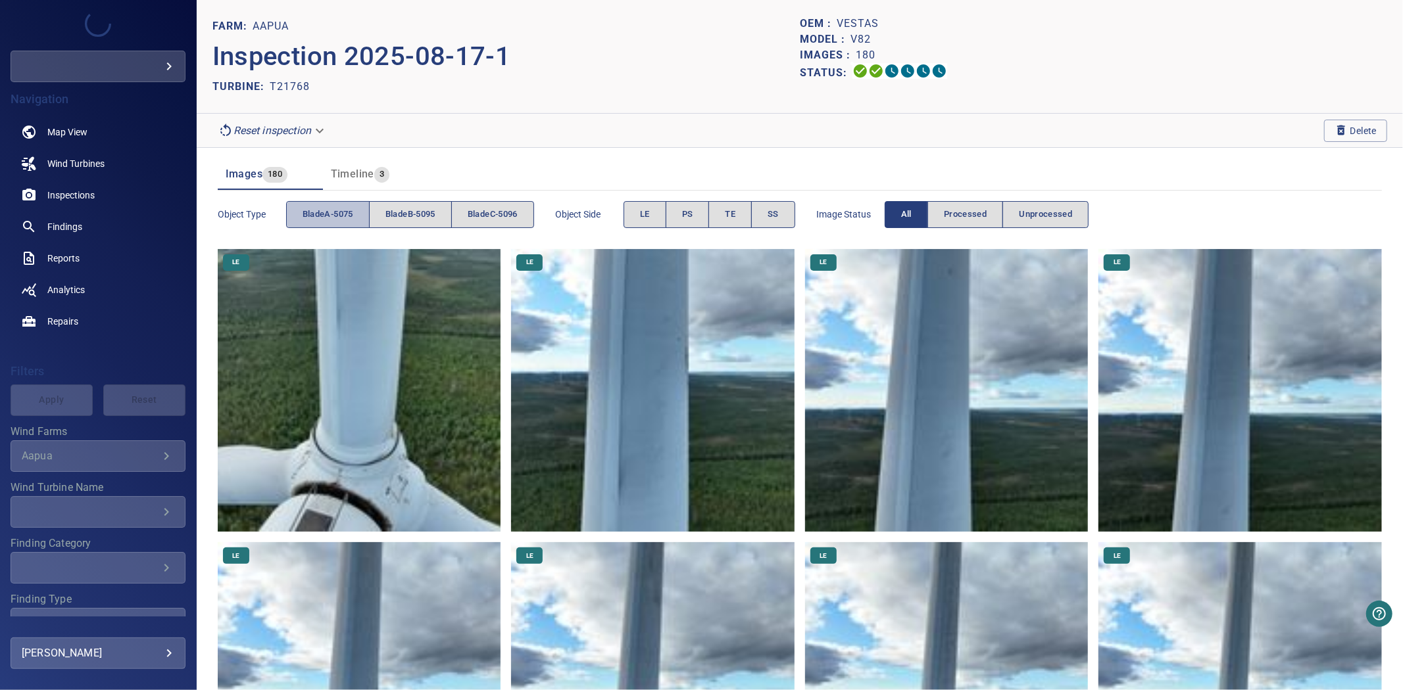
click at [319, 215] on span "bladeA-5075" at bounding box center [327, 214] width 51 height 15
click at [395, 216] on span "bladeB-5095" at bounding box center [410, 214] width 50 height 15
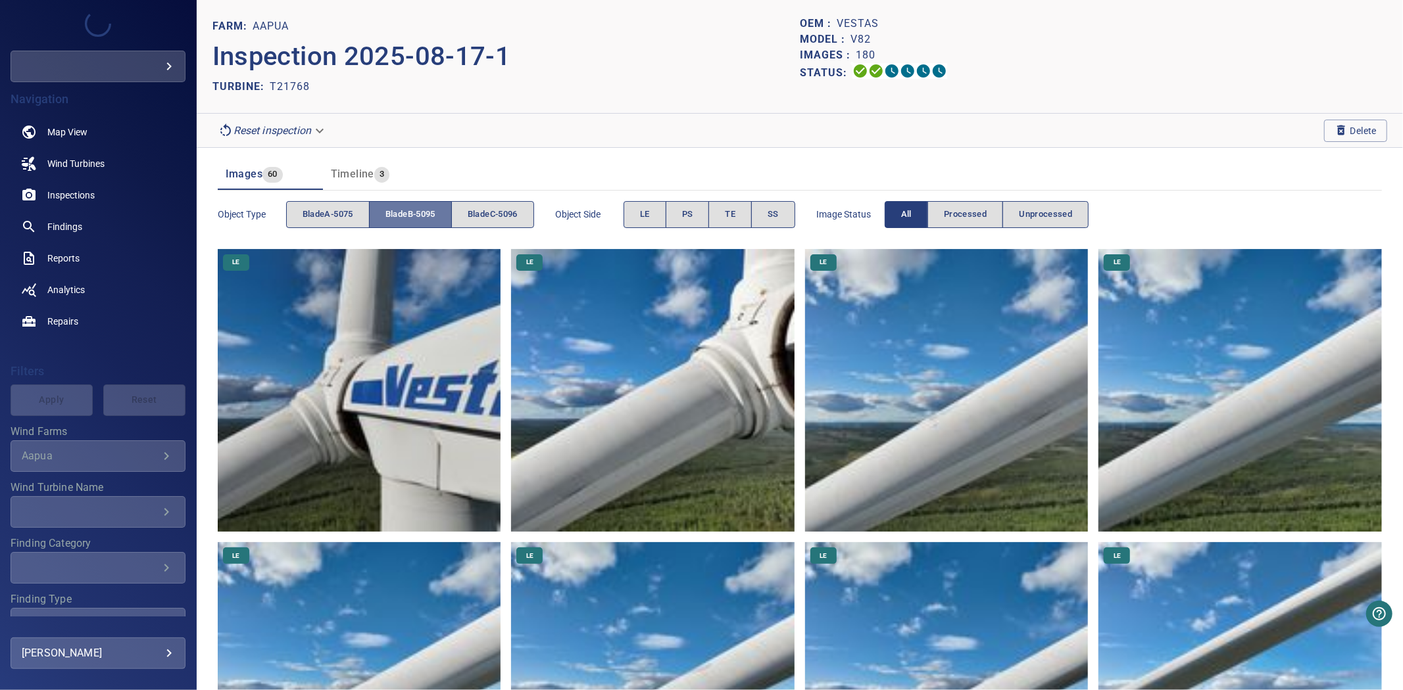
click at [395, 216] on span "bladeB-5095" at bounding box center [410, 214] width 50 height 15
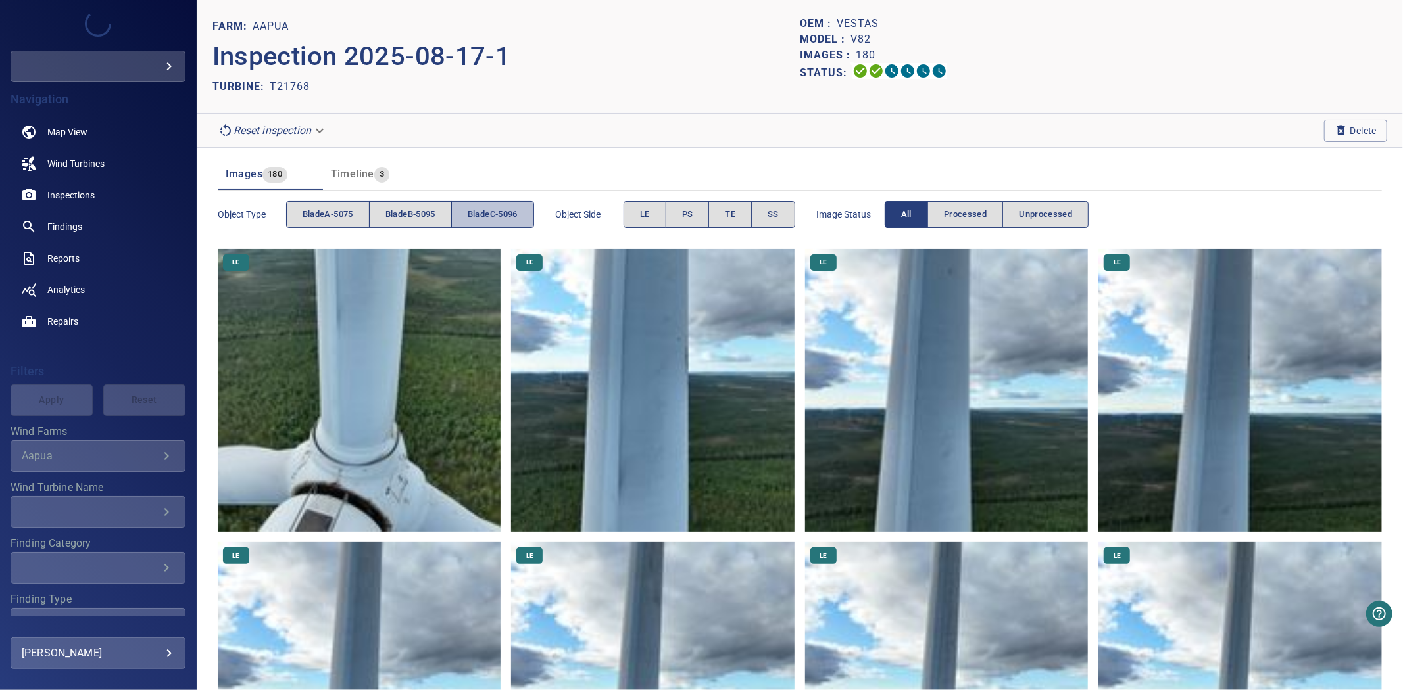
click at [481, 213] on span "bladeC-5096" at bounding box center [493, 214] width 50 height 15
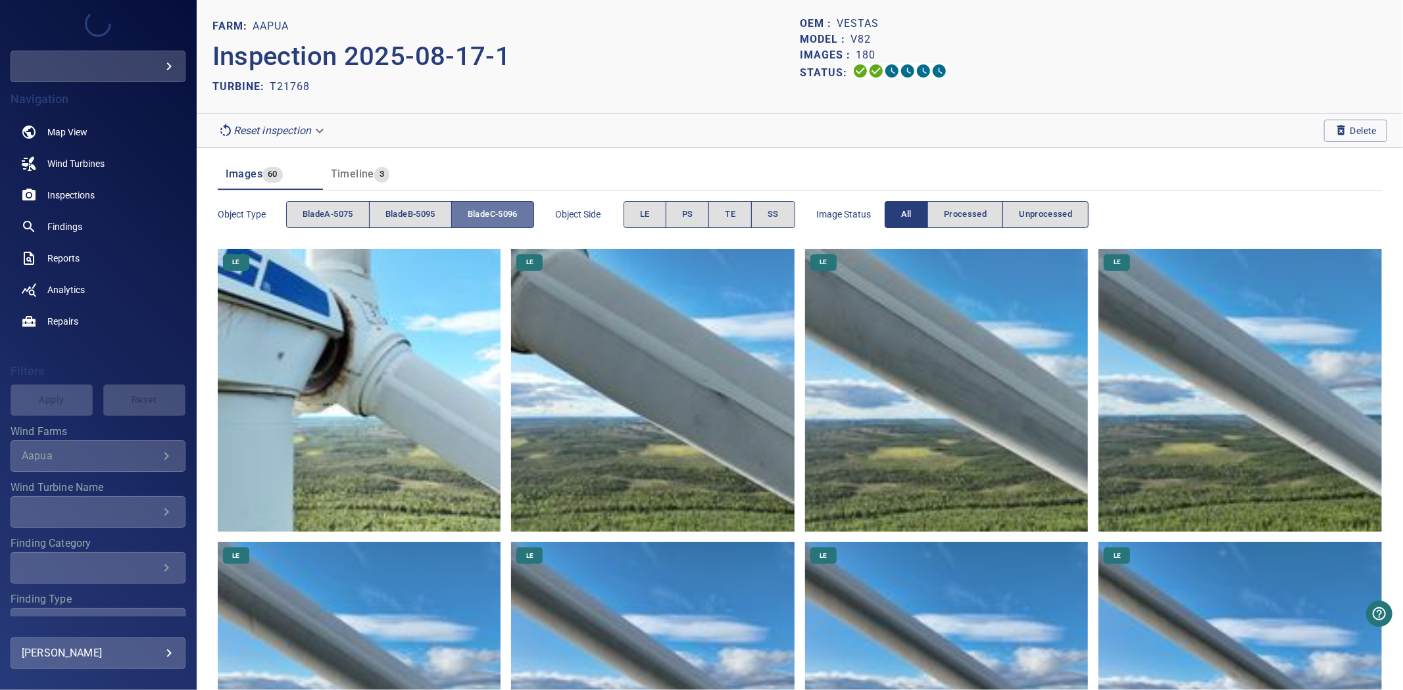
click at [481, 213] on span "bladeC-5096" at bounding box center [493, 214] width 50 height 15
